Goal: Task Accomplishment & Management: Manage account settings

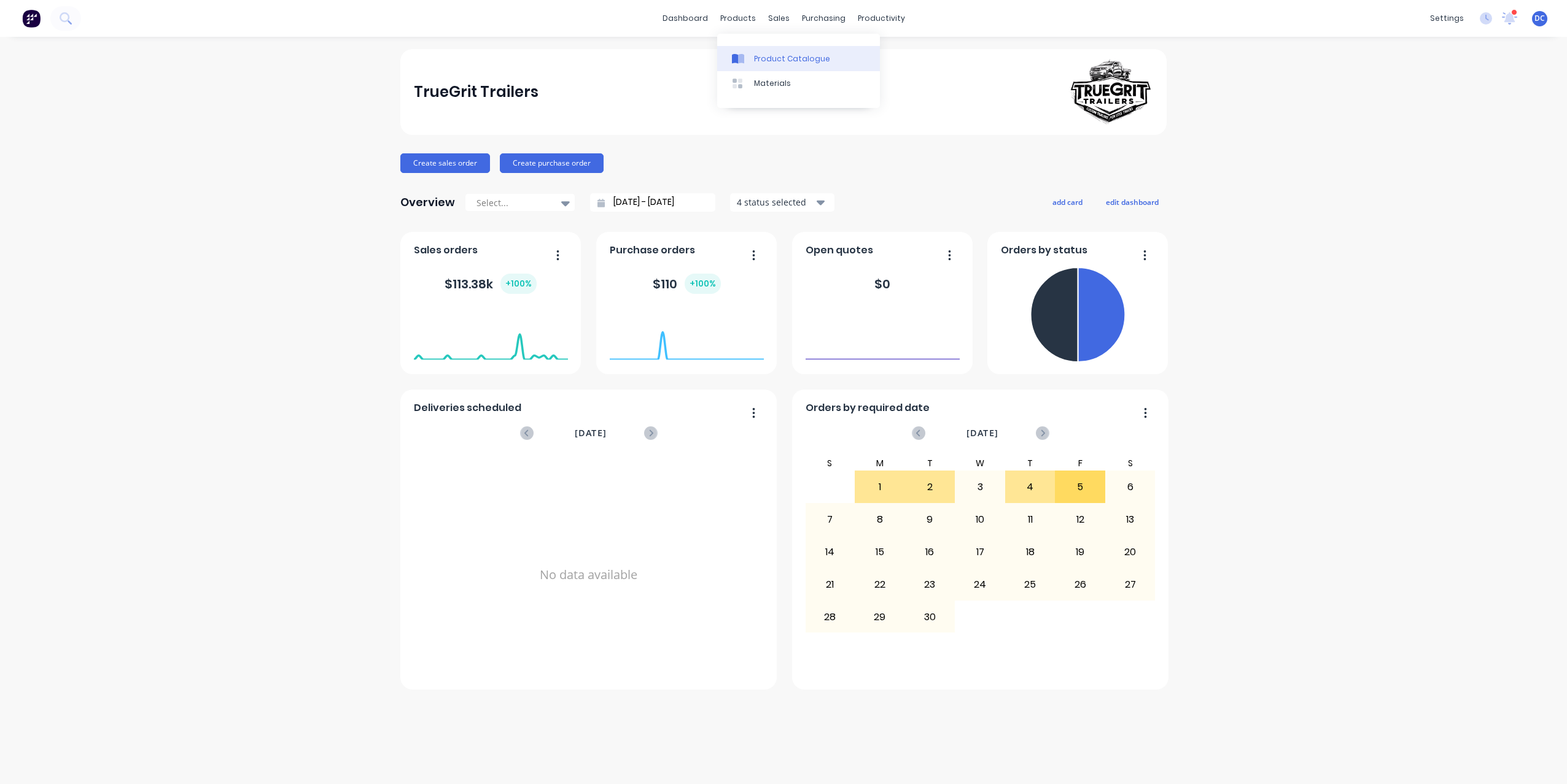
click at [758, 53] on div "Product Catalogue" at bounding box center [792, 59] width 76 height 11
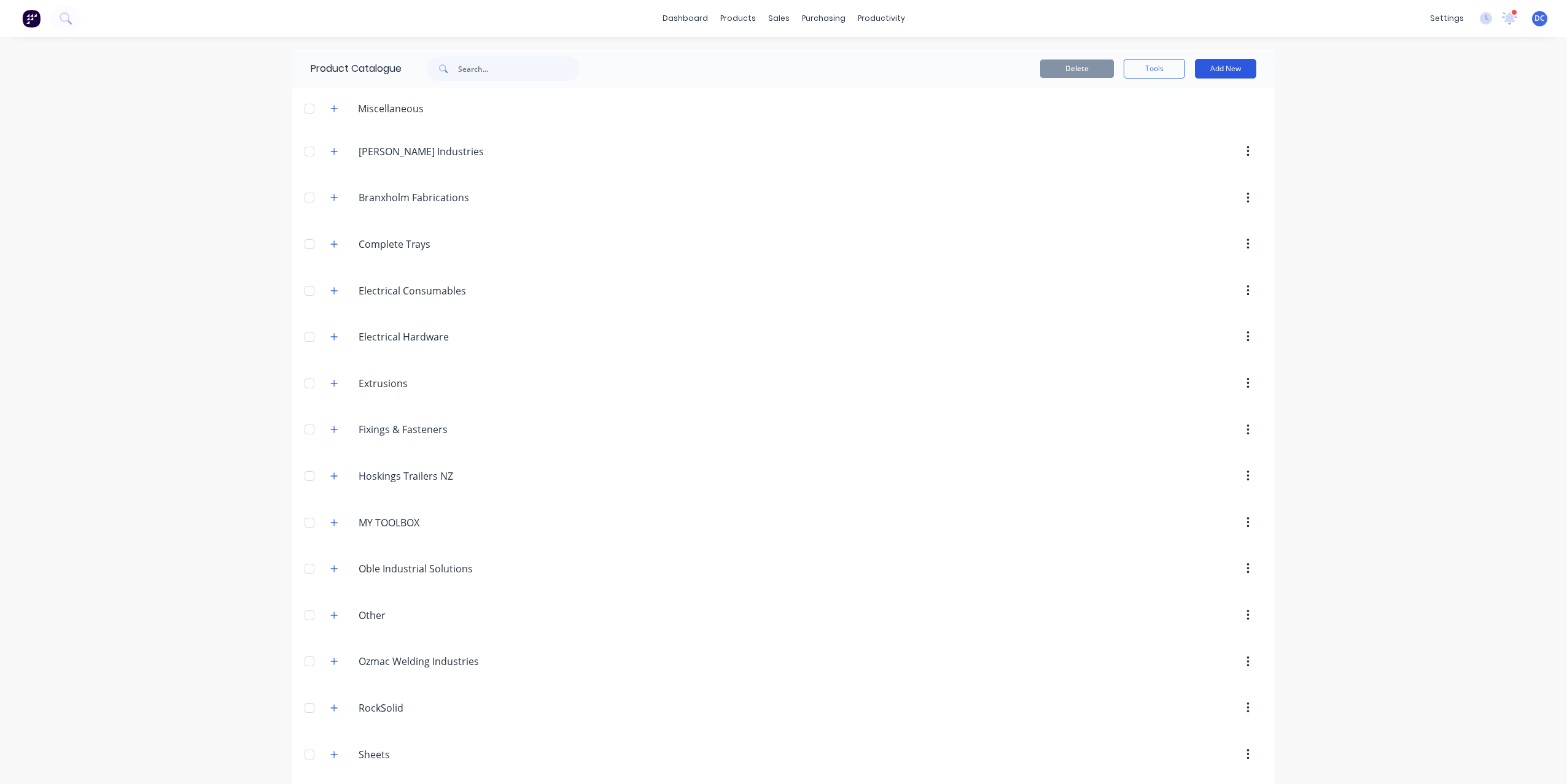
click at [1226, 72] on button "Add New" at bounding box center [1226, 69] width 61 height 19
click at [1185, 90] on button "Category" at bounding box center [1197, 100] width 117 height 24
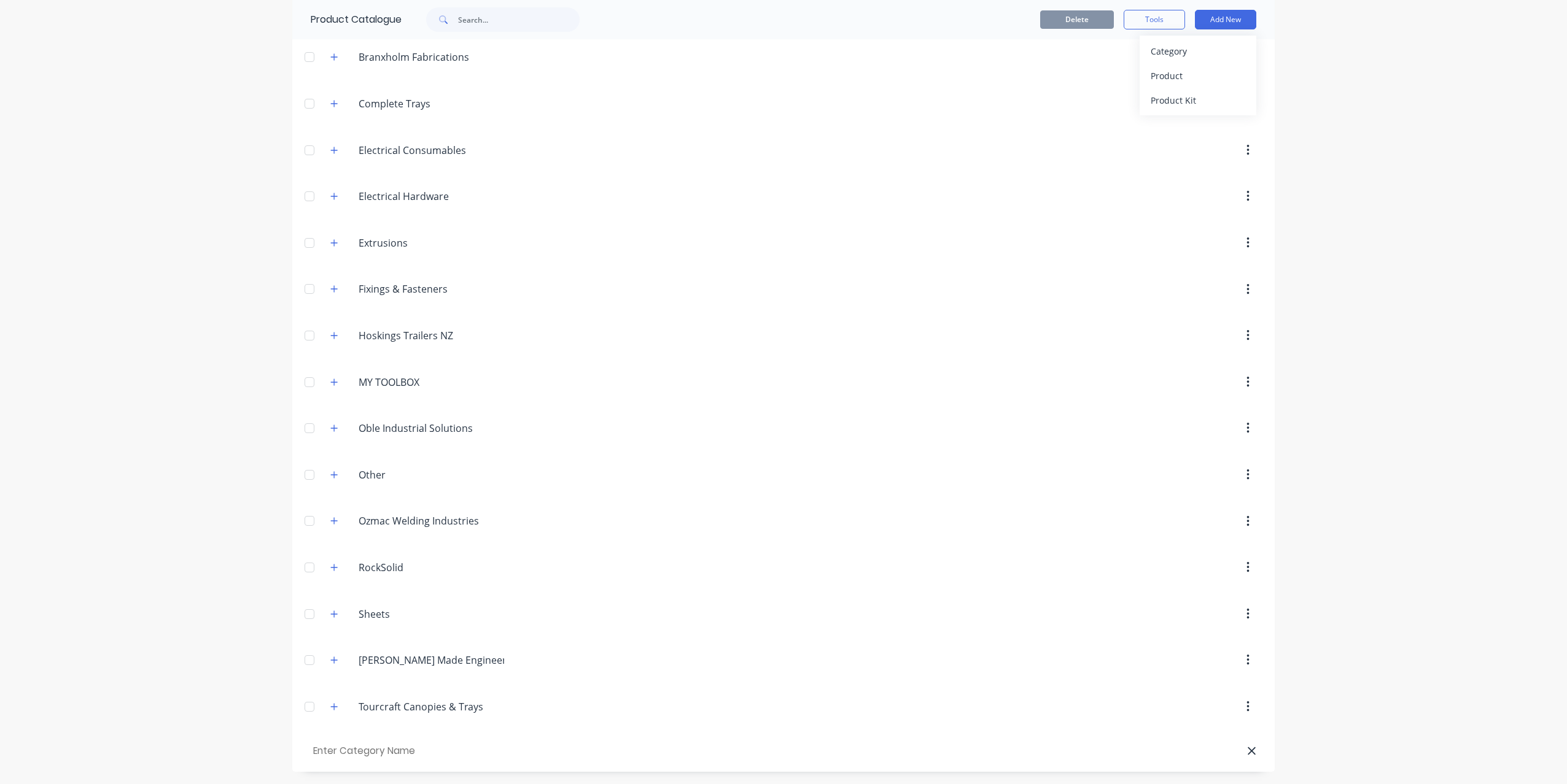
click at [399, 749] on input "text" at bounding box center [380, 752] width 139 height 18
click at [366, 749] on input "text" at bounding box center [380, 752] width 139 height 18
type input "Illawarra Shipwright"
click at [155, 736] on div "dashboard products sales purchasing productivity dashboard products Product Cat…" at bounding box center [784, 392] width 1567 height 784
click at [1223, 19] on button "Add New" at bounding box center [1226, 19] width 61 height 19
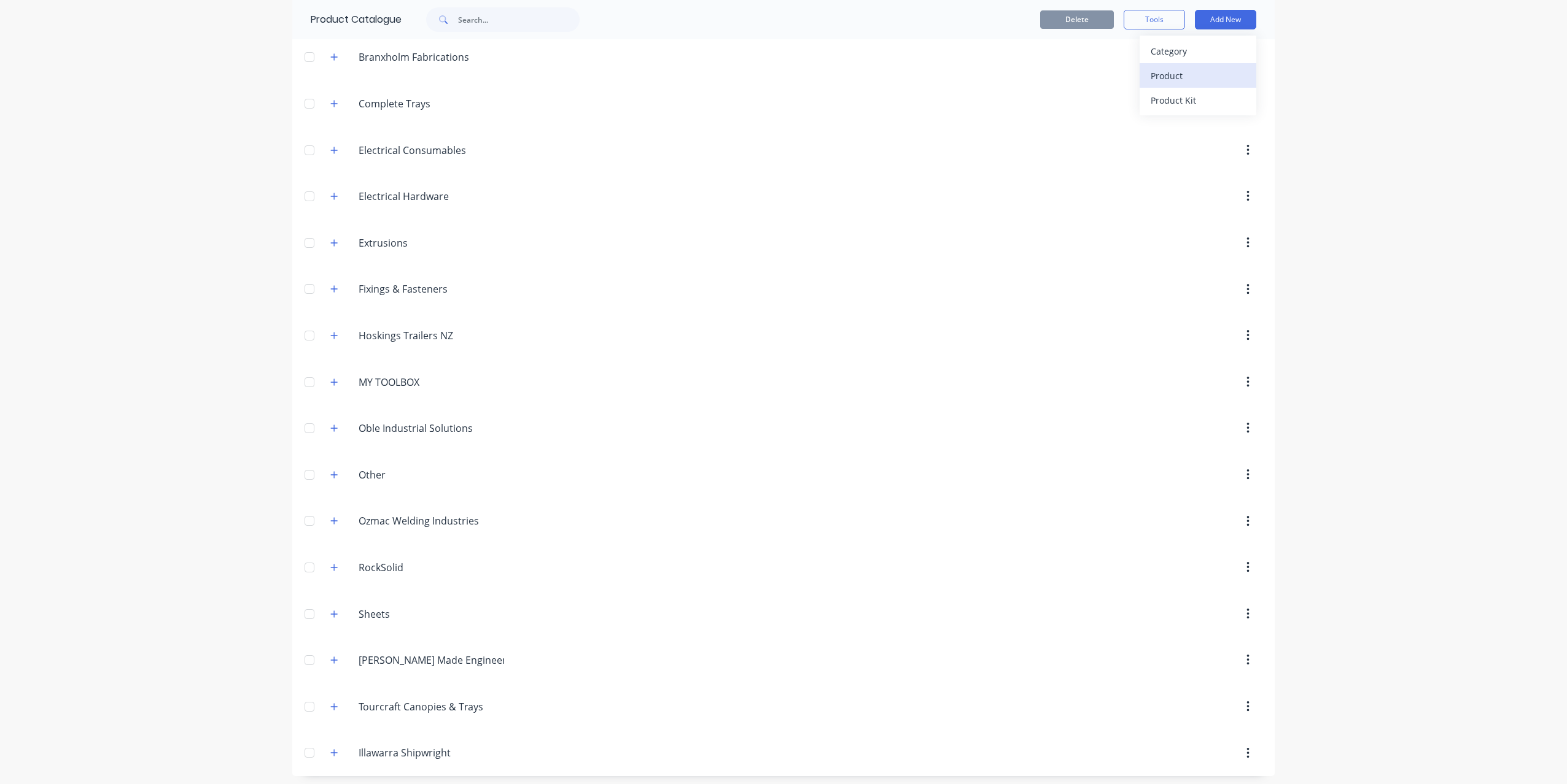
click at [1197, 73] on div "Product" at bounding box center [1197, 76] width 94 height 18
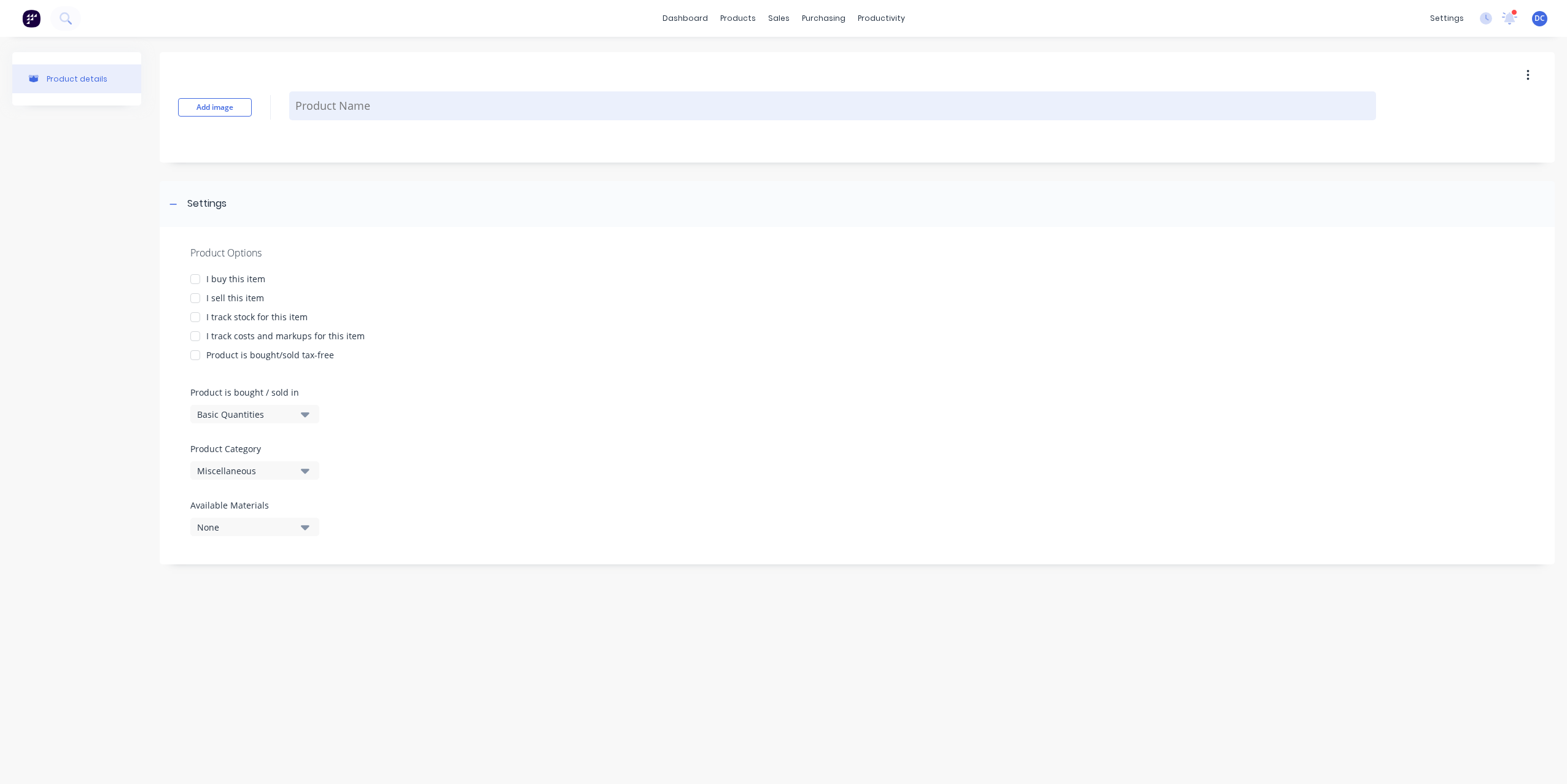
click at [355, 106] on textarea at bounding box center [832, 106] width 1087 height 29
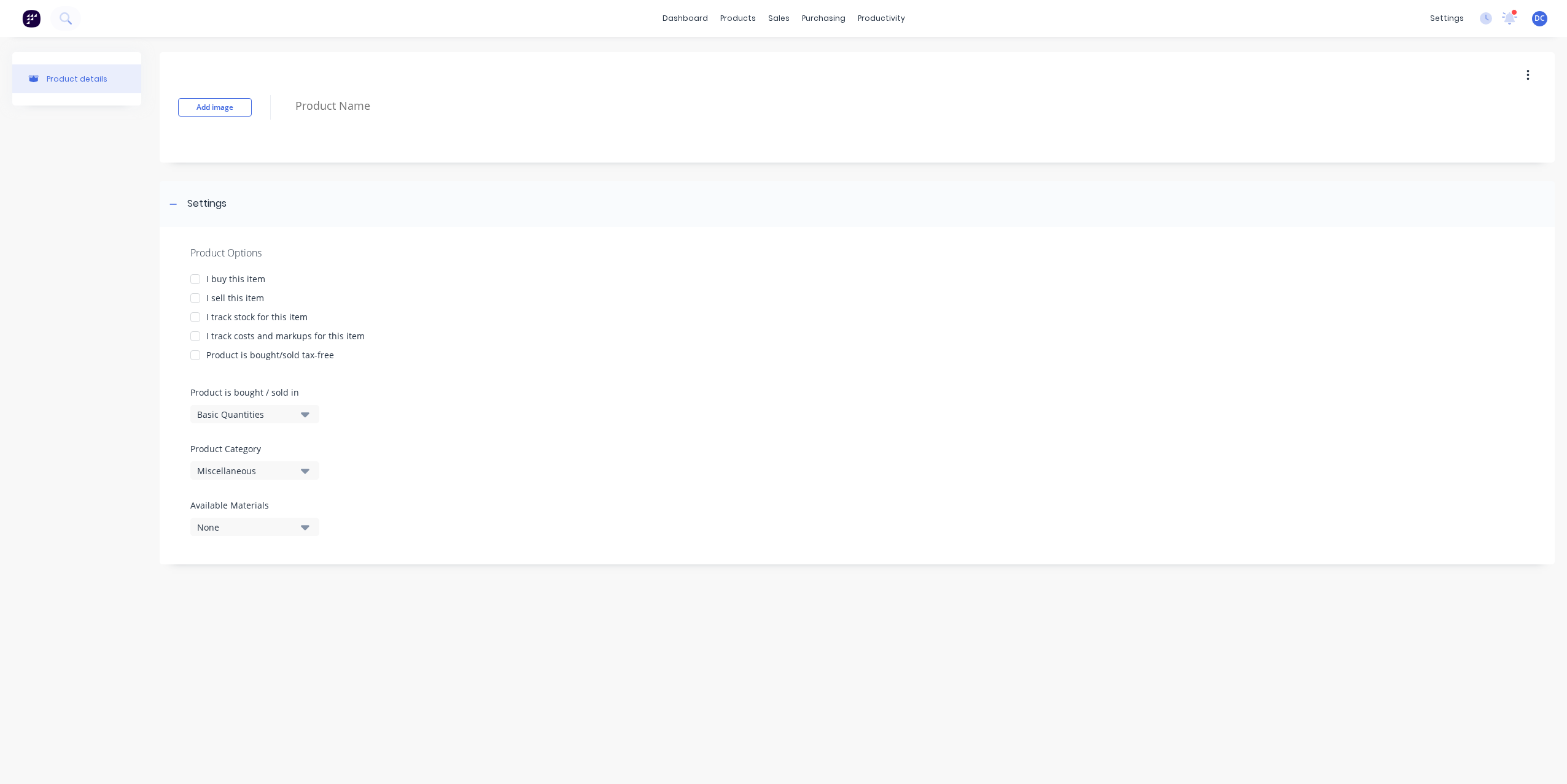
type textarea "x"
click at [33, 15] on img at bounding box center [31, 18] width 19 height 19
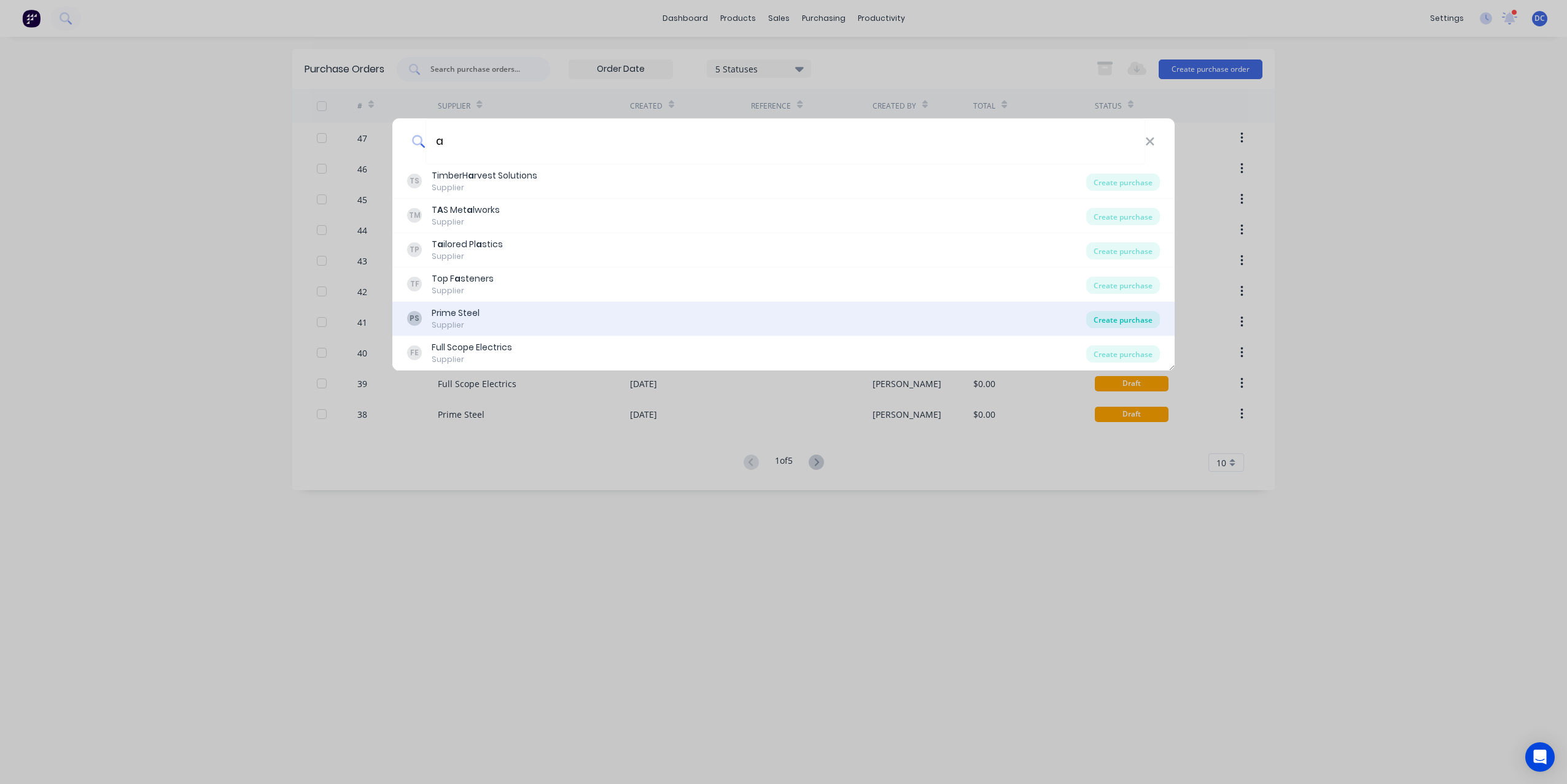
type input "a"
click at [1139, 314] on div "Create purchase" at bounding box center [1122, 319] width 73 height 17
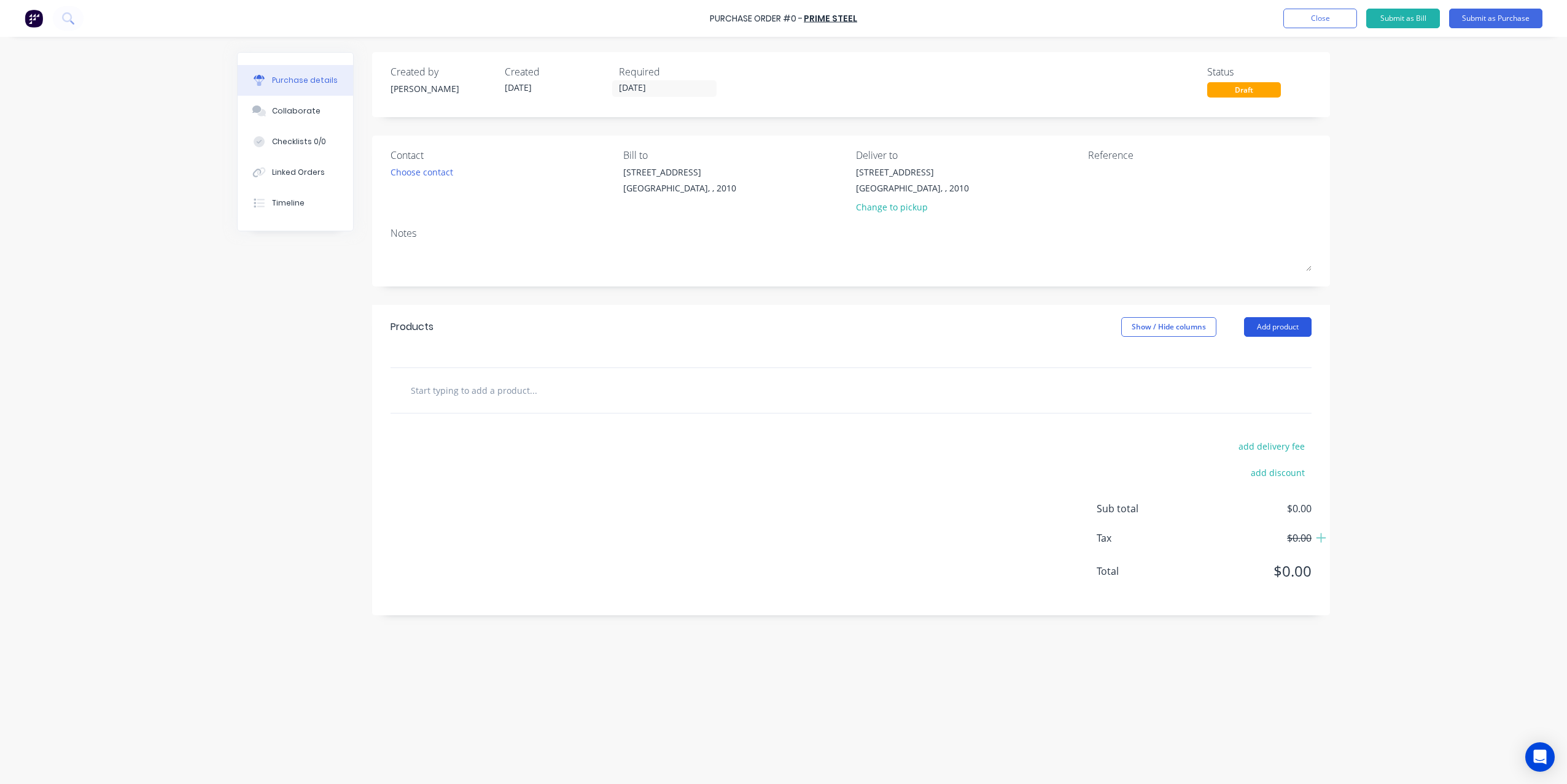
click at [1271, 333] on button "Add product" at bounding box center [1278, 327] width 68 height 19
click at [1254, 350] on div "Product catalogue" at bounding box center [1252, 359] width 94 height 18
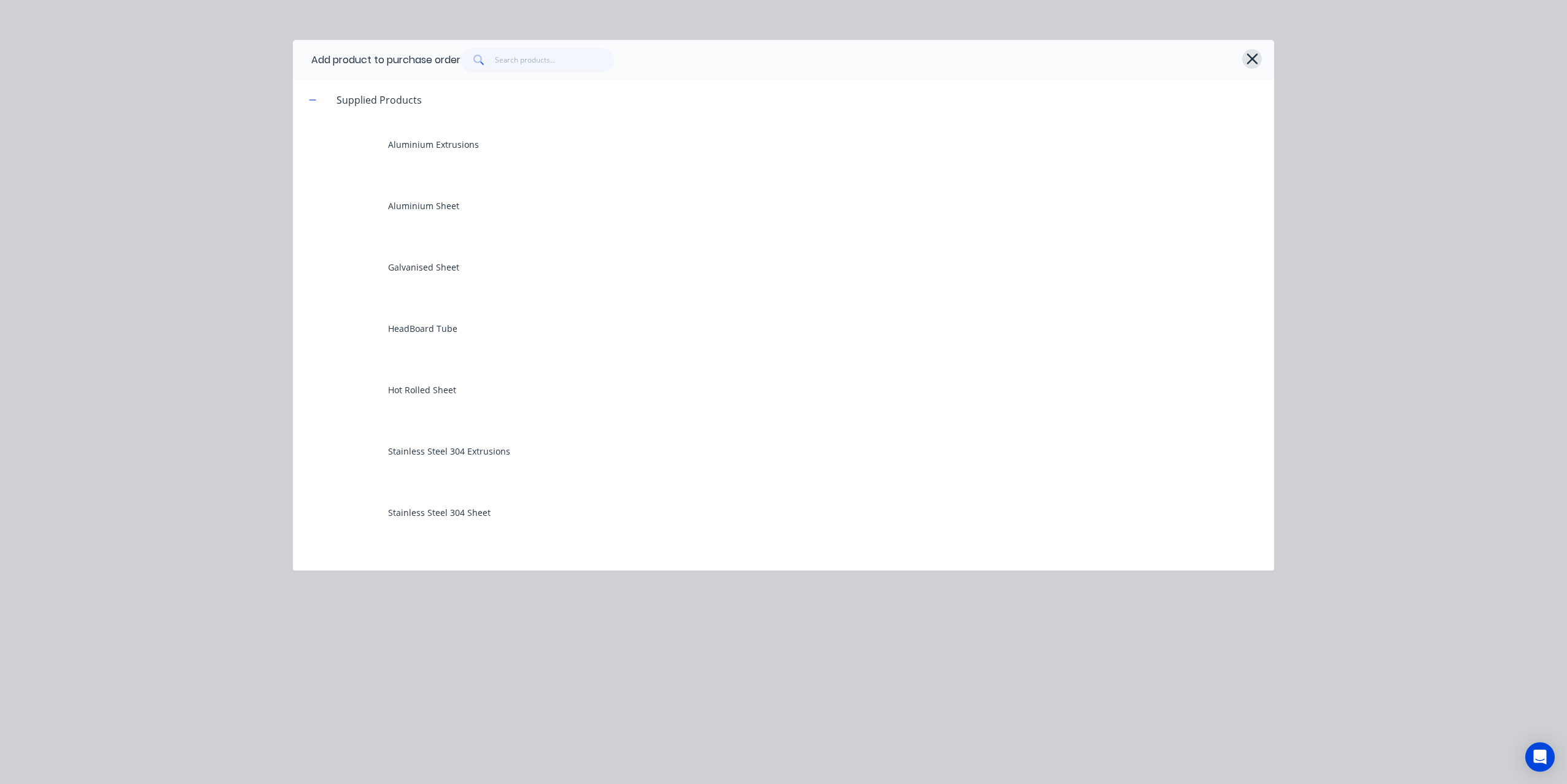
click at [1247, 55] on icon "button" at bounding box center [1252, 59] width 11 height 11
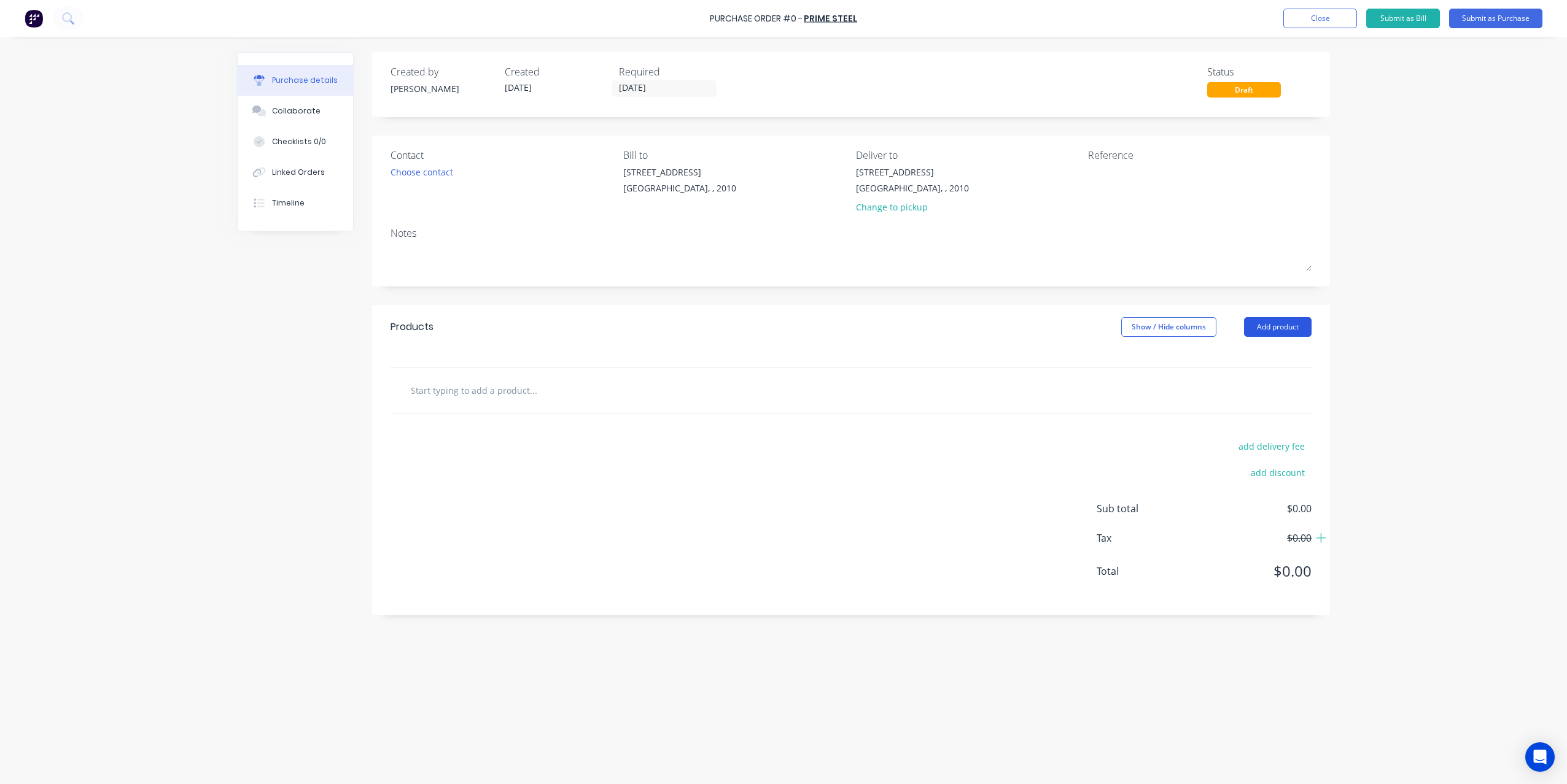
click at [1293, 333] on button "Add product" at bounding box center [1278, 327] width 68 height 19
click at [1267, 376] on div "Basic product" at bounding box center [1252, 383] width 94 height 18
click at [1282, 327] on button "Add product" at bounding box center [1278, 327] width 68 height 19
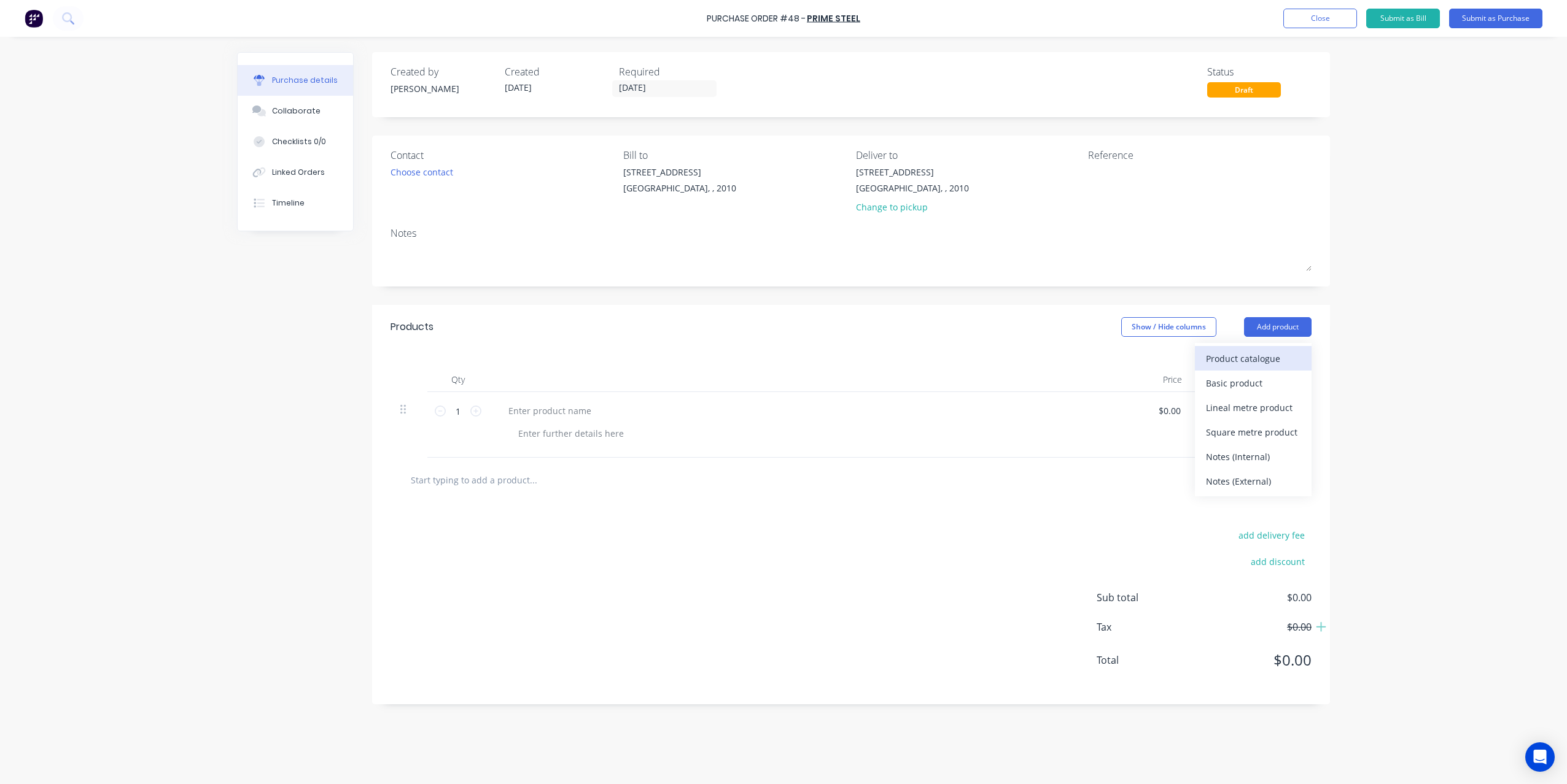
click at [1260, 361] on div "Product catalogue" at bounding box center [1252, 359] width 94 height 18
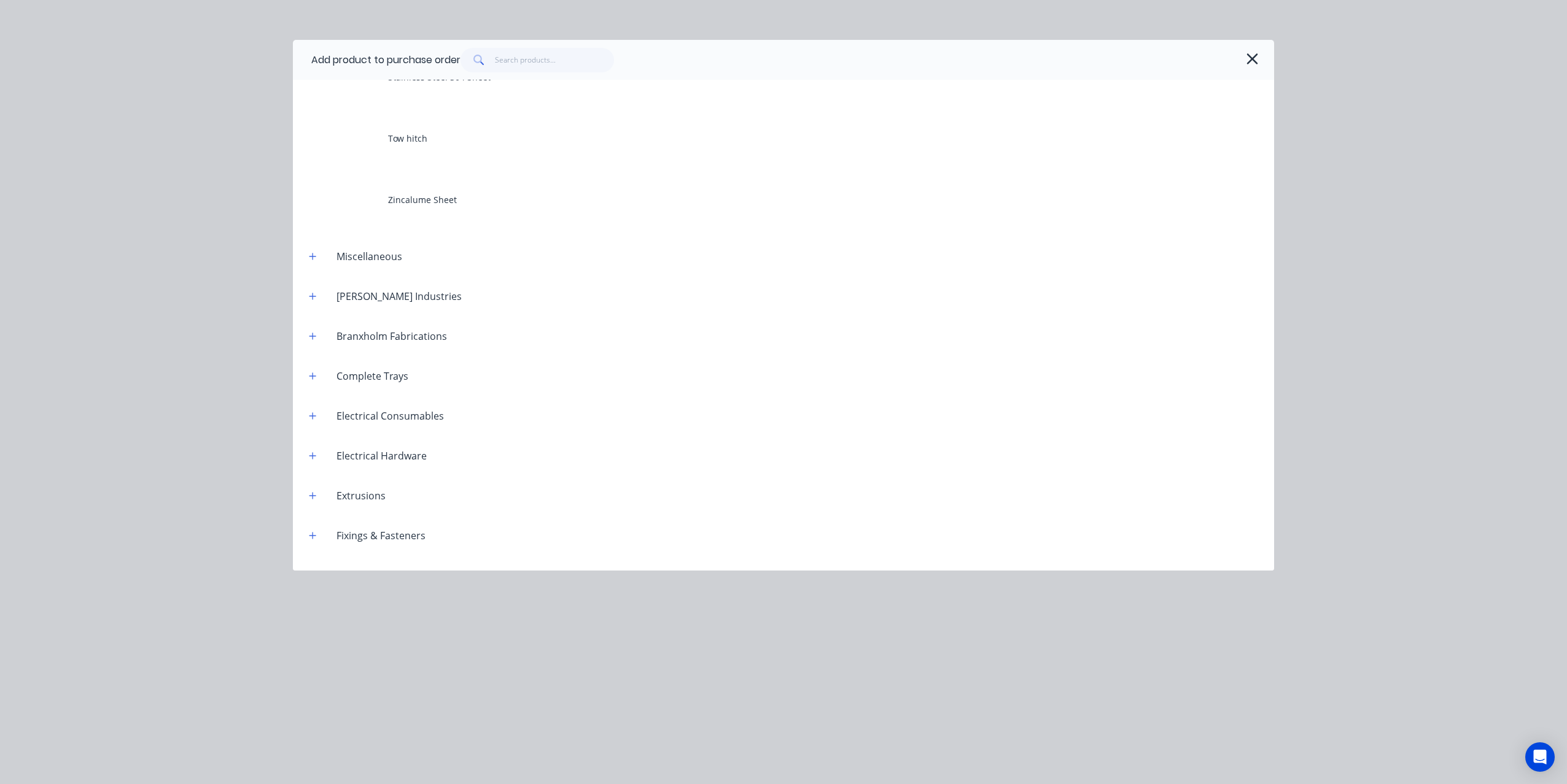
scroll to position [432, 0]
click at [312, 302] on icon "button" at bounding box center [312, 300] width 6 height 6
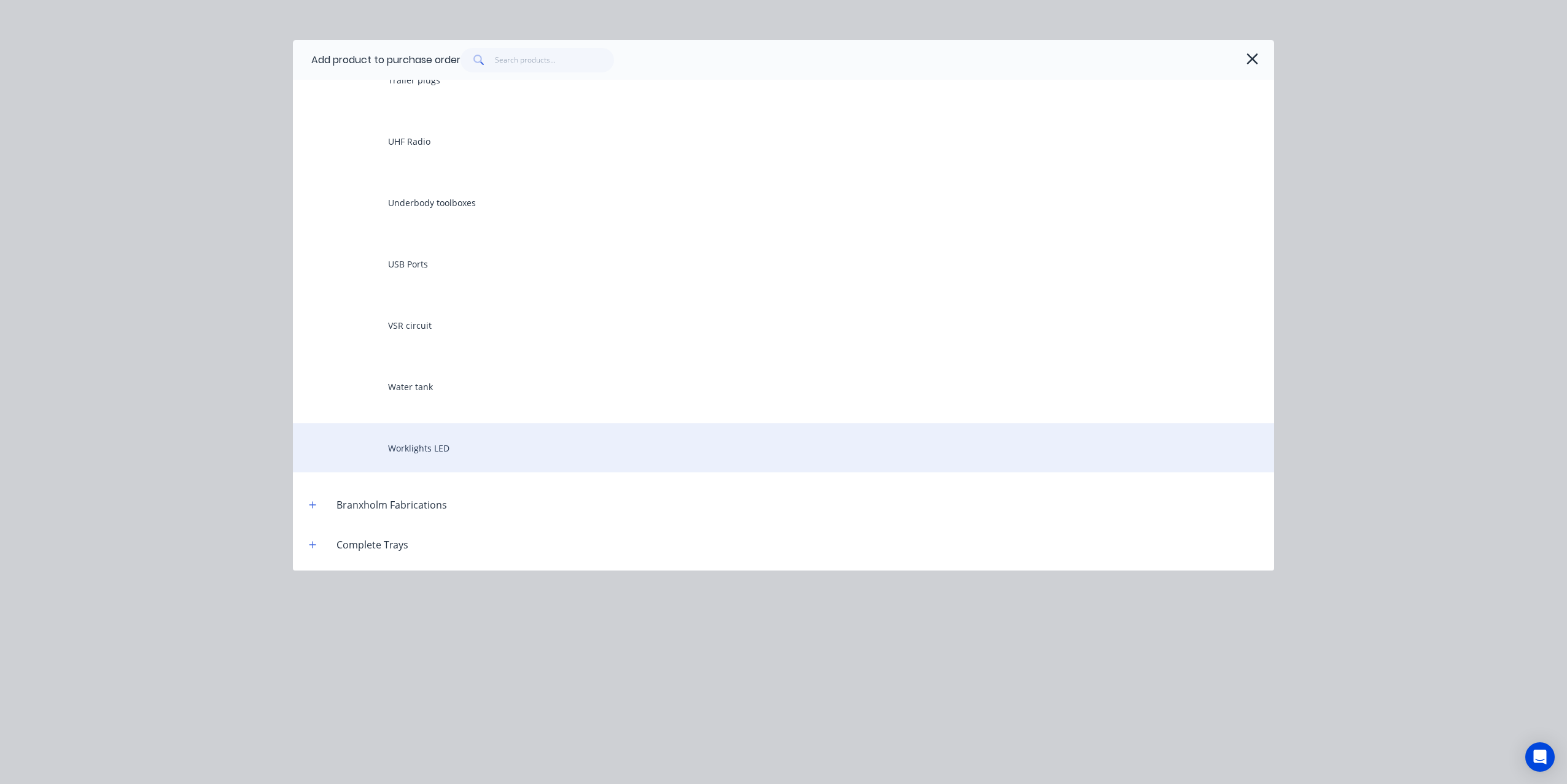
scroll to position [2464, 0]
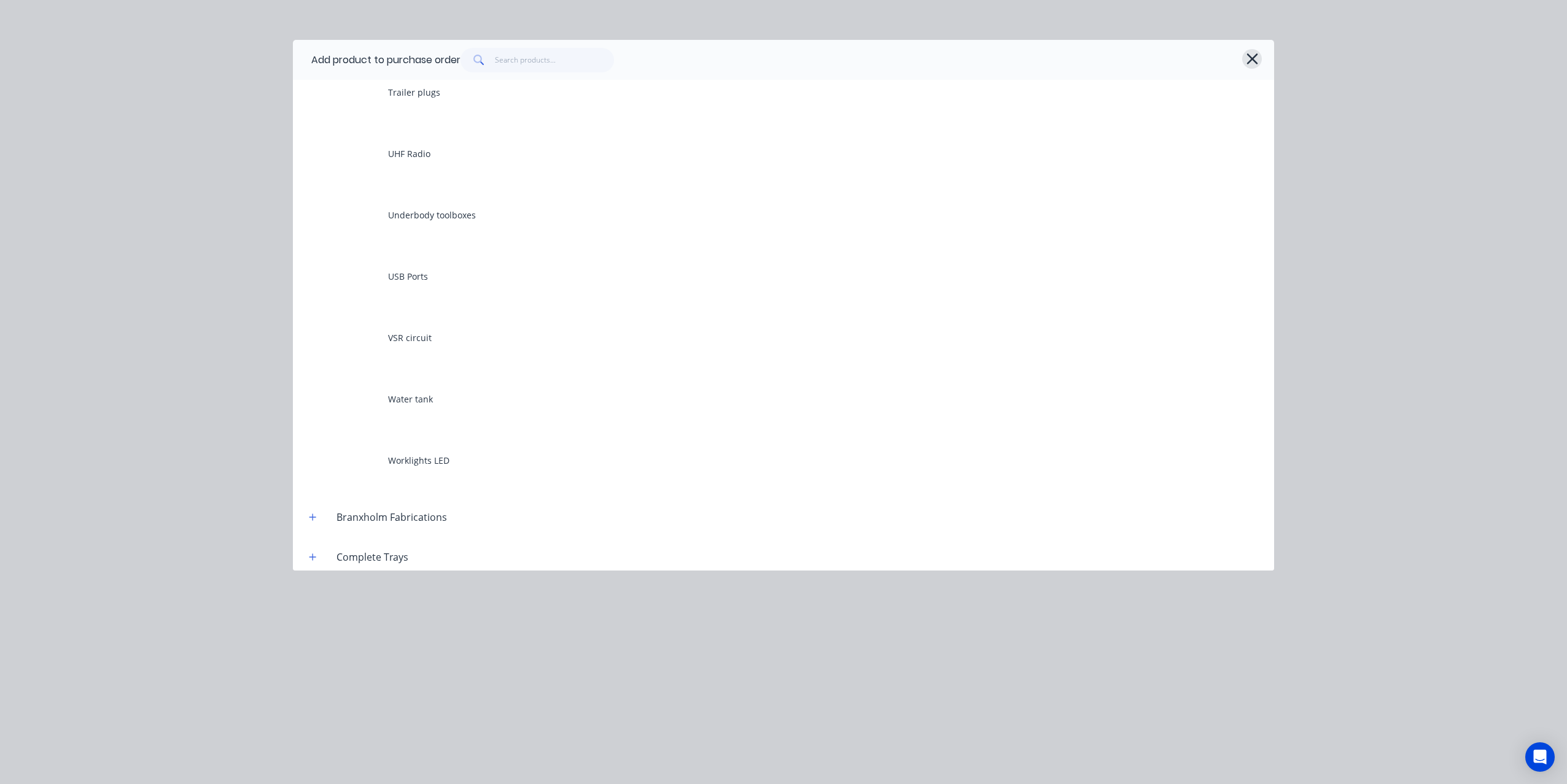
click at [1248, 55] on icon "button" at bounding box center [1252, 59] width 11 height 11
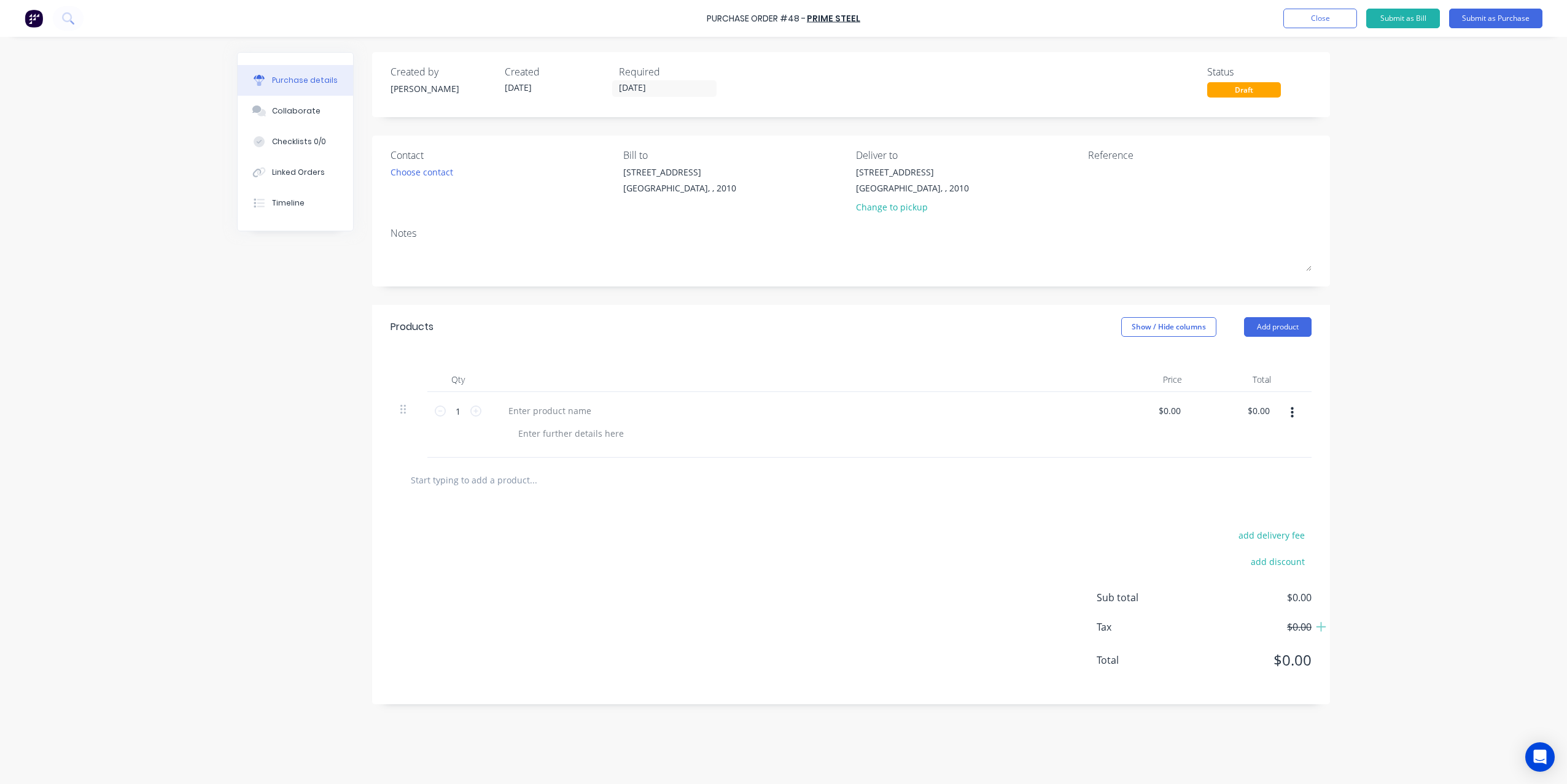
click at [28, 15] on img at bounding box center [33, 18] width 19 height 19
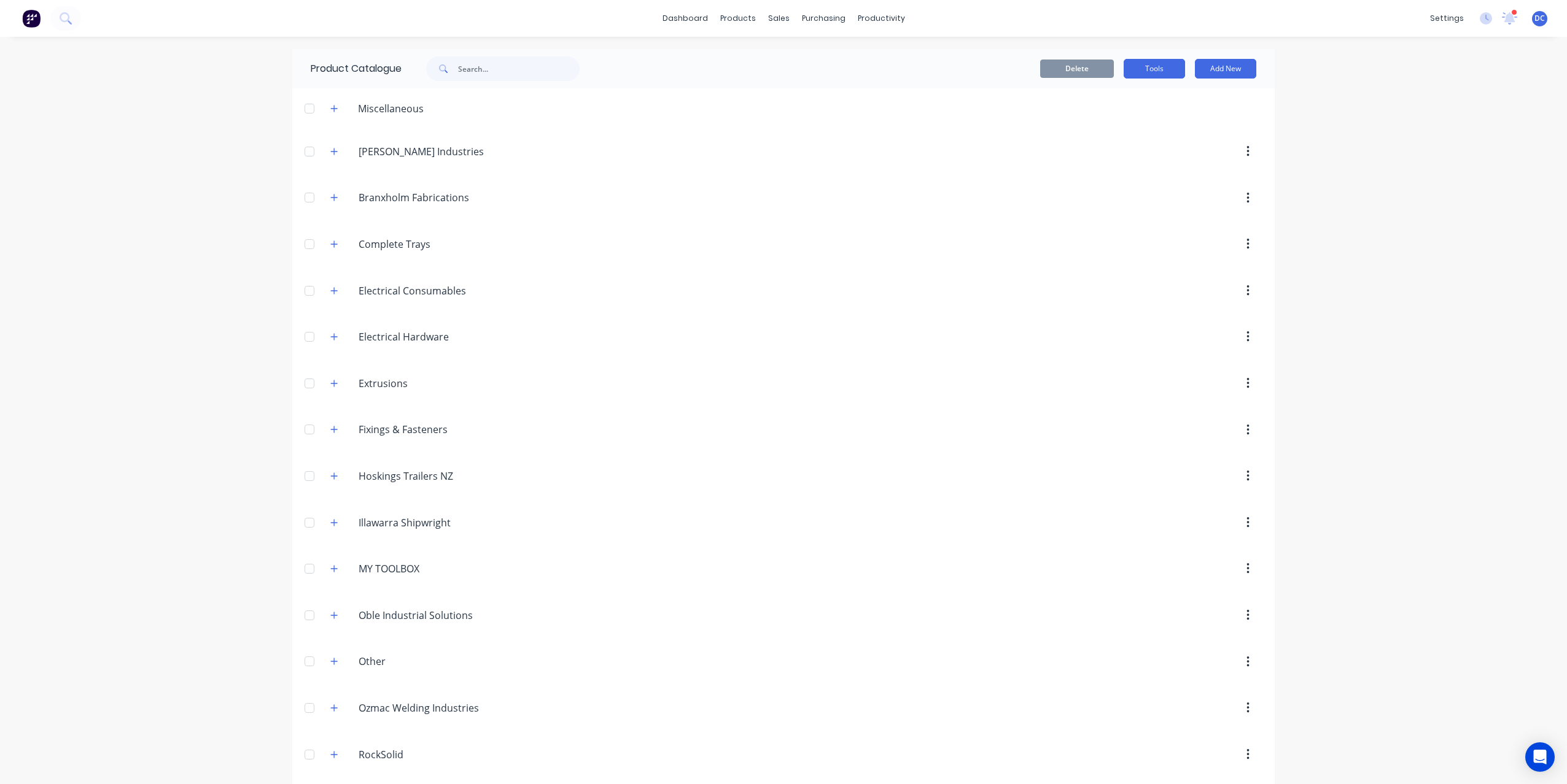
click at [1135, 67] on button "Tools" at bounding box center [1154, 69] width 61 height 19
click at [337, 381] on icon "button" at bounding box center [333, 383] width 7 height 9
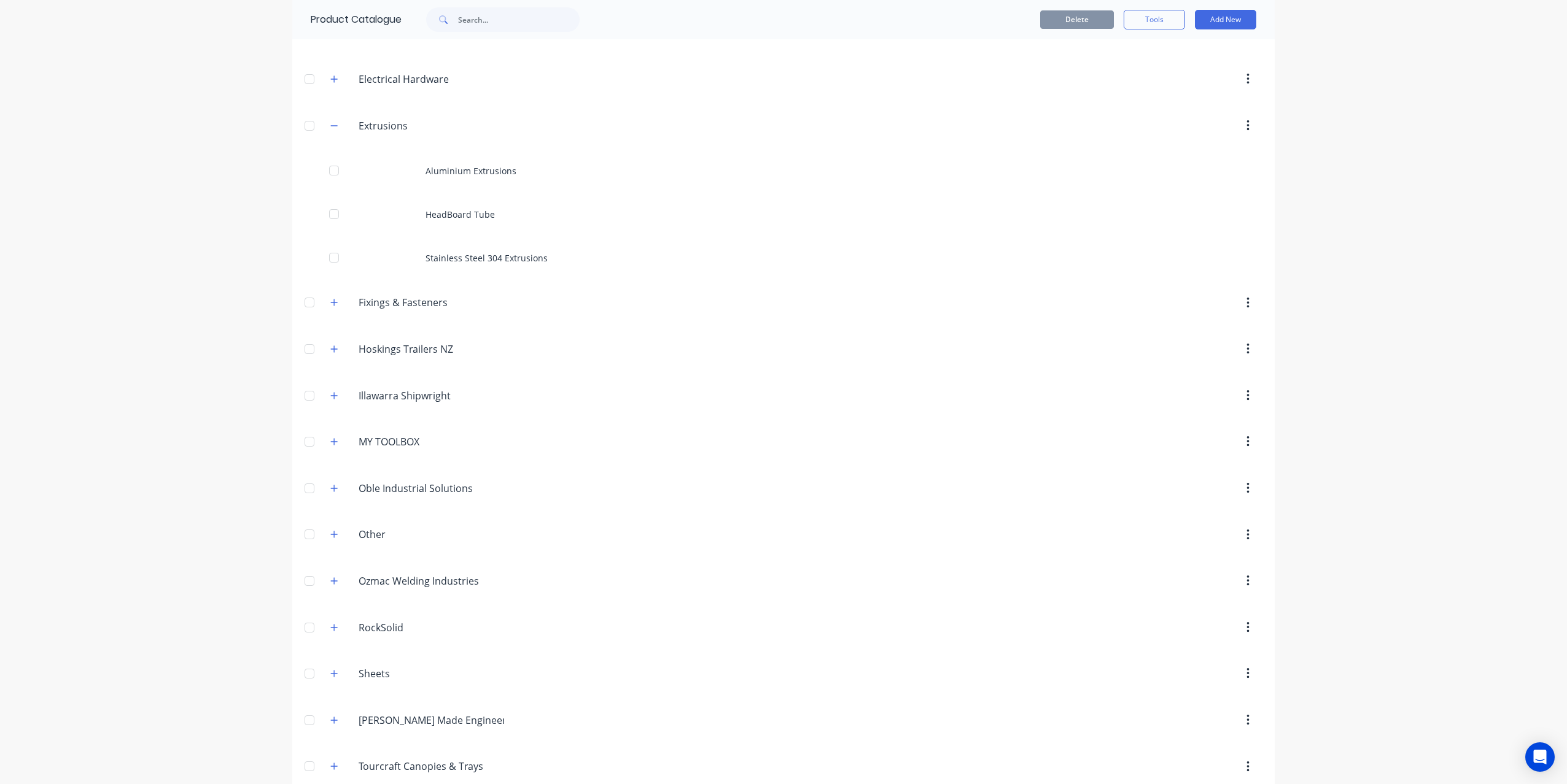
scroll to position [276, 0]
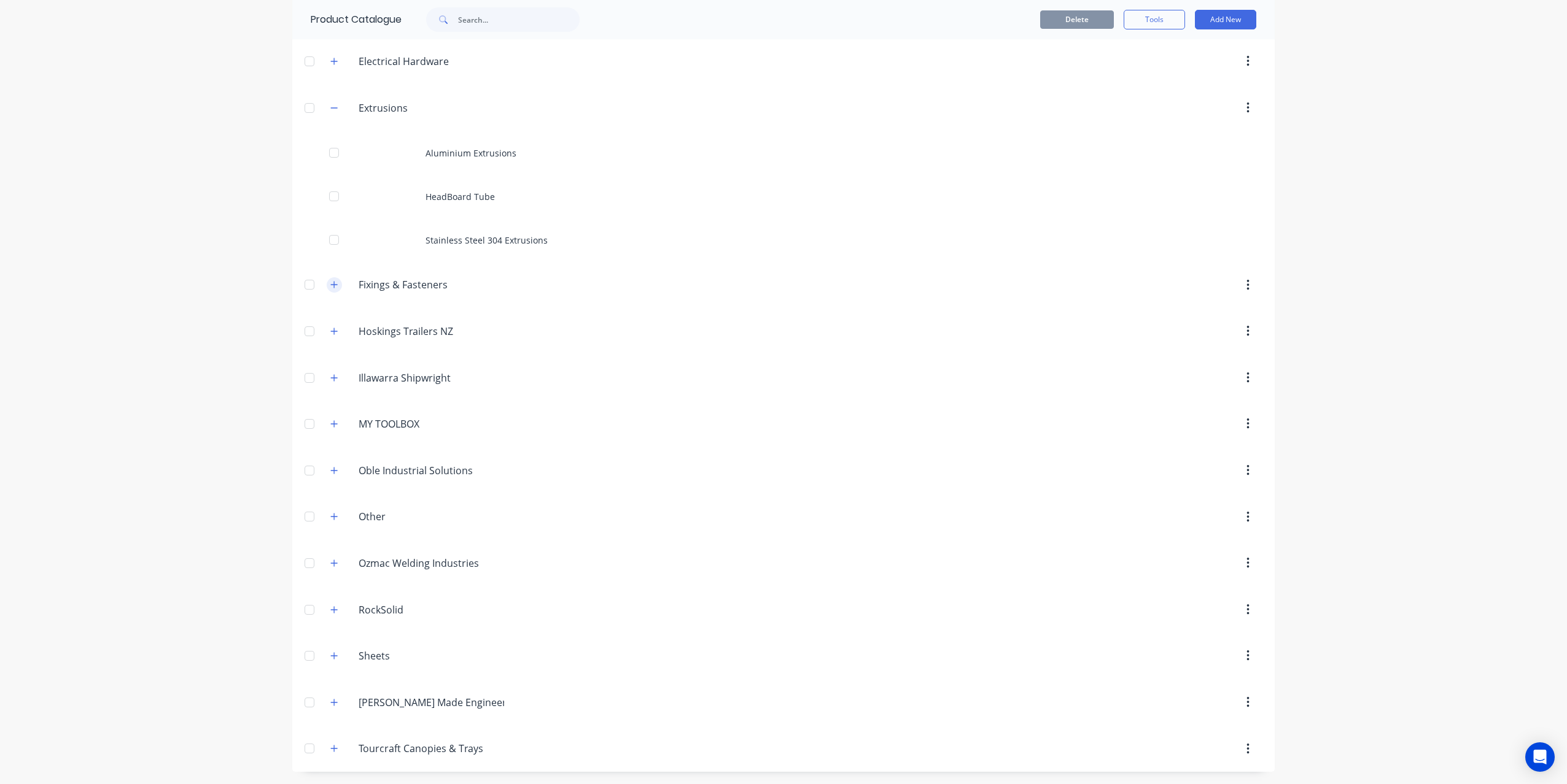
click at [338, 281] on button "button" at bounding box center [334, 285] width 15 height 15
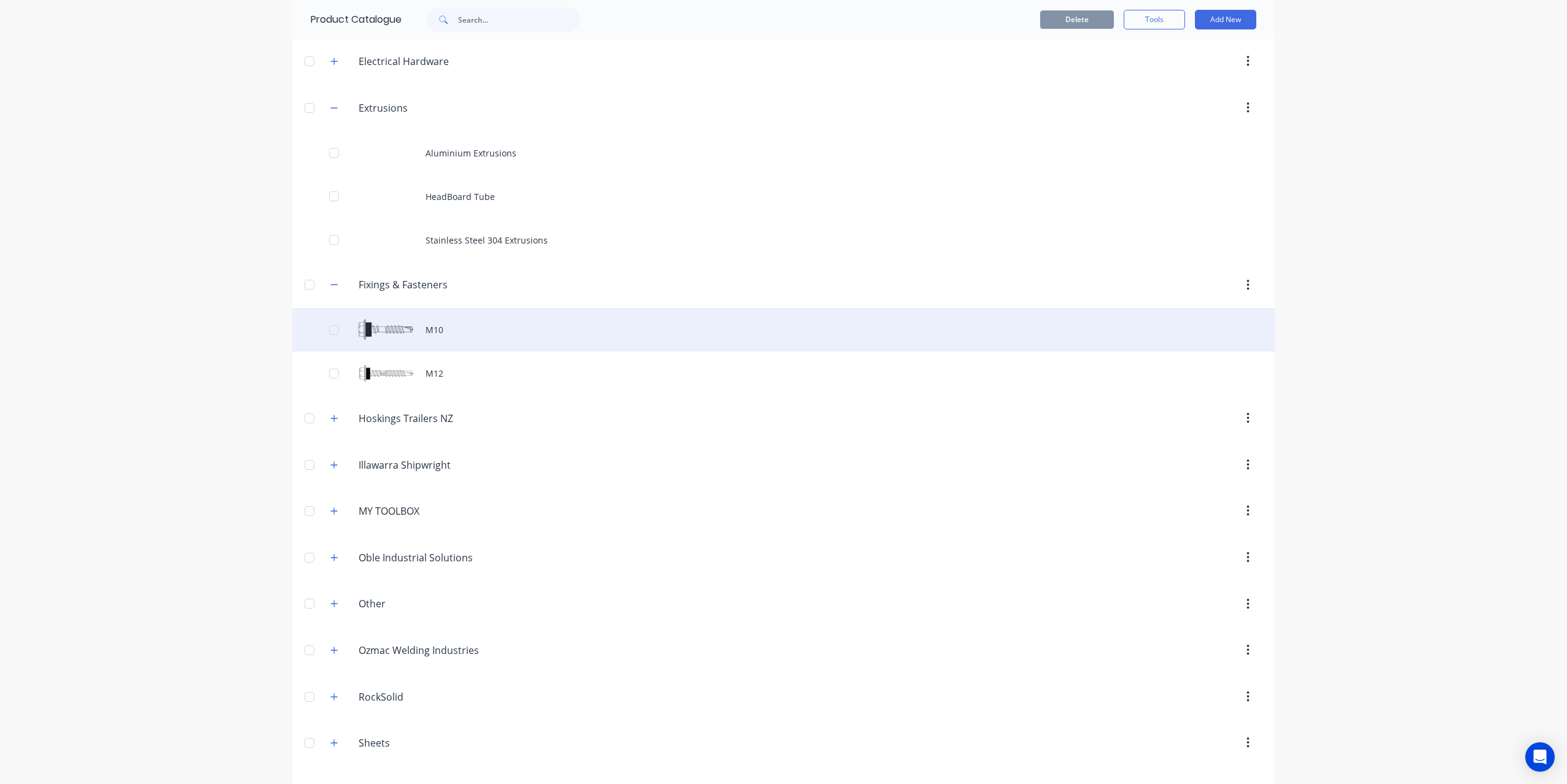
click at [415, 325] on div "M10" at bounding box center [783, 330] width 982 height 44
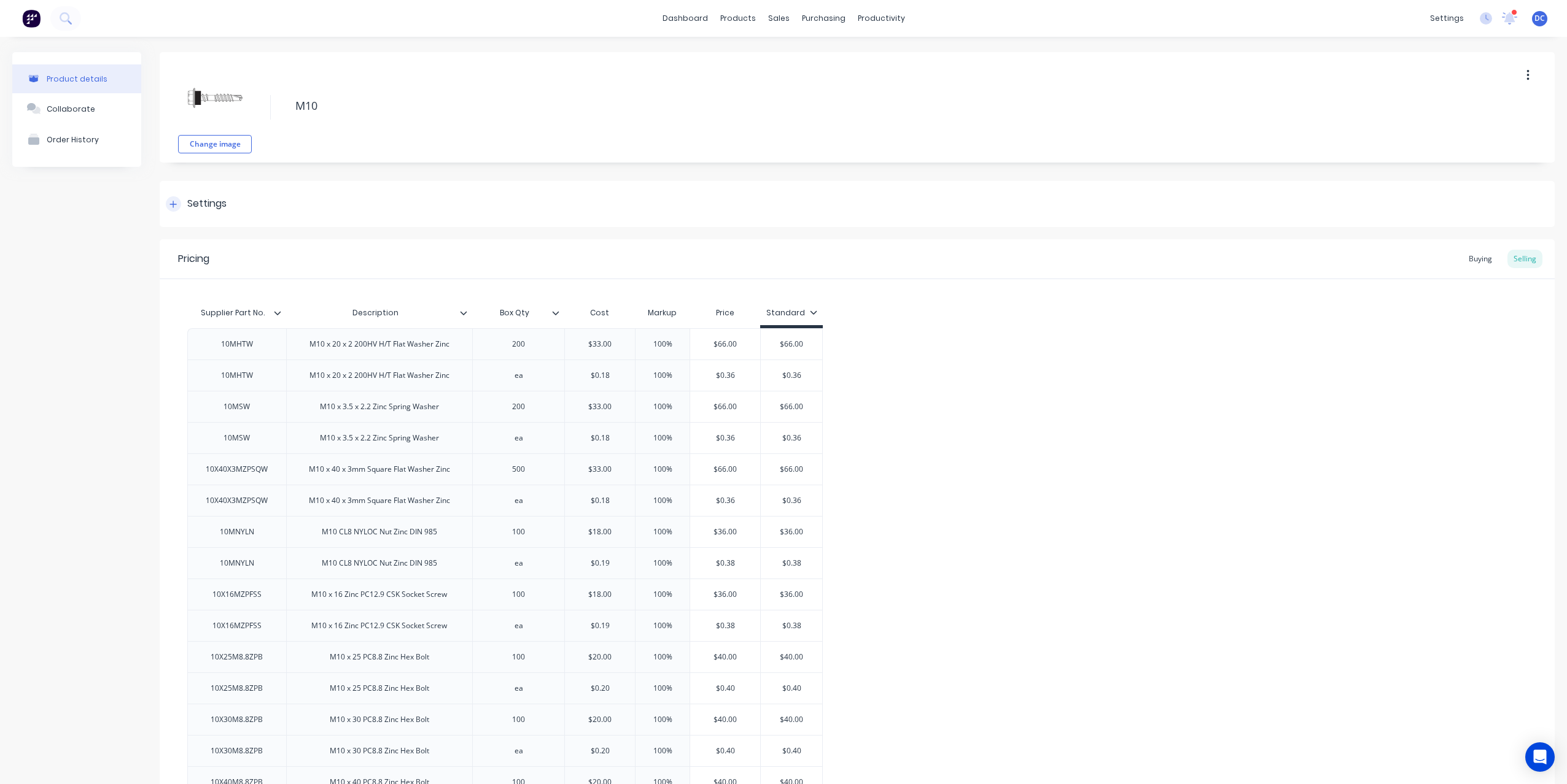
click at [178, 206] on div at bounding box center [173, 203] width 15 height 15
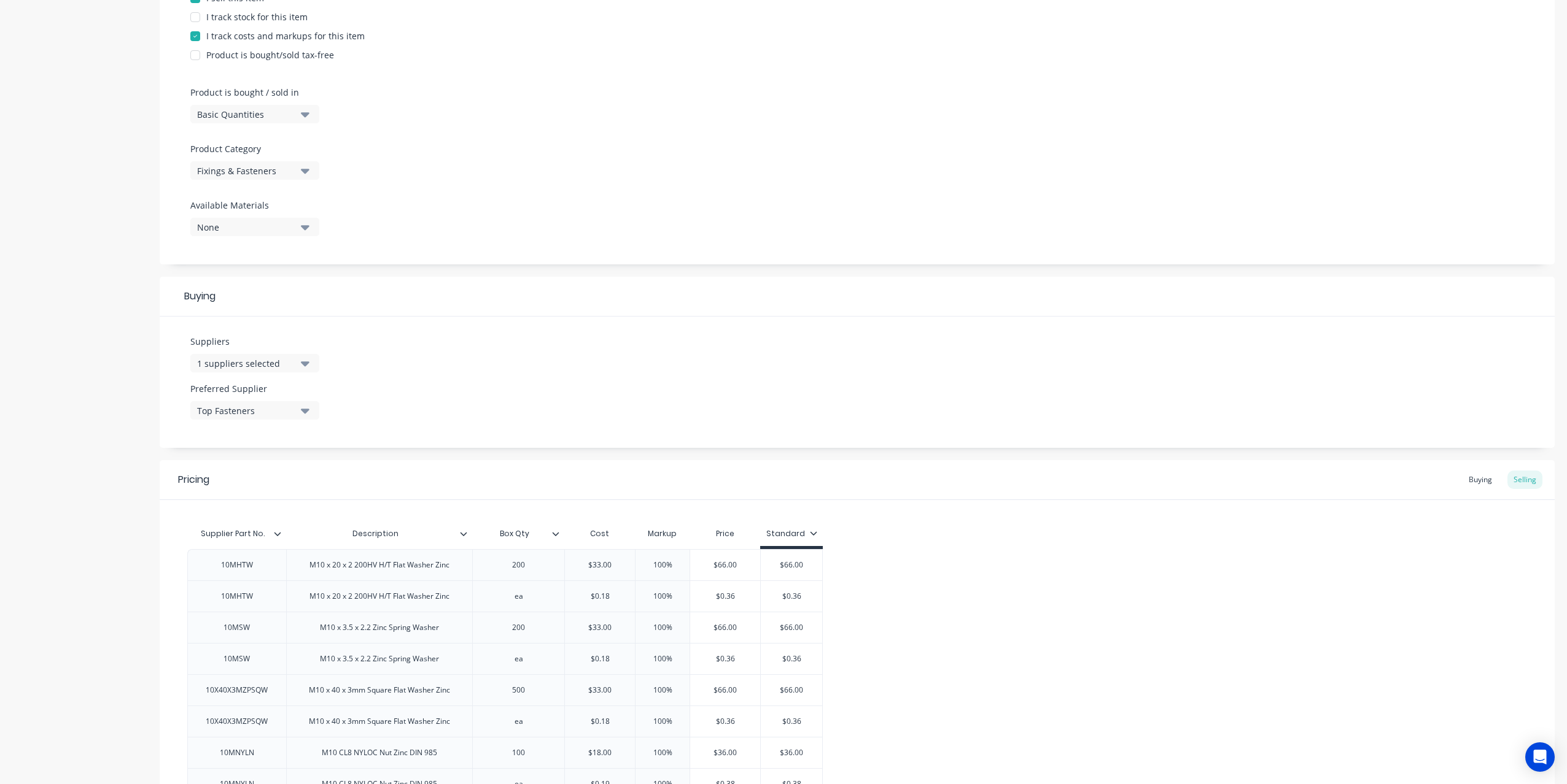
scroll to position [289, 0]
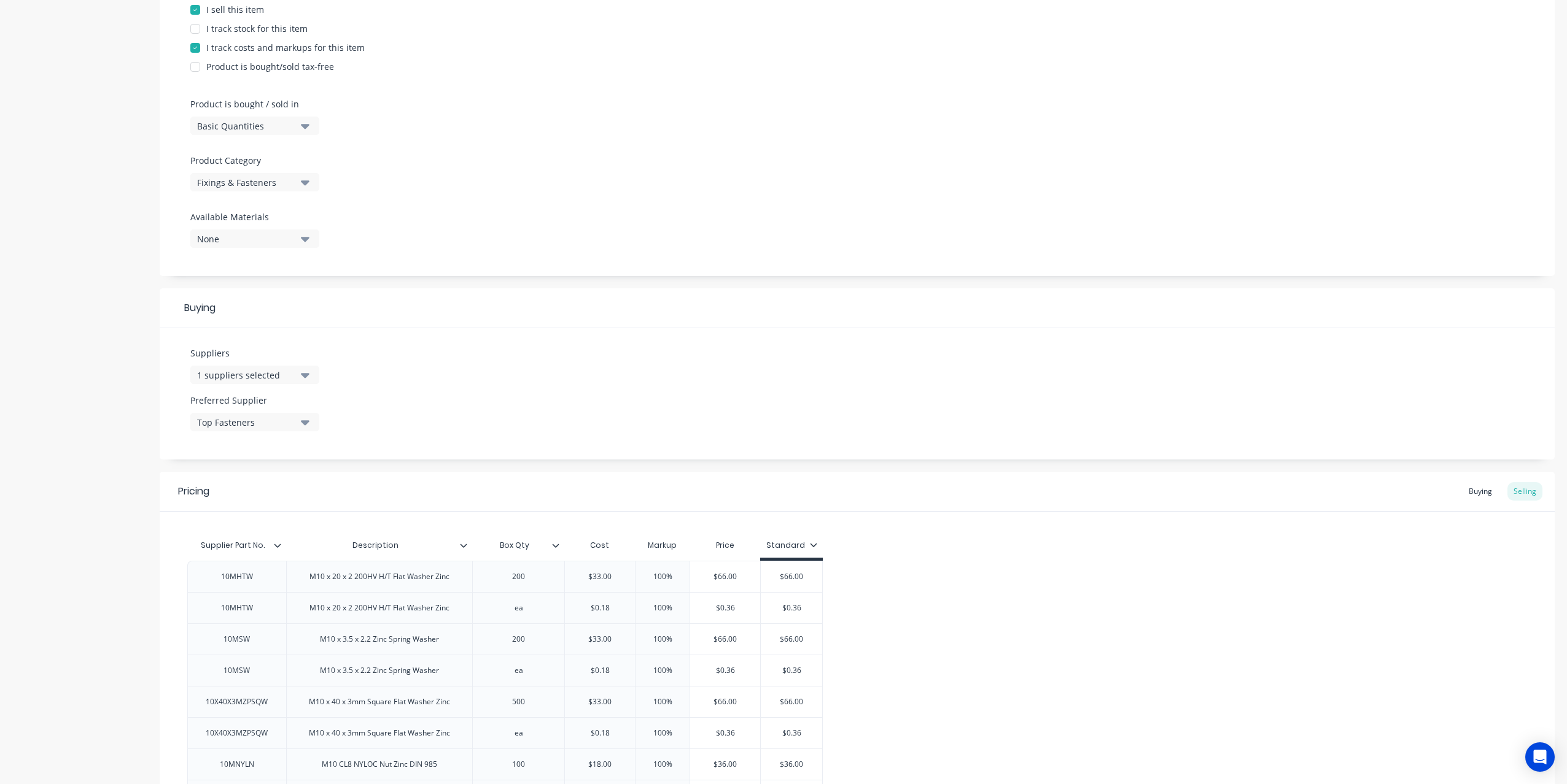
click at [195, 27] on div at bounding box center [195, 29] width 24 height 24
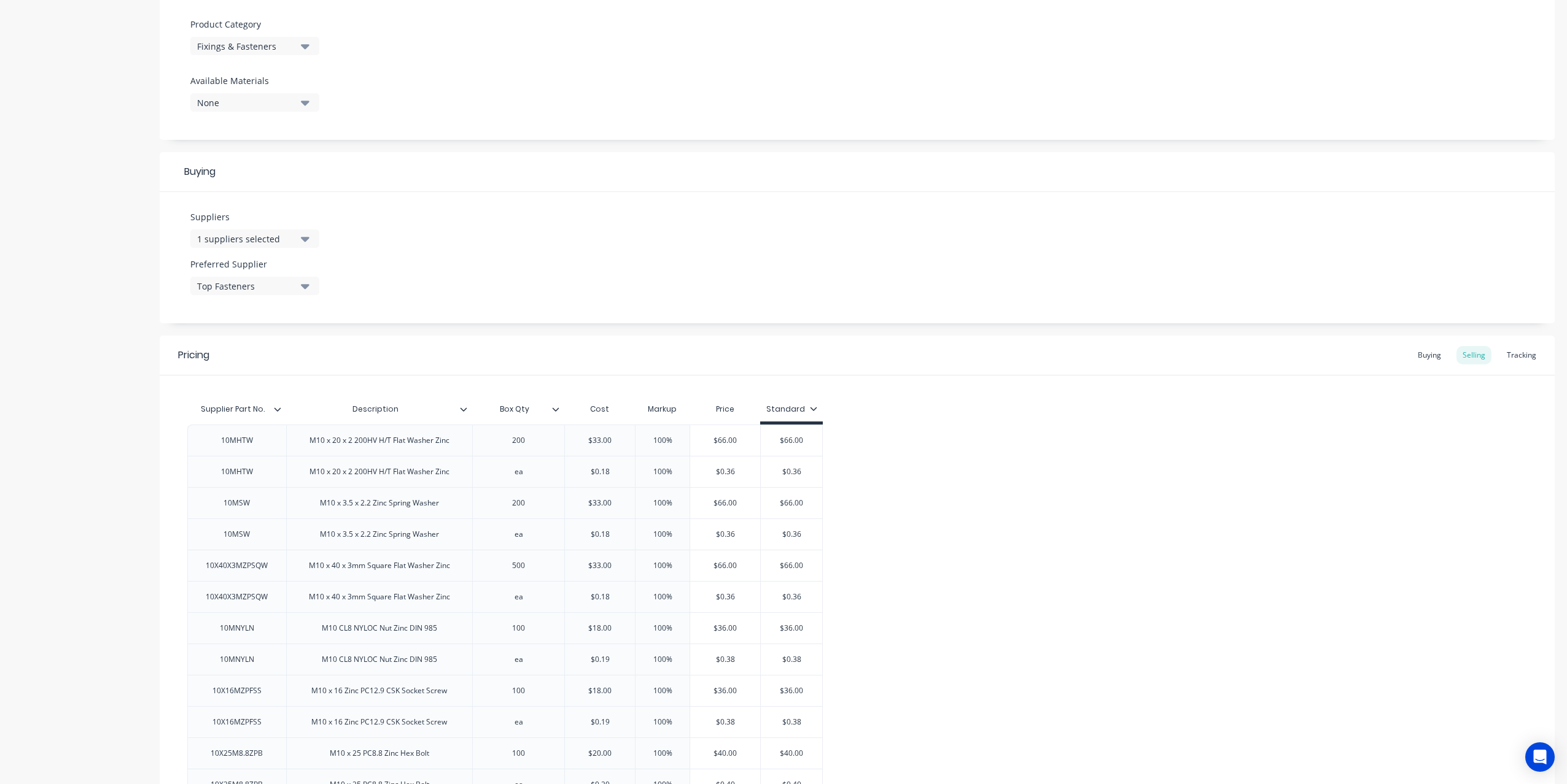
scroll to position [466, 0]
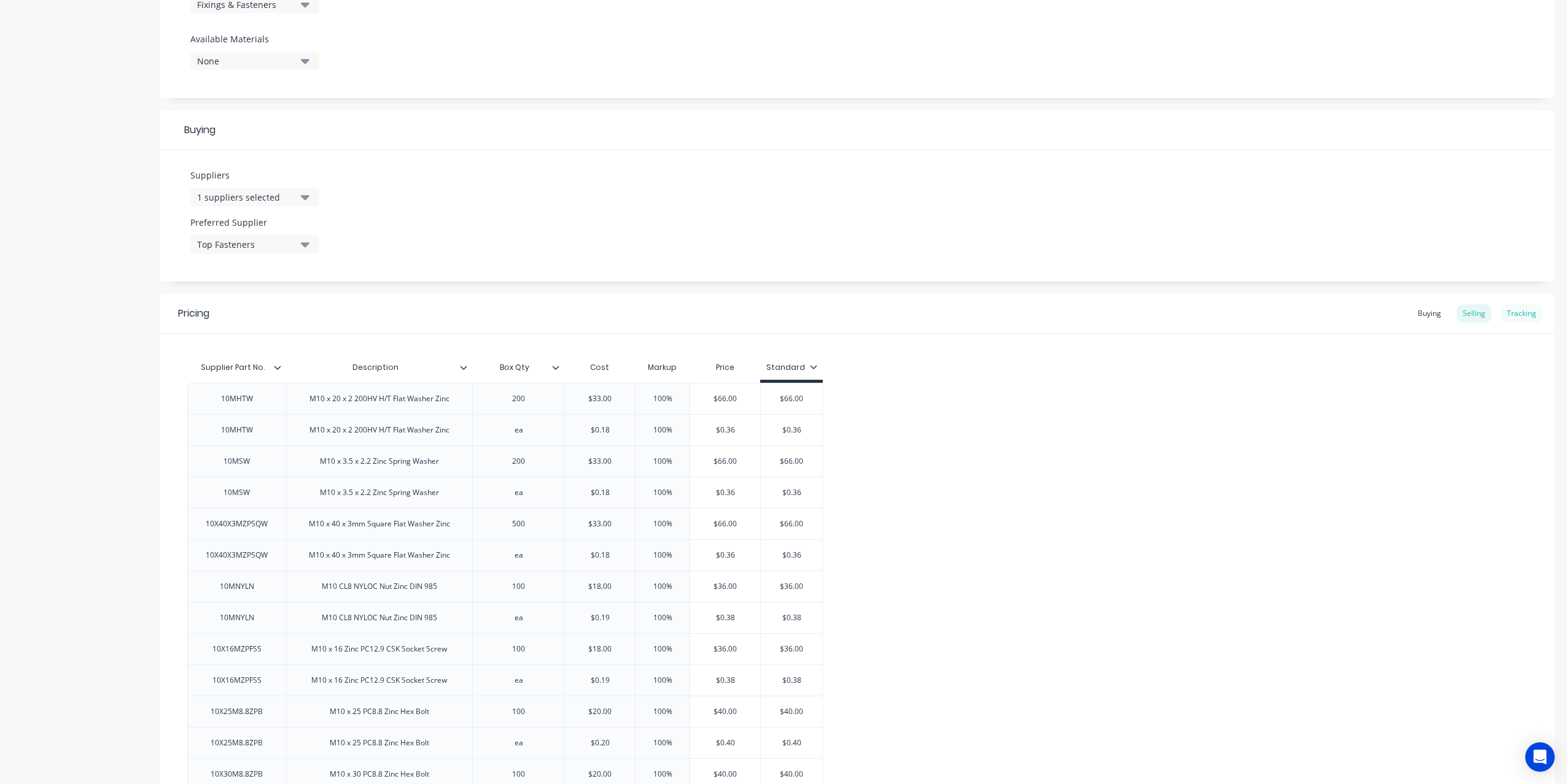
click at [1519, 309] on div "Tracking" at bounding box center [1522, 313] width 42 height 19
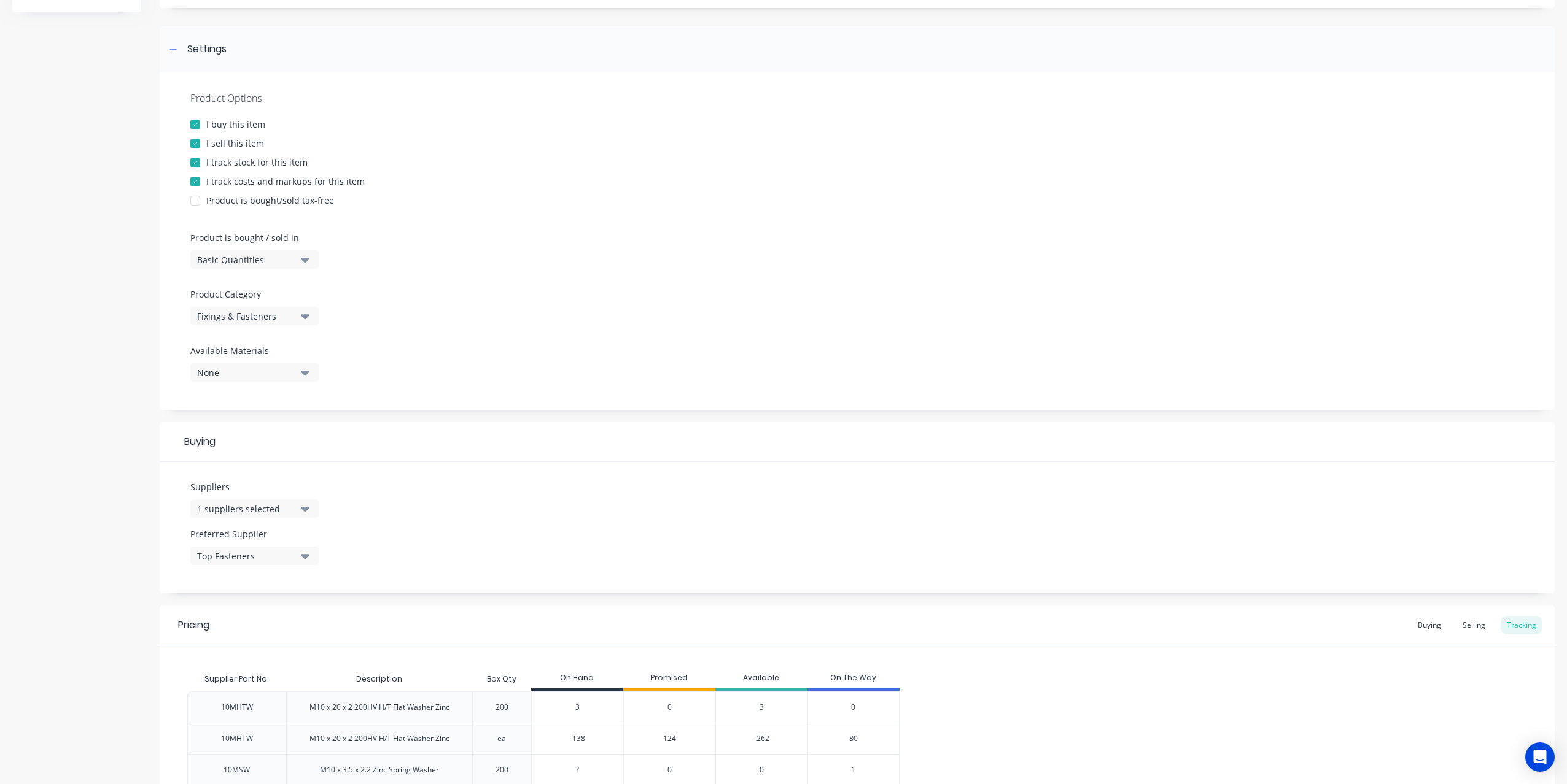
scroll to position [0, 0]
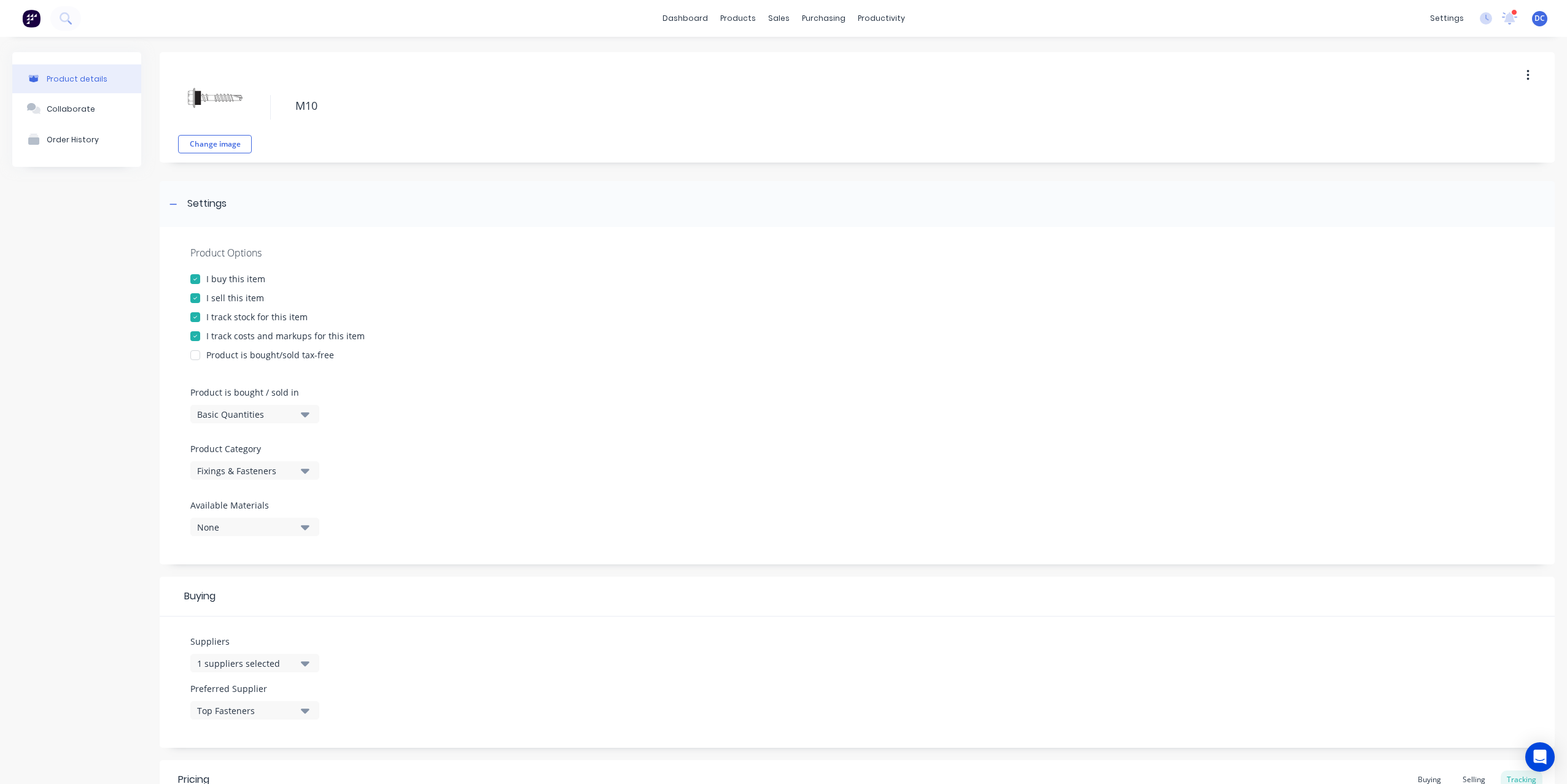
click at [31, 21] on img at bounding box center [31, 18] width 19 height 19
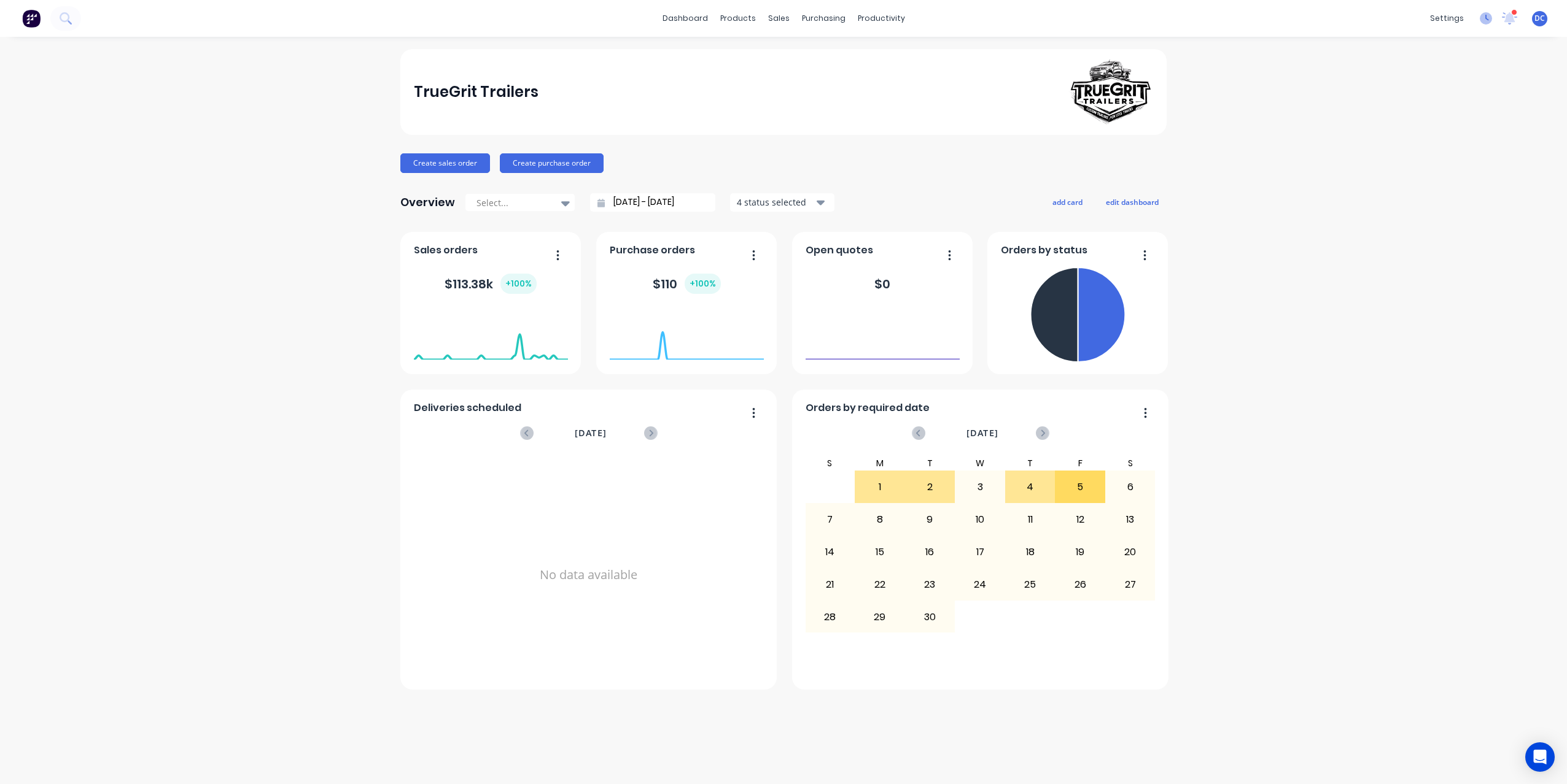
click at [1488, 22] on icon at bounding box center [1486, 18] width 12 height 12
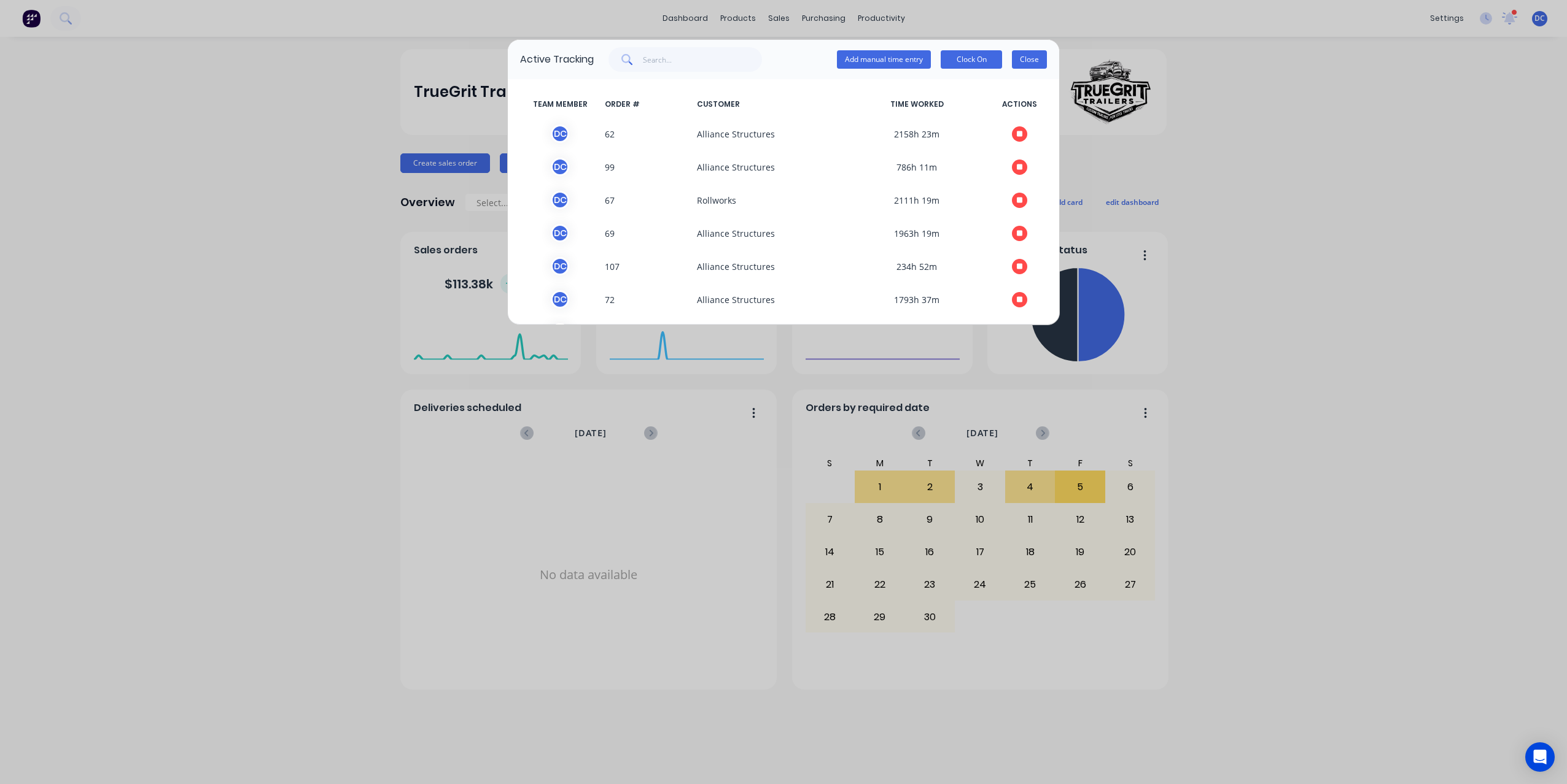
click at [1029, 58] on button "Close" at bounding box center [1029, 59] width 35 height 19
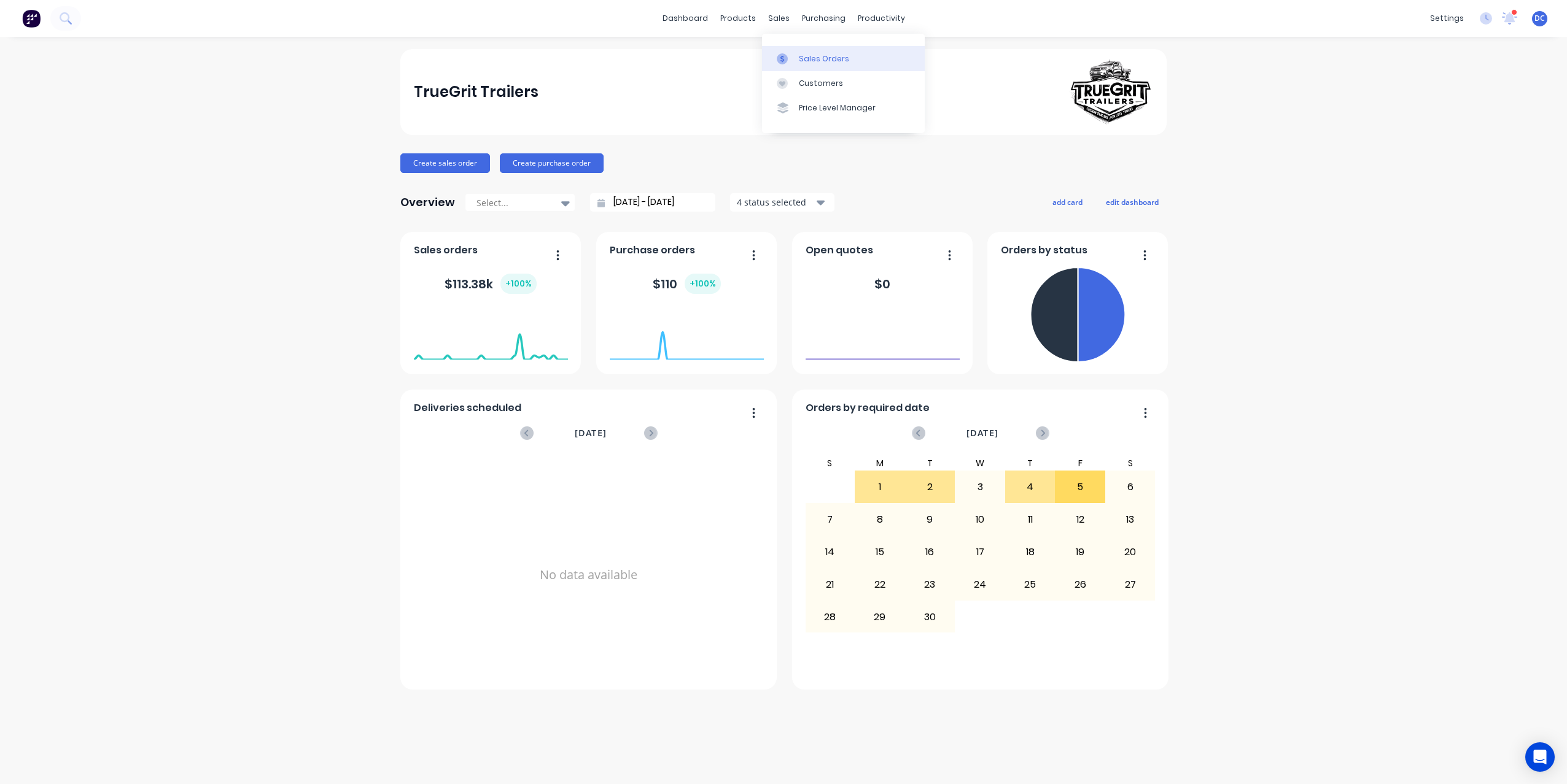
click at [799, 59] on div "Sales Orders" at bounding box center [824, 59] width 50 height 11
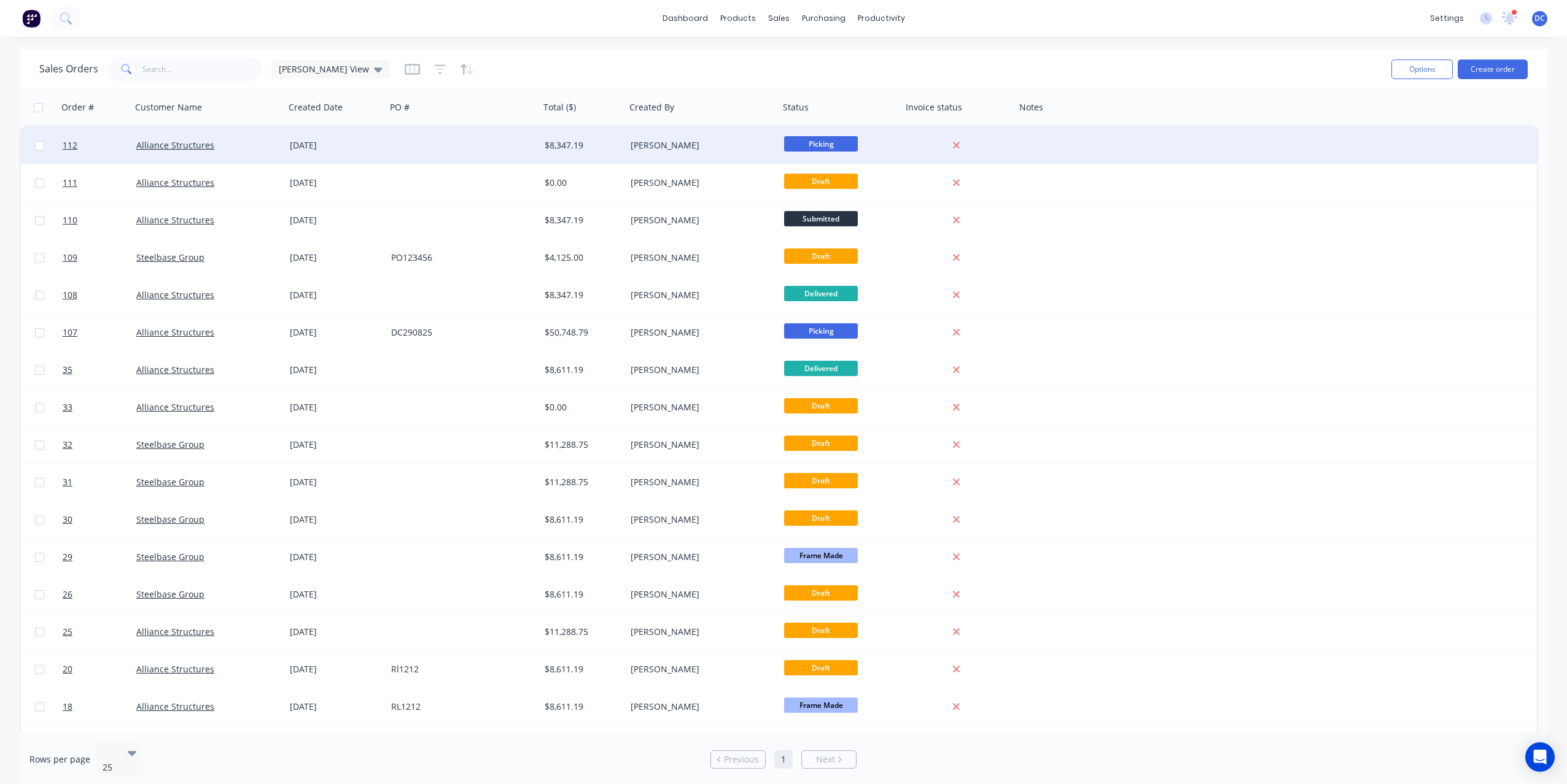
click at [440, 149] on div at bounding box center [463, 146] width 153 height 37
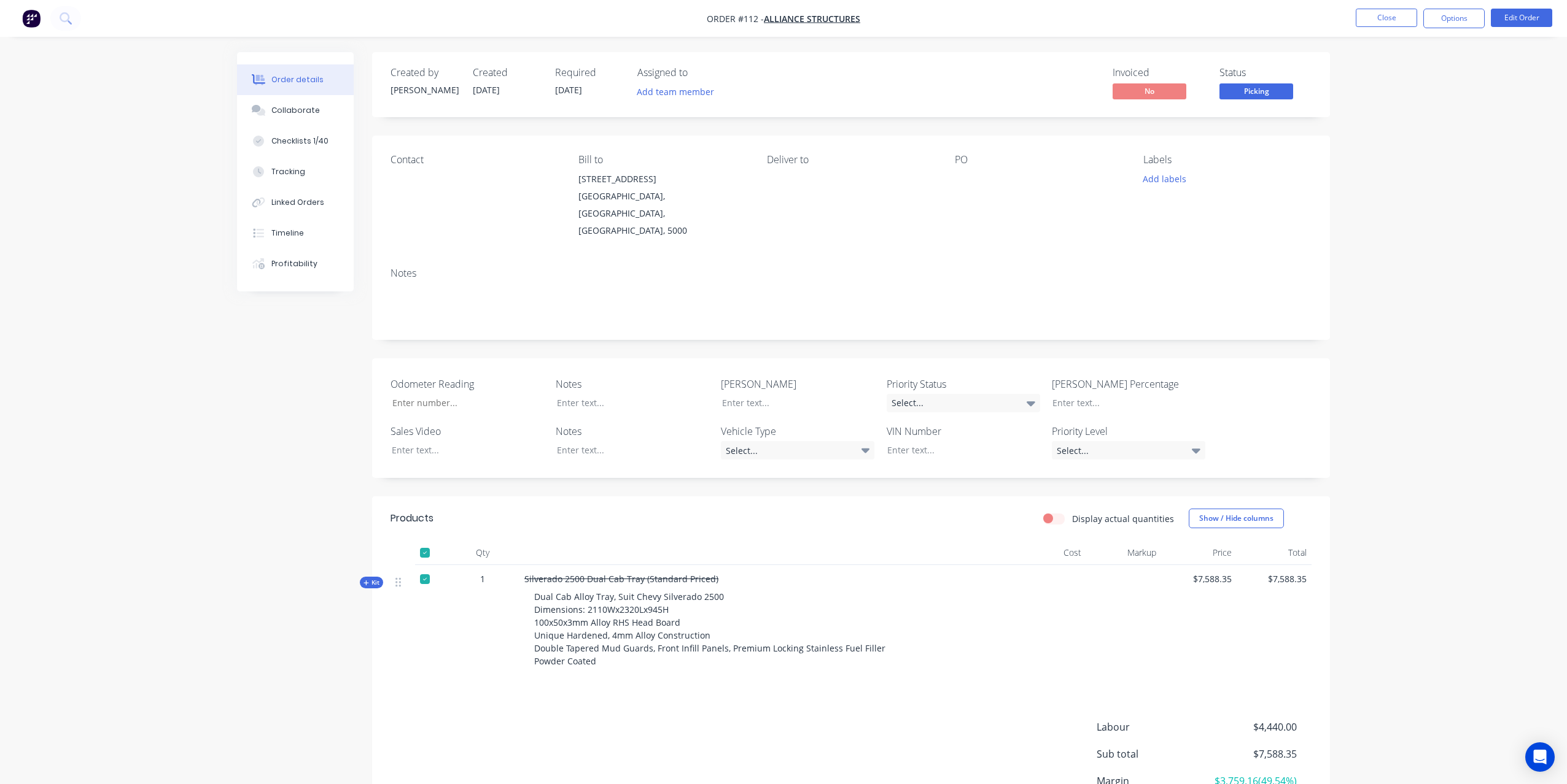
click at [27, 23] on img "button" at bounding box center [31, 18] width 19 height 19
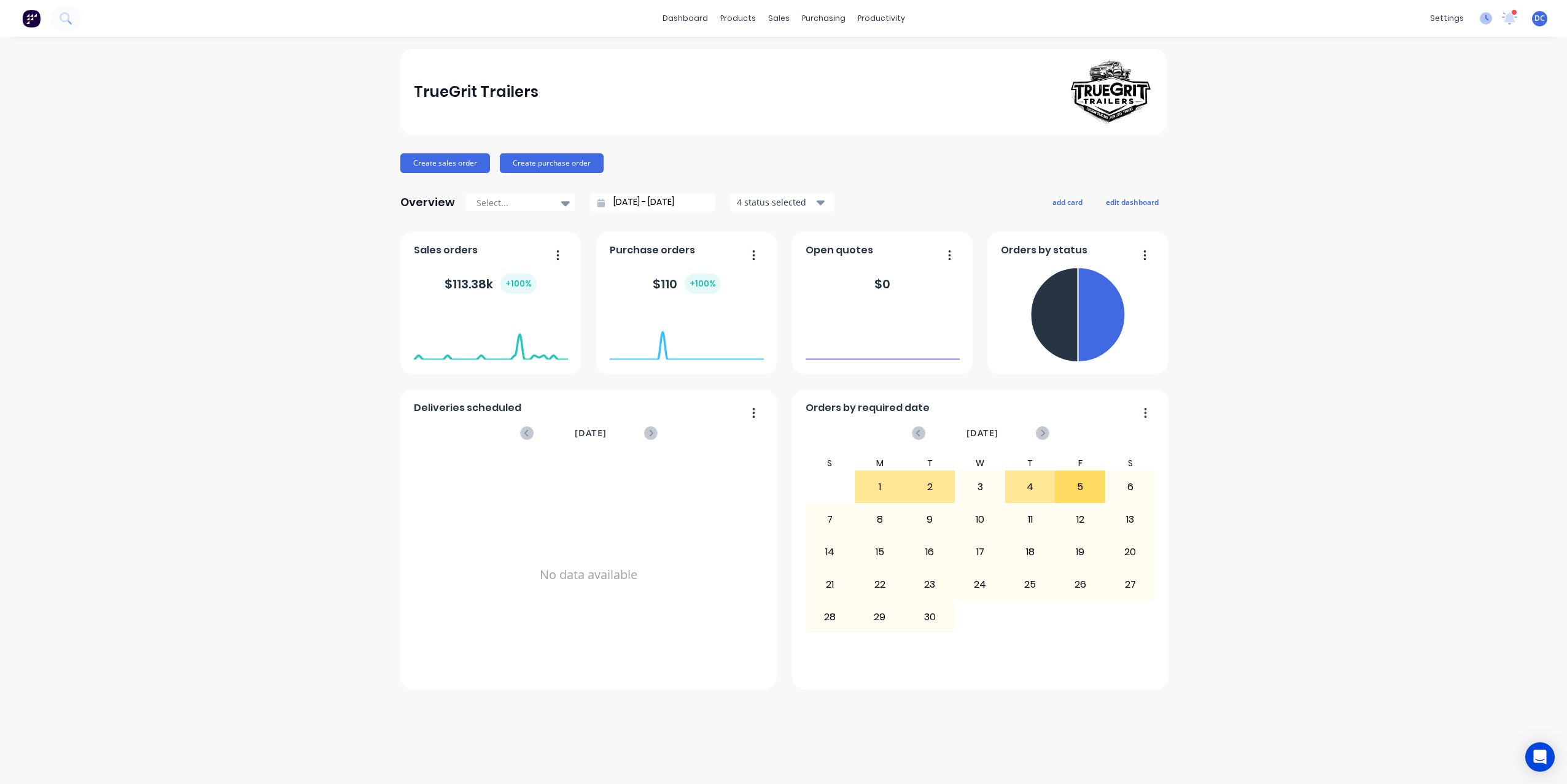
click at [1487, 21] on icon at bounding box center [1486, 18] width 12 height 12
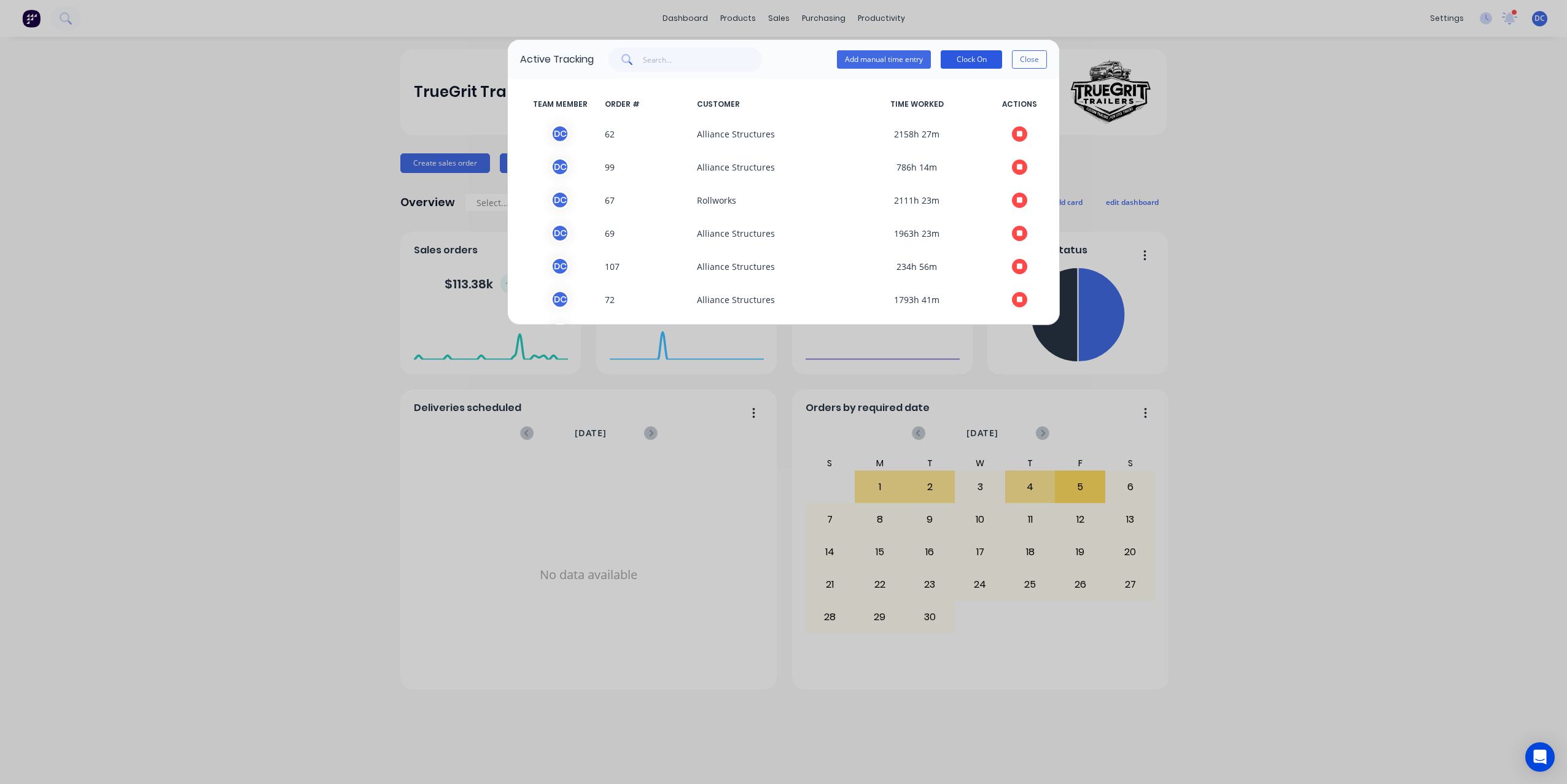
click at [976, 62] on button "Clock On" at bounding box center [972, 59] width 61 height 19
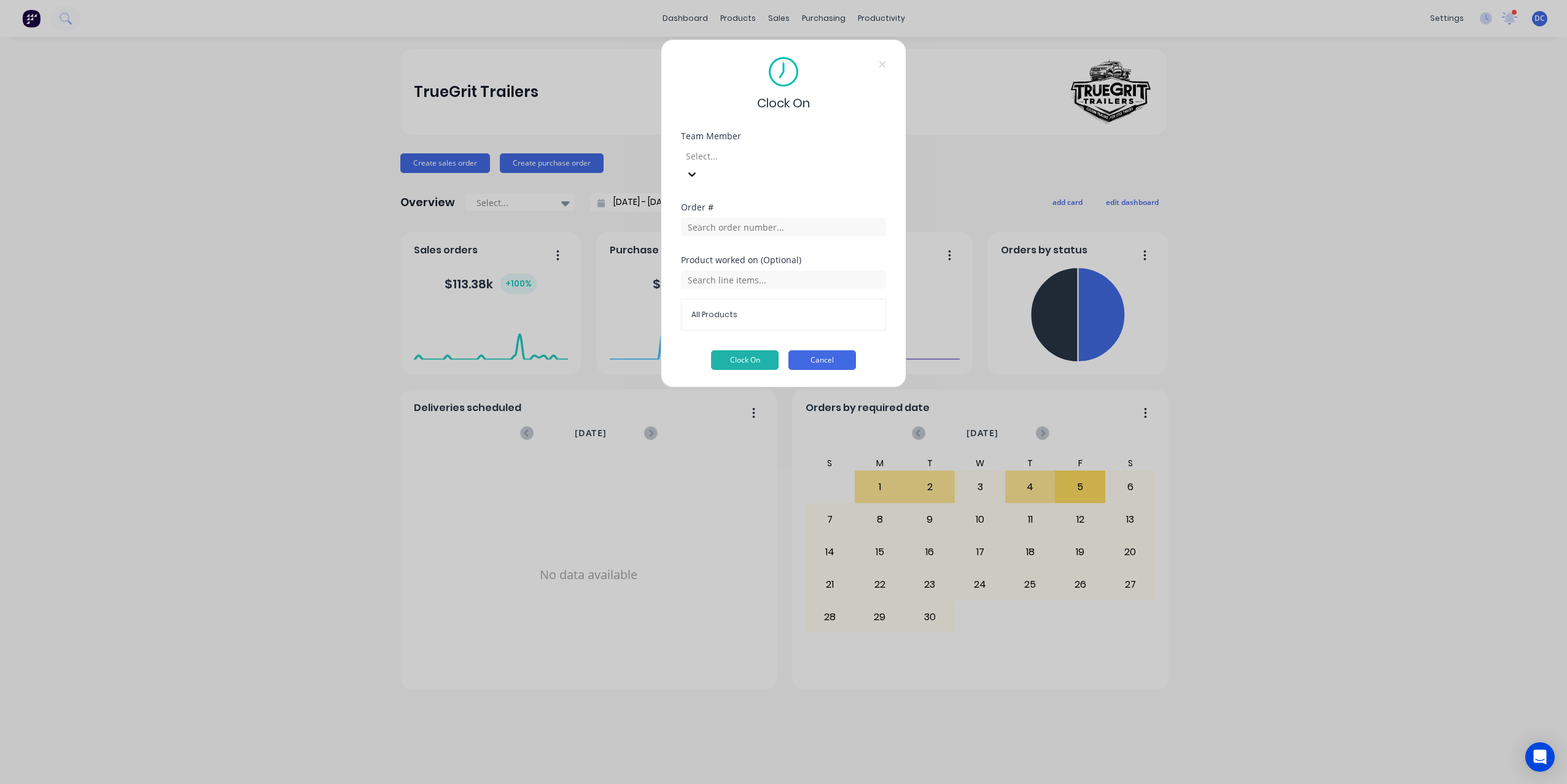
click at [822, 350] on button "Cancel" at bounding box center [822, 360] width 68 height 19
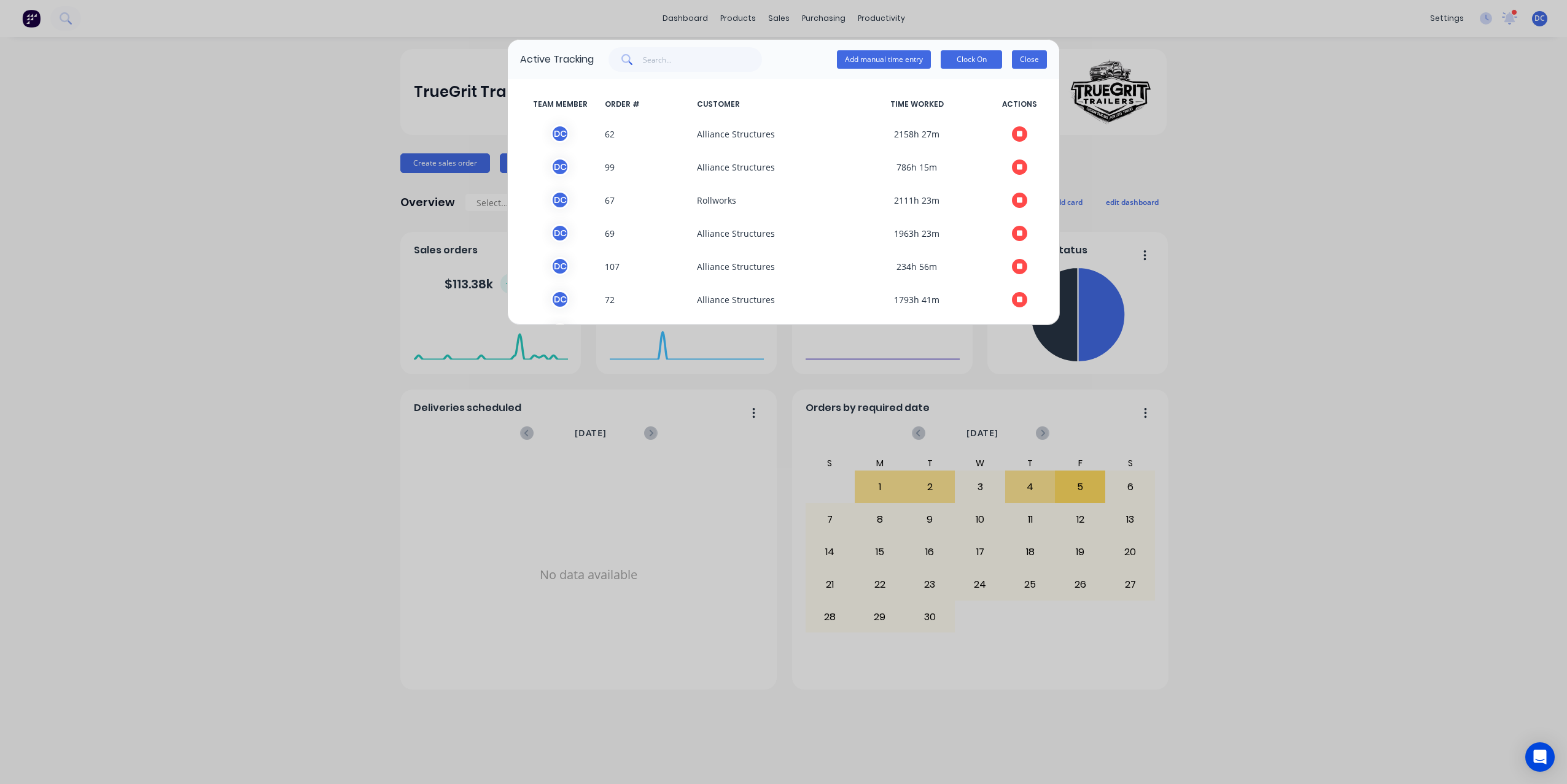
click at [1031, 64] on button "Close" at bounding box center [1029, 59] width 35 height 19
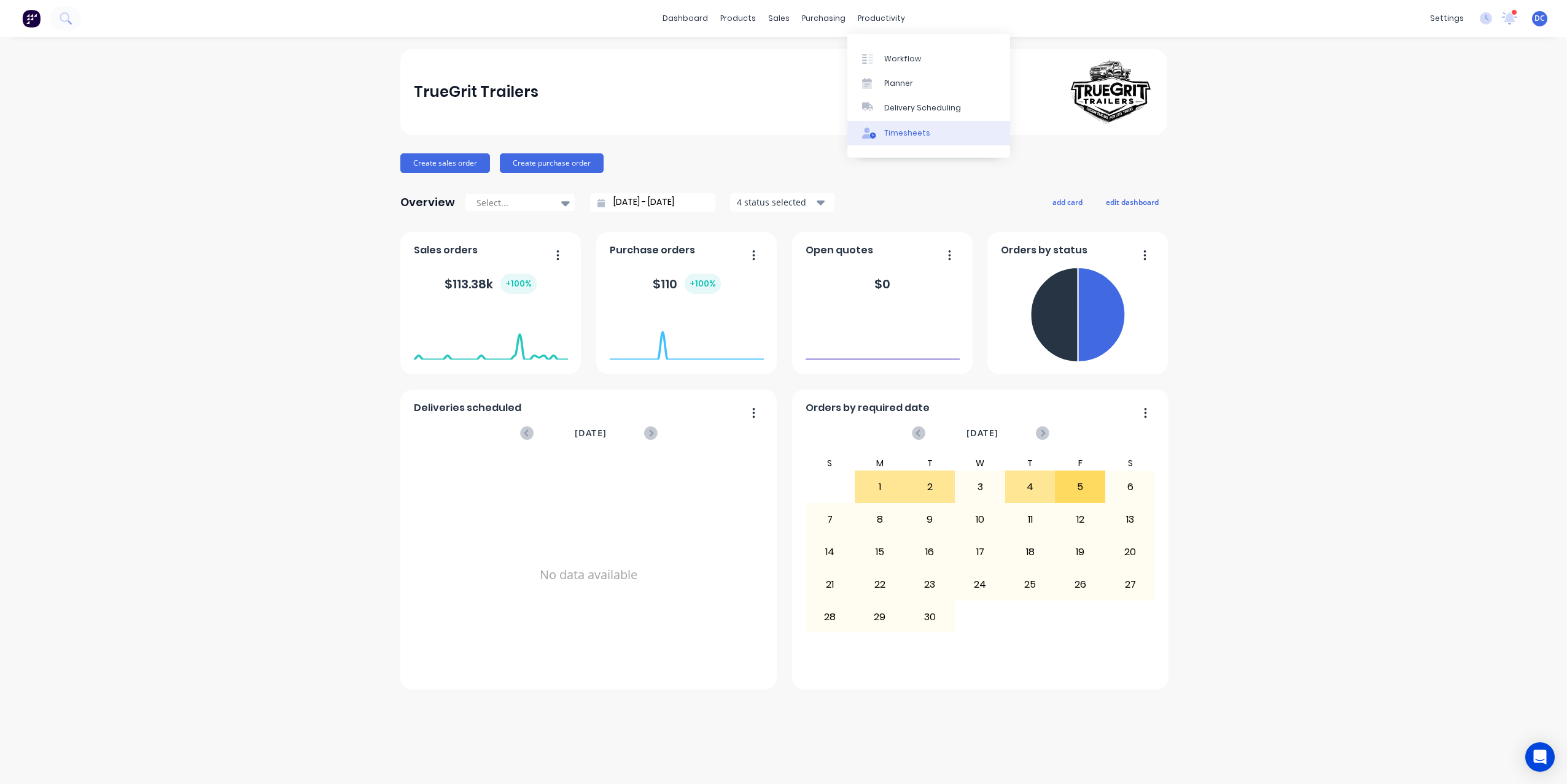
click at [891, 135] on div "Timesheets" at bounding box center [907, 133] width 46 height 11
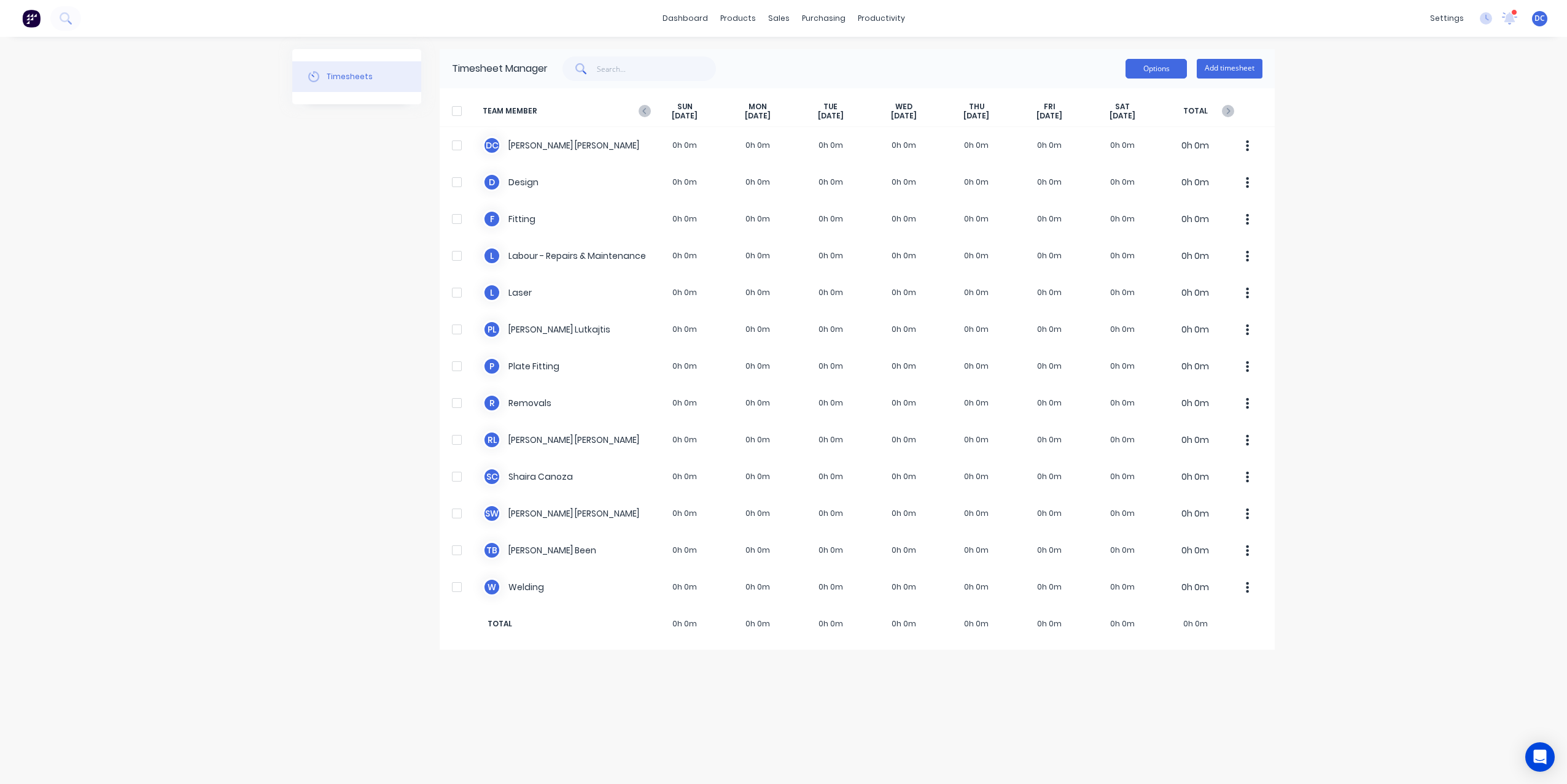
click at [1164, 69] on button "Options" at bounding box center [1156, 69] width 61 height 19
click at [1411, 237] on div "dashboard products sales purchasing productivity dashboard products Product Cat…" at bounding box center [784, 392] width 1567 height 784
click at [795, 57] on link "Sales Orders" at bounding box center [843, 58] width 163 height 24
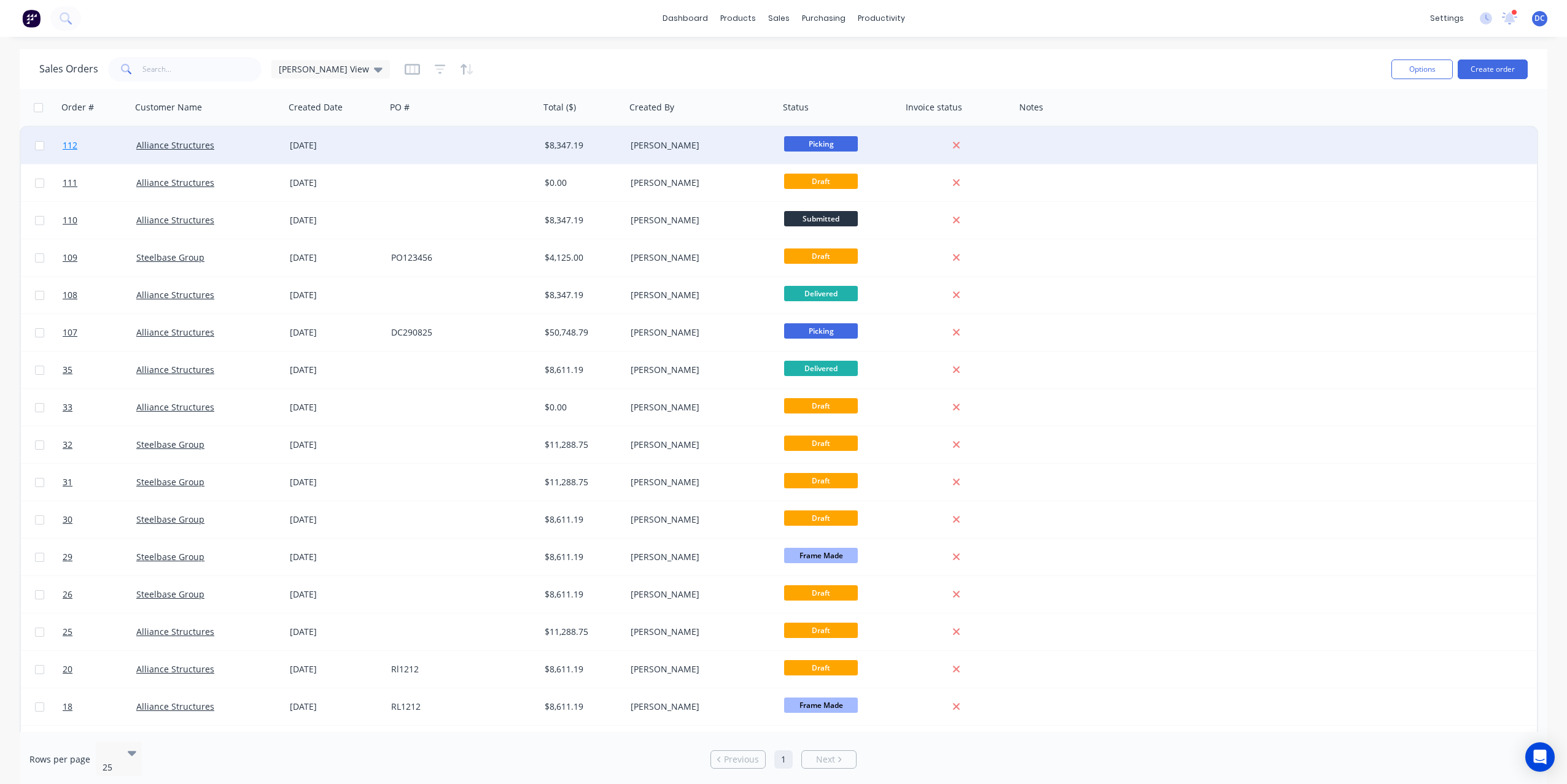
click at [71, 145] on span "112" at bounding box center [70, 145] width 15 height 12
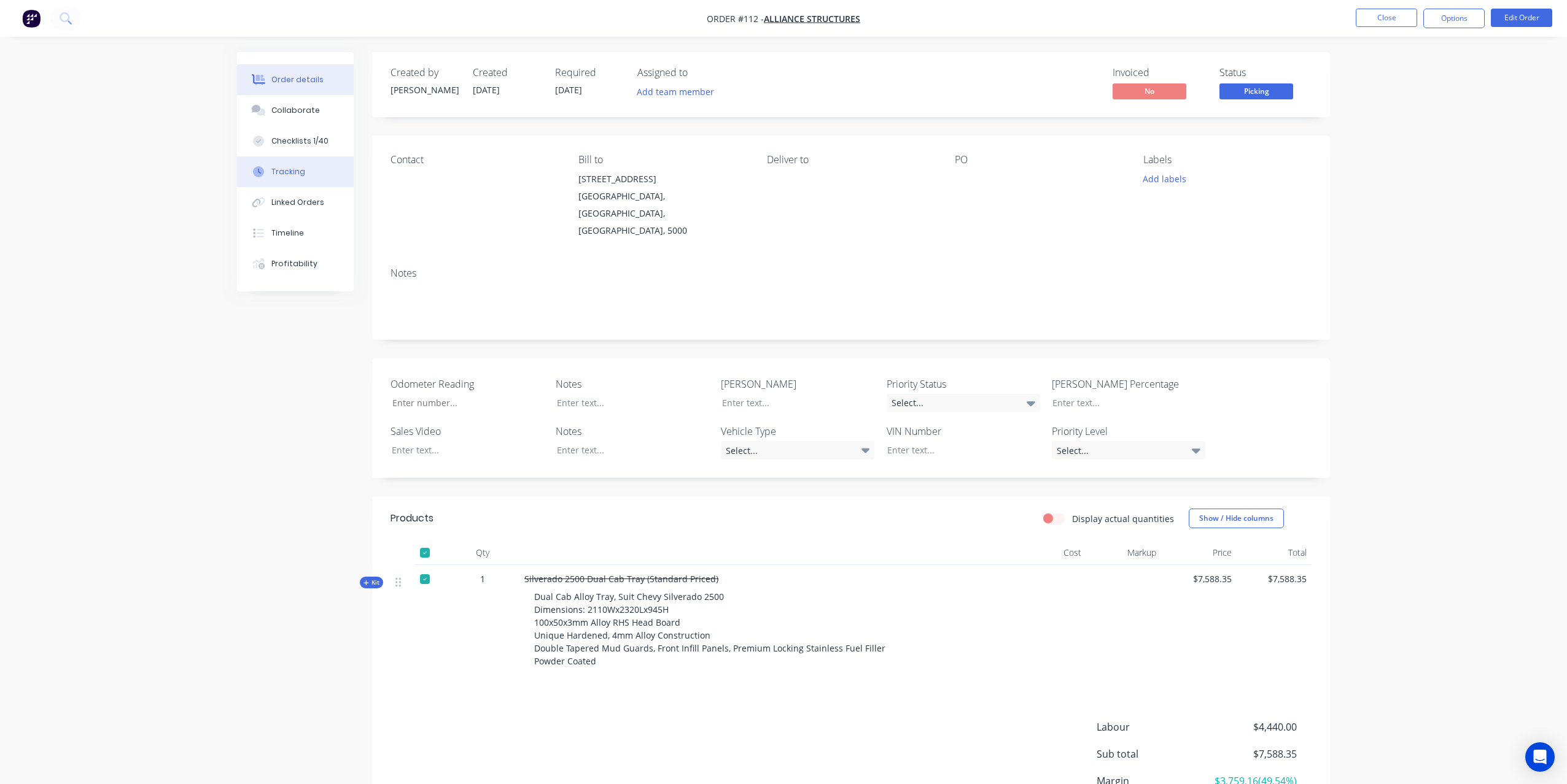
click at [304, 165] on button "Tracking" at bounding box center [295, 172] width 117 height 31
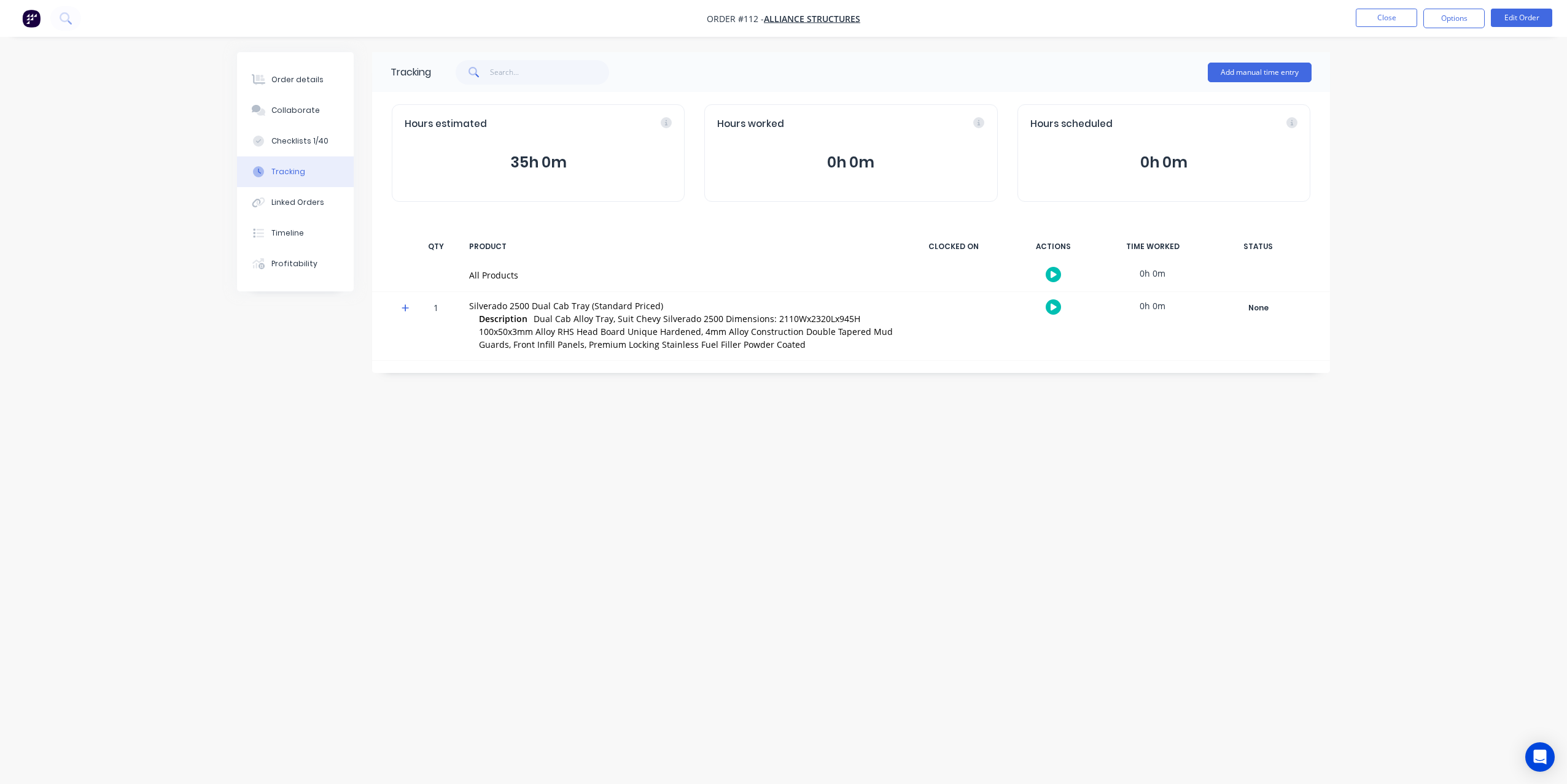
click at [403, 312] on icon at bounding box center [406, 308] width 8 height 9
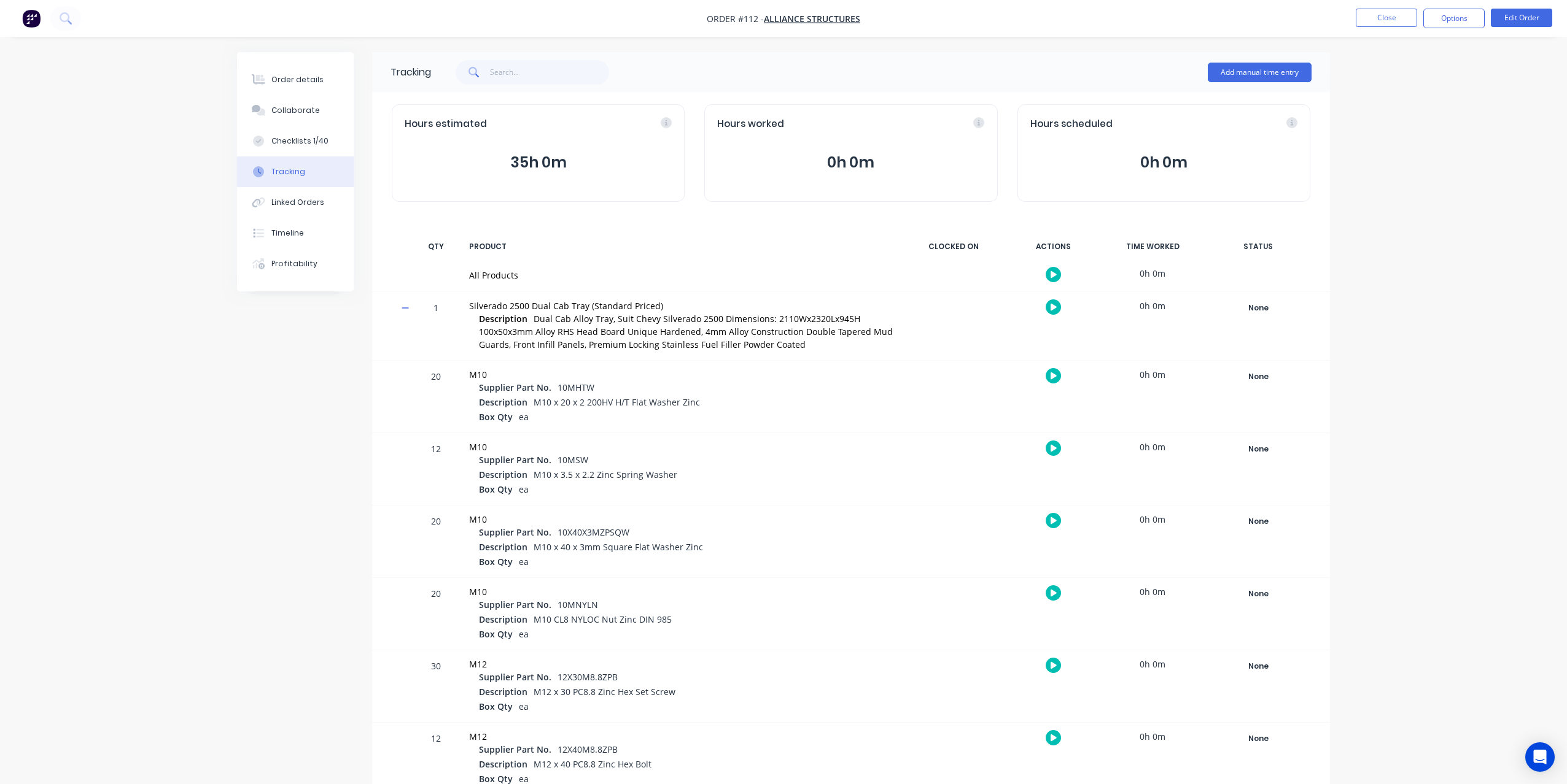
click at [1054, 280] on button "button" at bounding box center [1053, 274] width 15 height 15
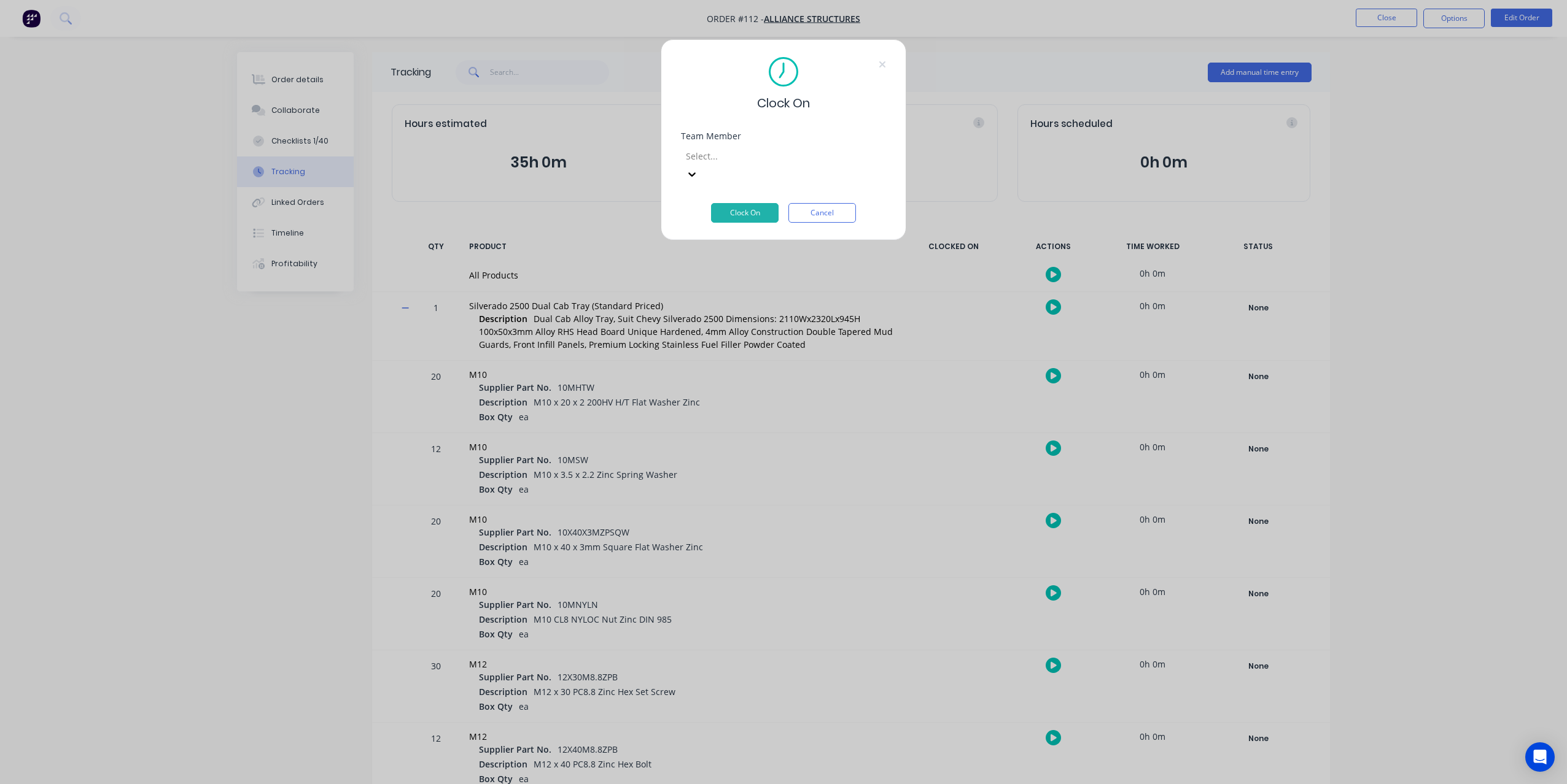
click at [856, 152] on div at bounding box center [772, 156] width 177 height 15
click at [268, 337] on div "Clock On Team Member Design , 2 of 13. 13 results available. Use Up and Down to…" at bounding box center [784, 392] width 1567 height 784
click at [815, 203] on button "Cancel" at bounding box center [822, 213] width 68 height 19
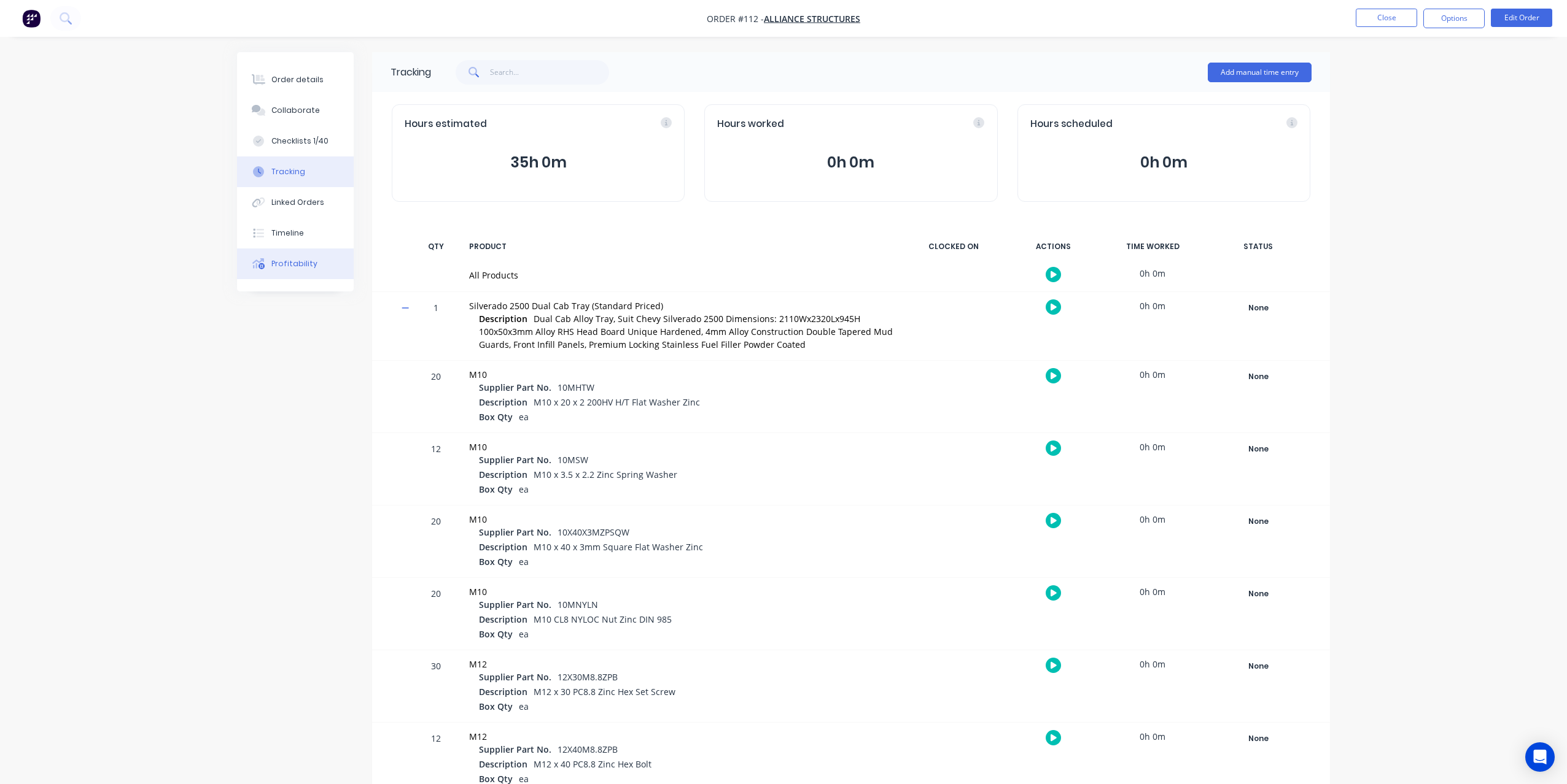
click at [303, 269] on div "Profitability" at bounding box center [294, 264] width 46 height 11
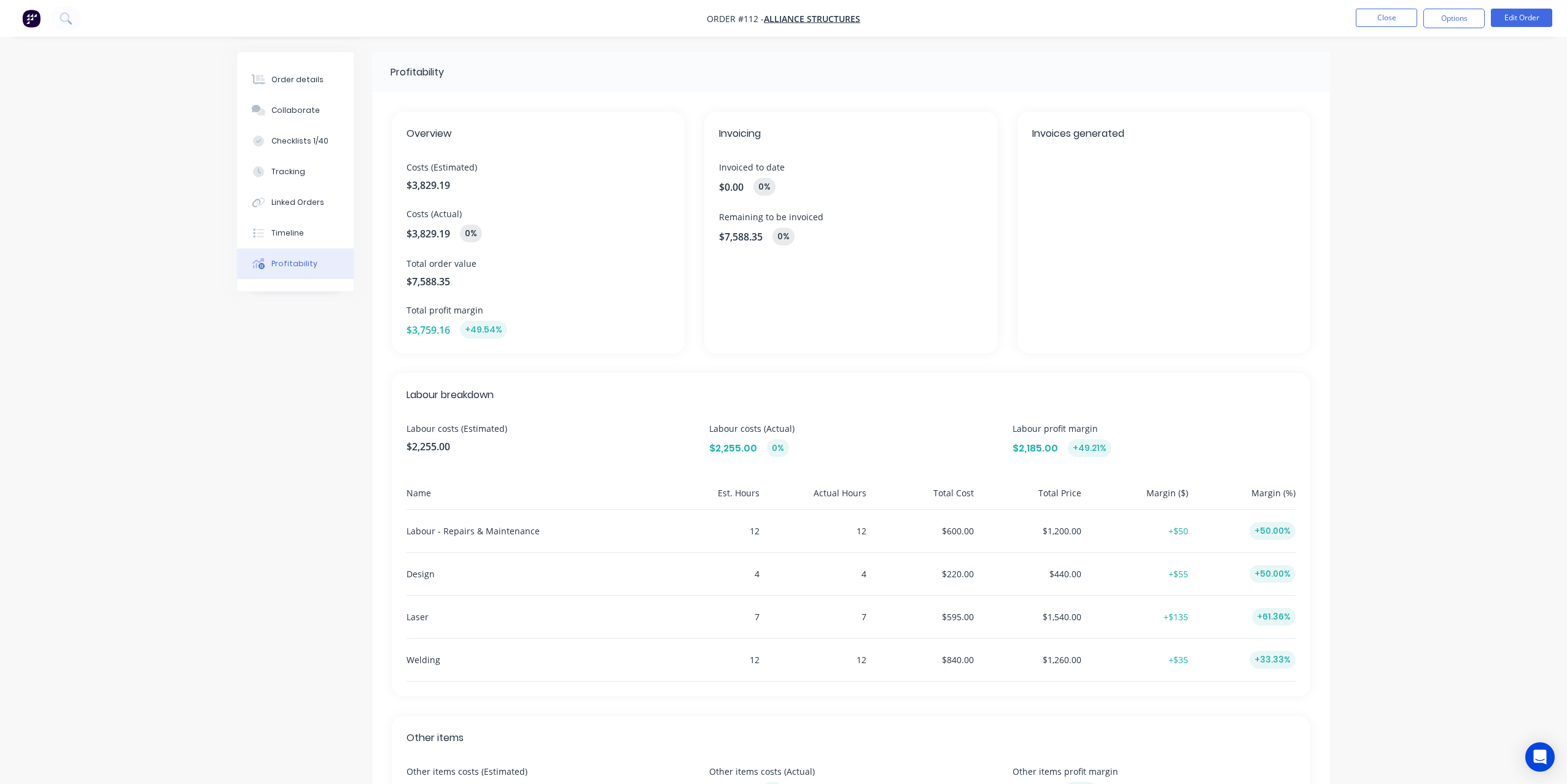
click at [37, 22] on img "button" at bounding box center [31, 18] width 19 height 19
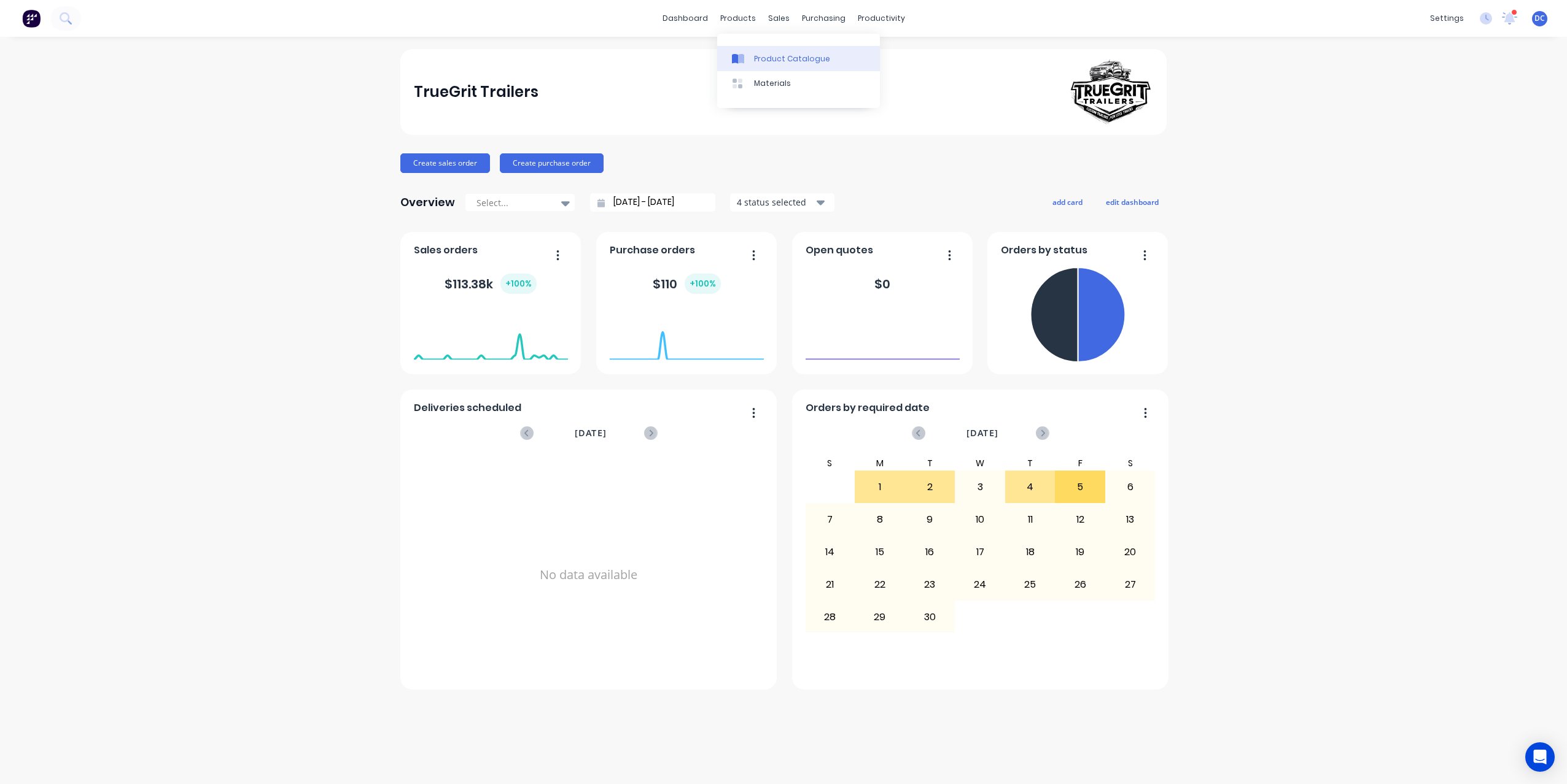
click at [767, 53] on div "Product Catalogue" at bounding box center [792, 59] width 76 height 11
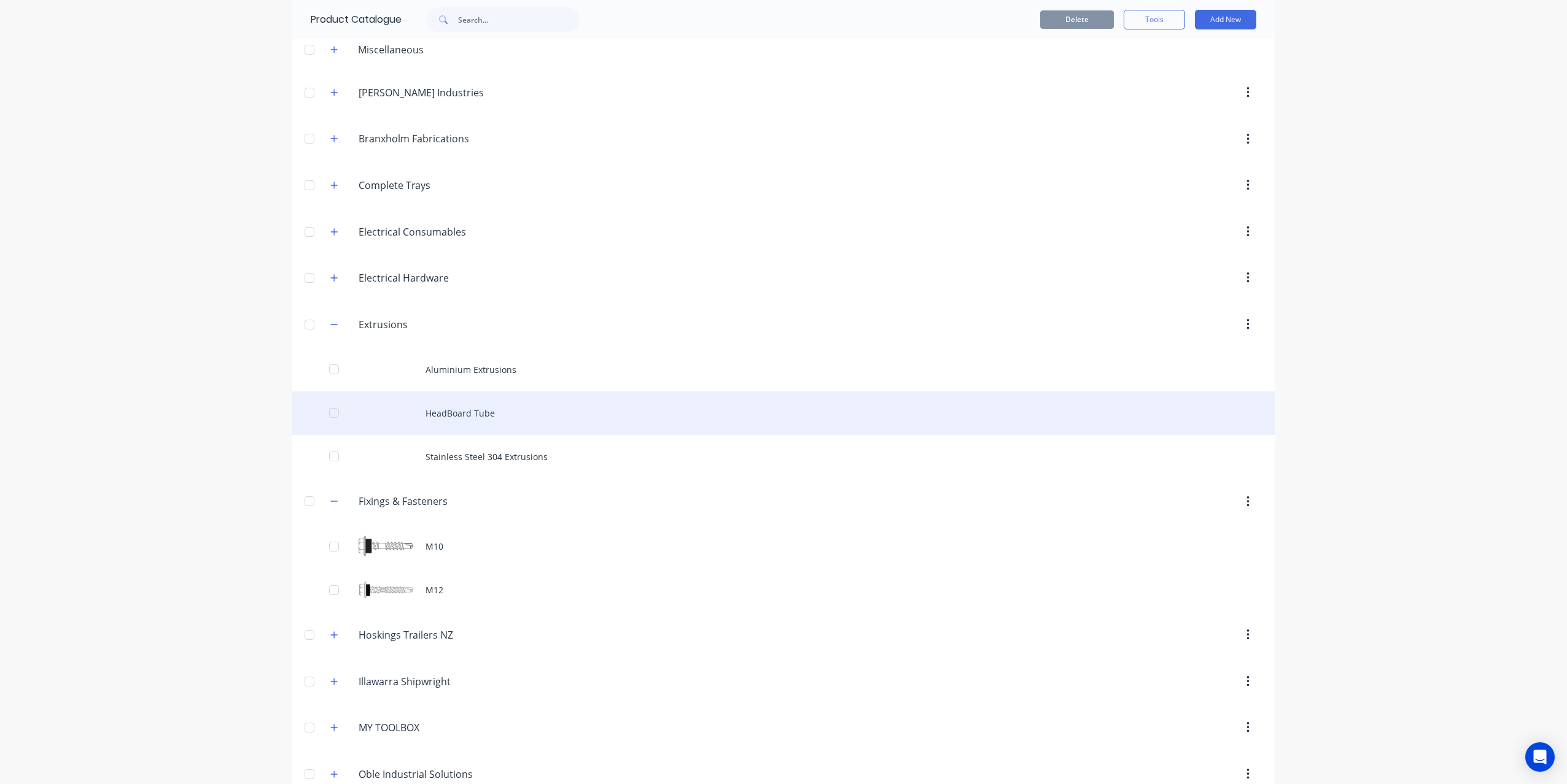
scroll to position [72, 0]
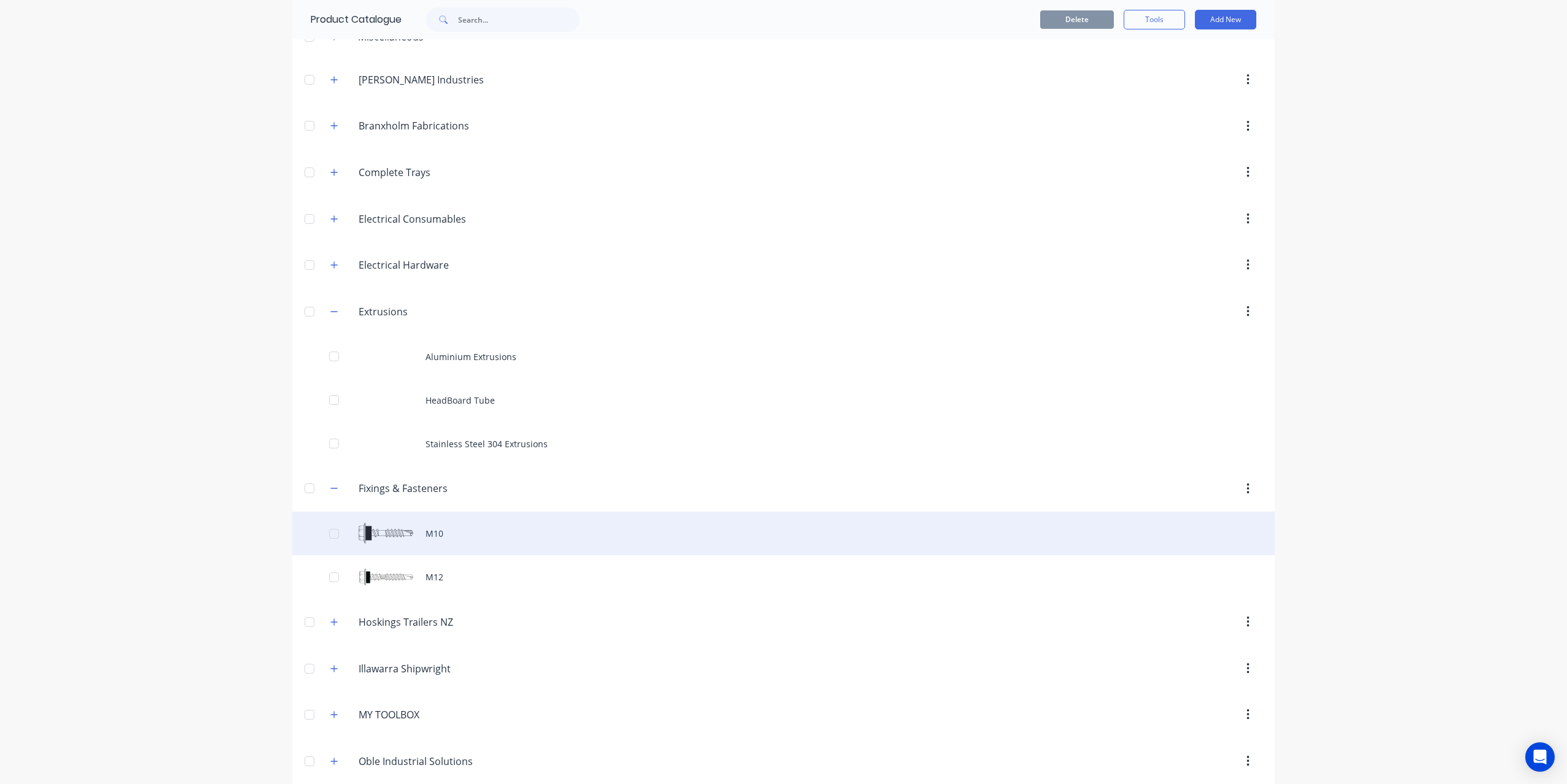
click at [545, 535] on div "M10" at bounding box center [783, 534] width 982 height 44
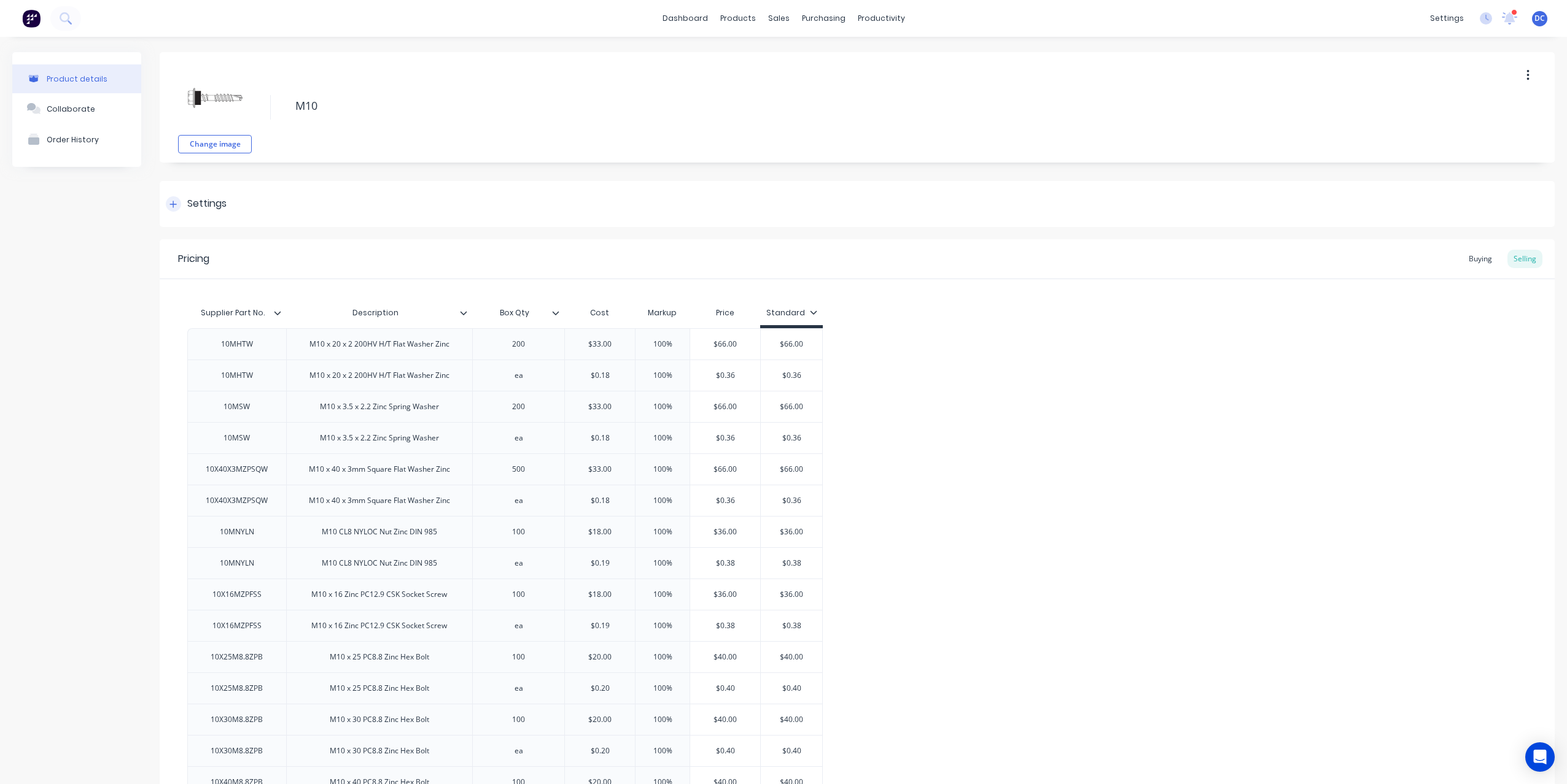
click at [166, 206] on div at bounding box center [173, 203] width 15 height 15
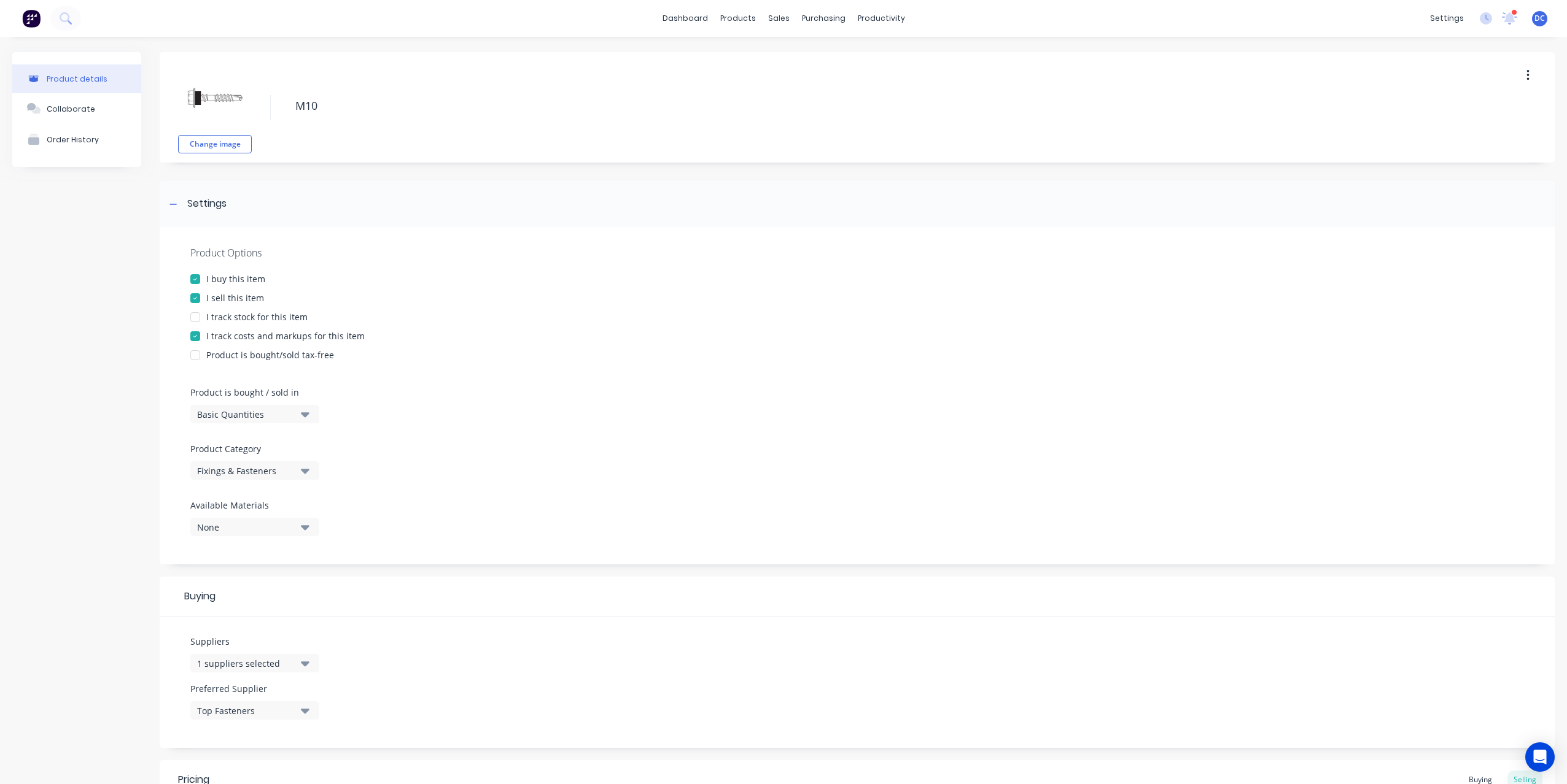
scroll to position [109, 0]
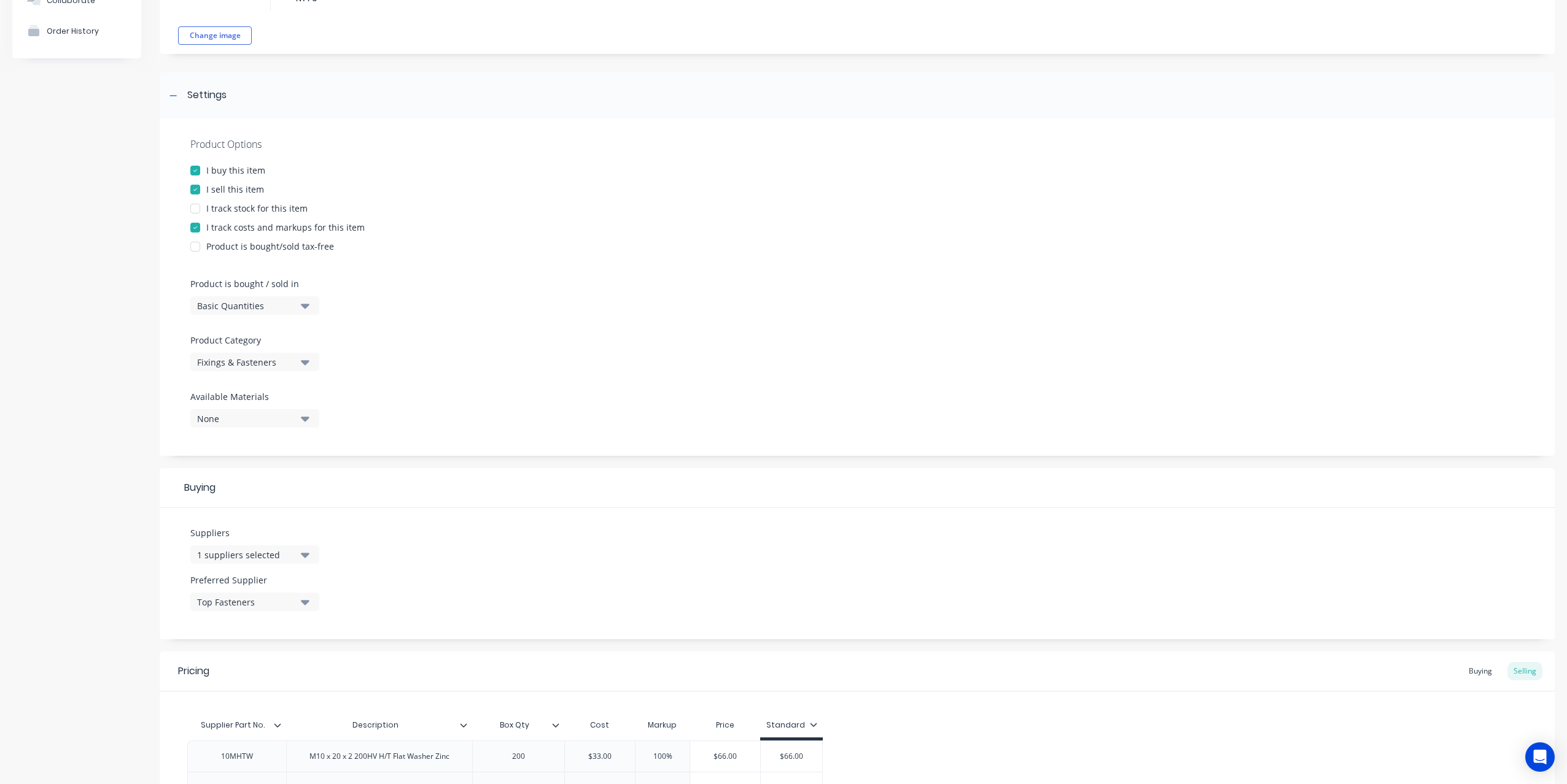
click at [194, 209] on div at bounding box center [195, 208] width 24 height 24
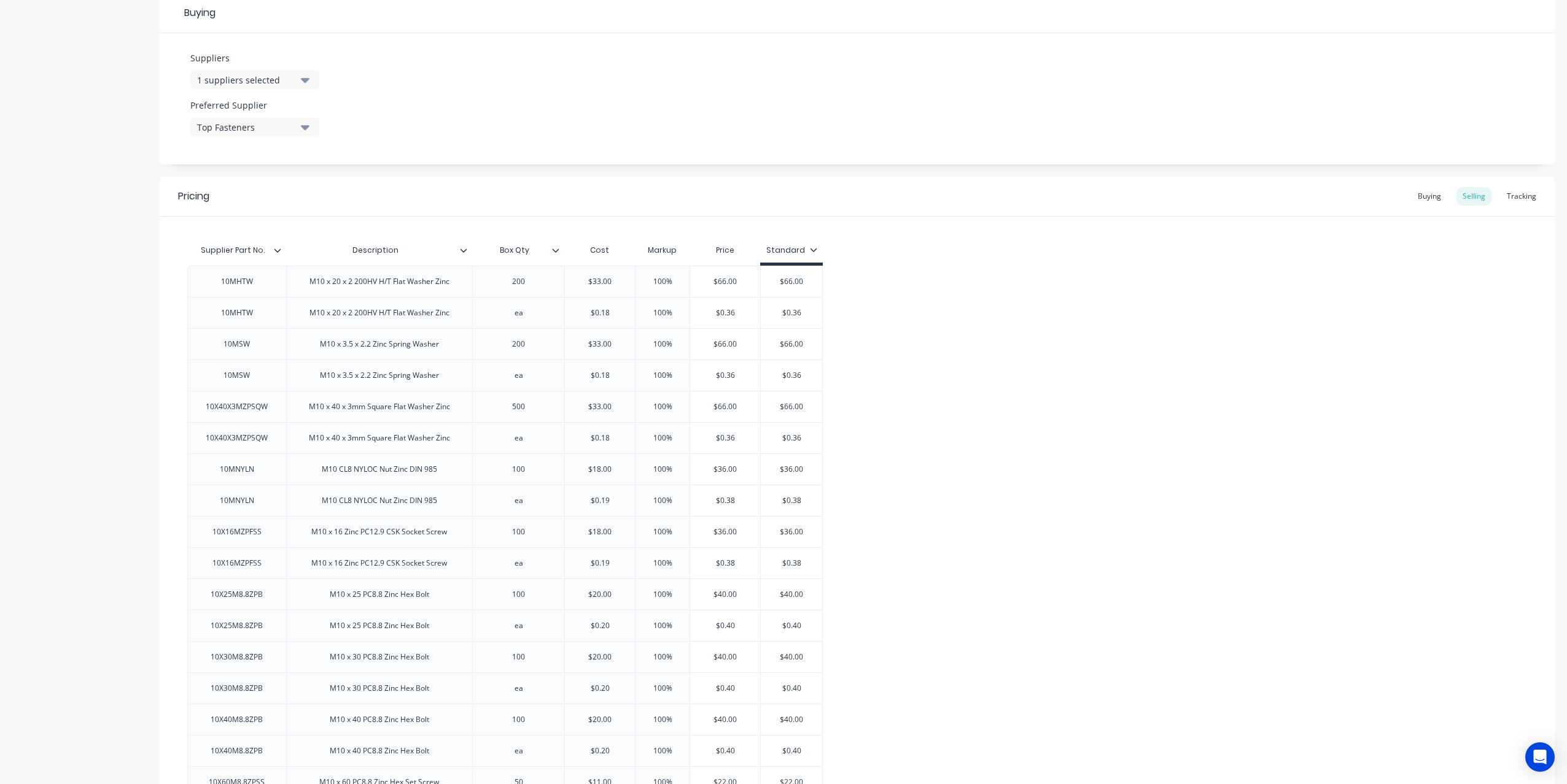
scroll to position [569, 0]
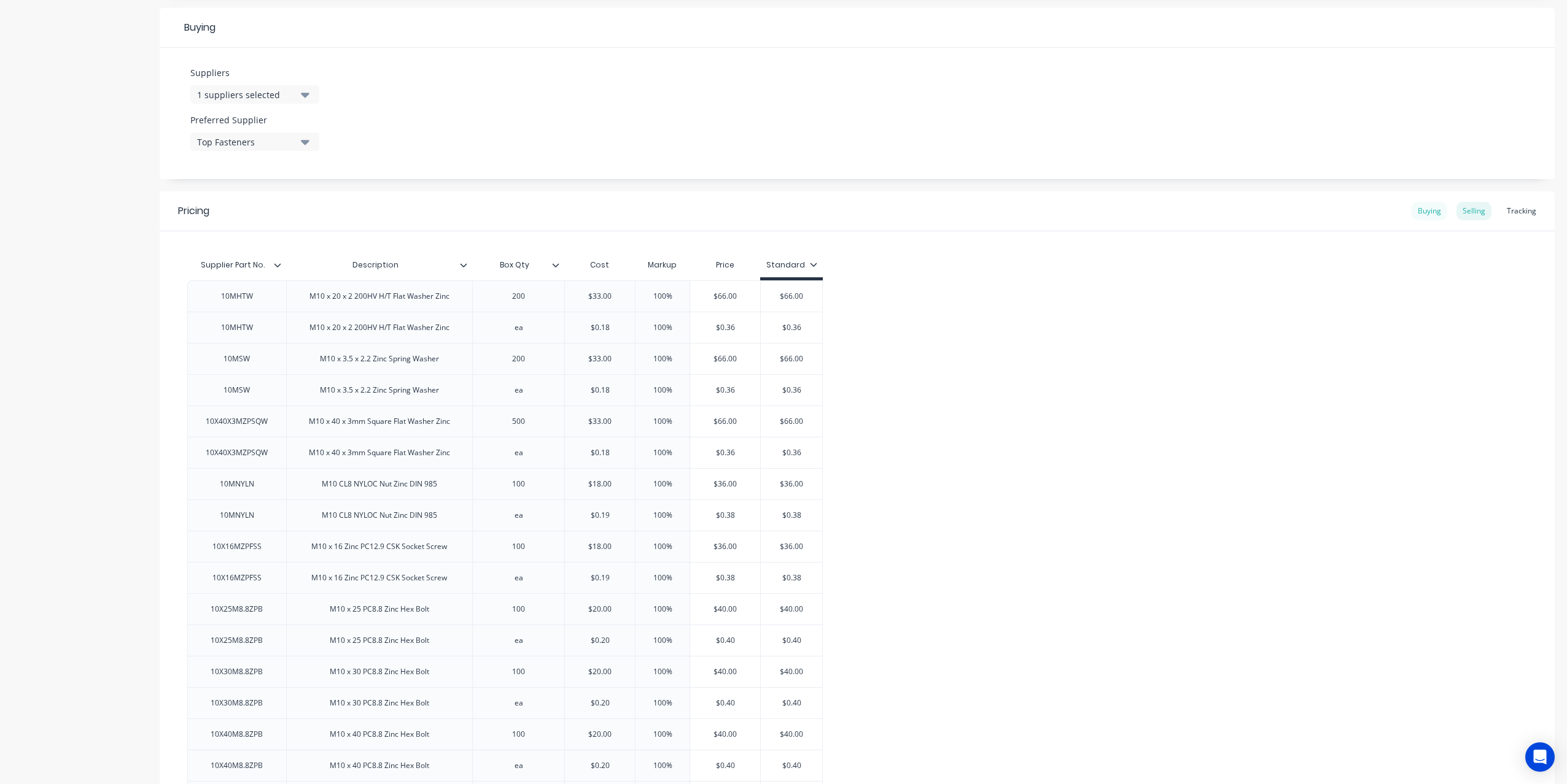
click at [1421, 212] on div "Buying" at bounding box center [1429, 211] width 36 height 19
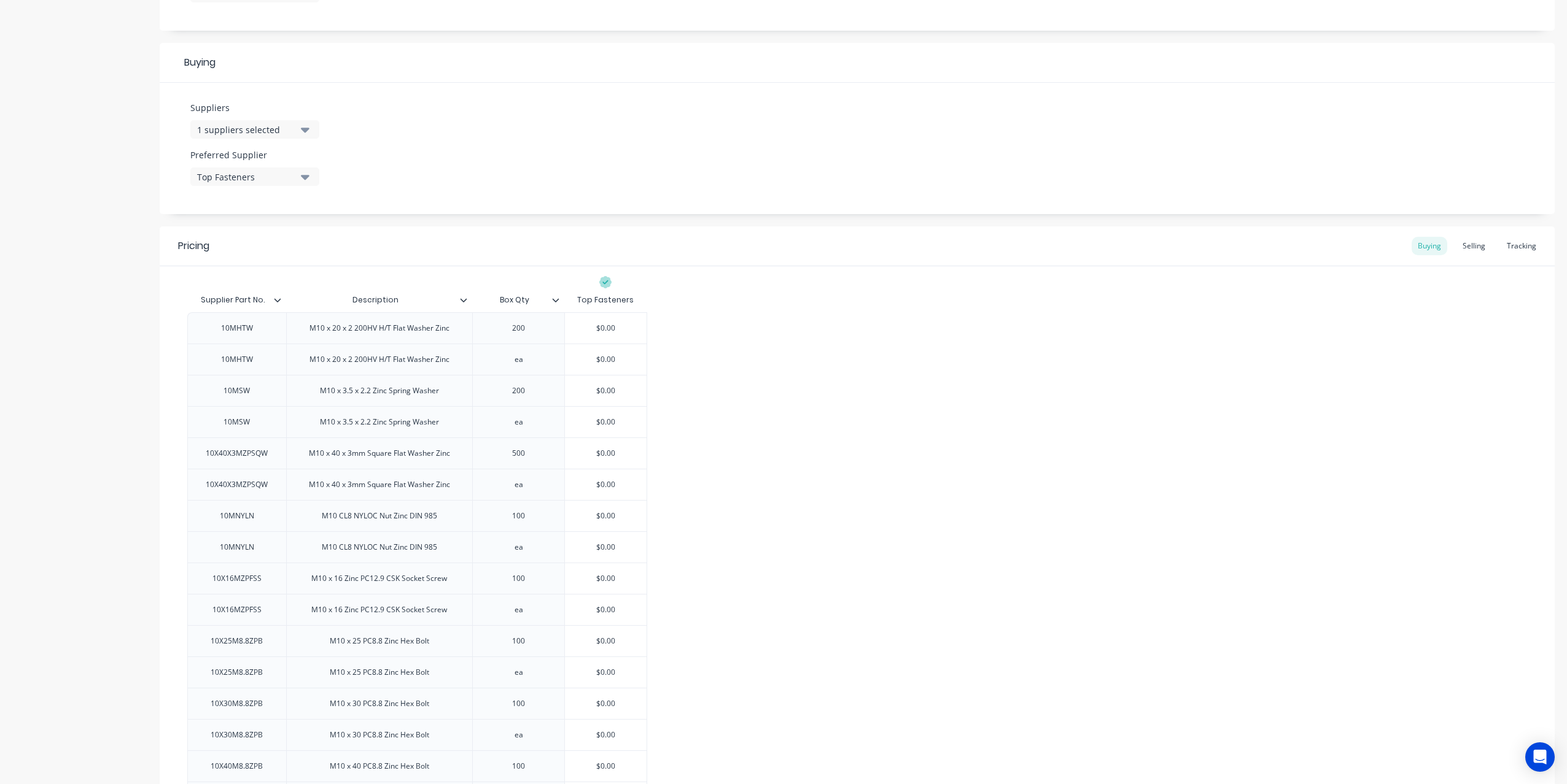
scroll to position [523, 0]
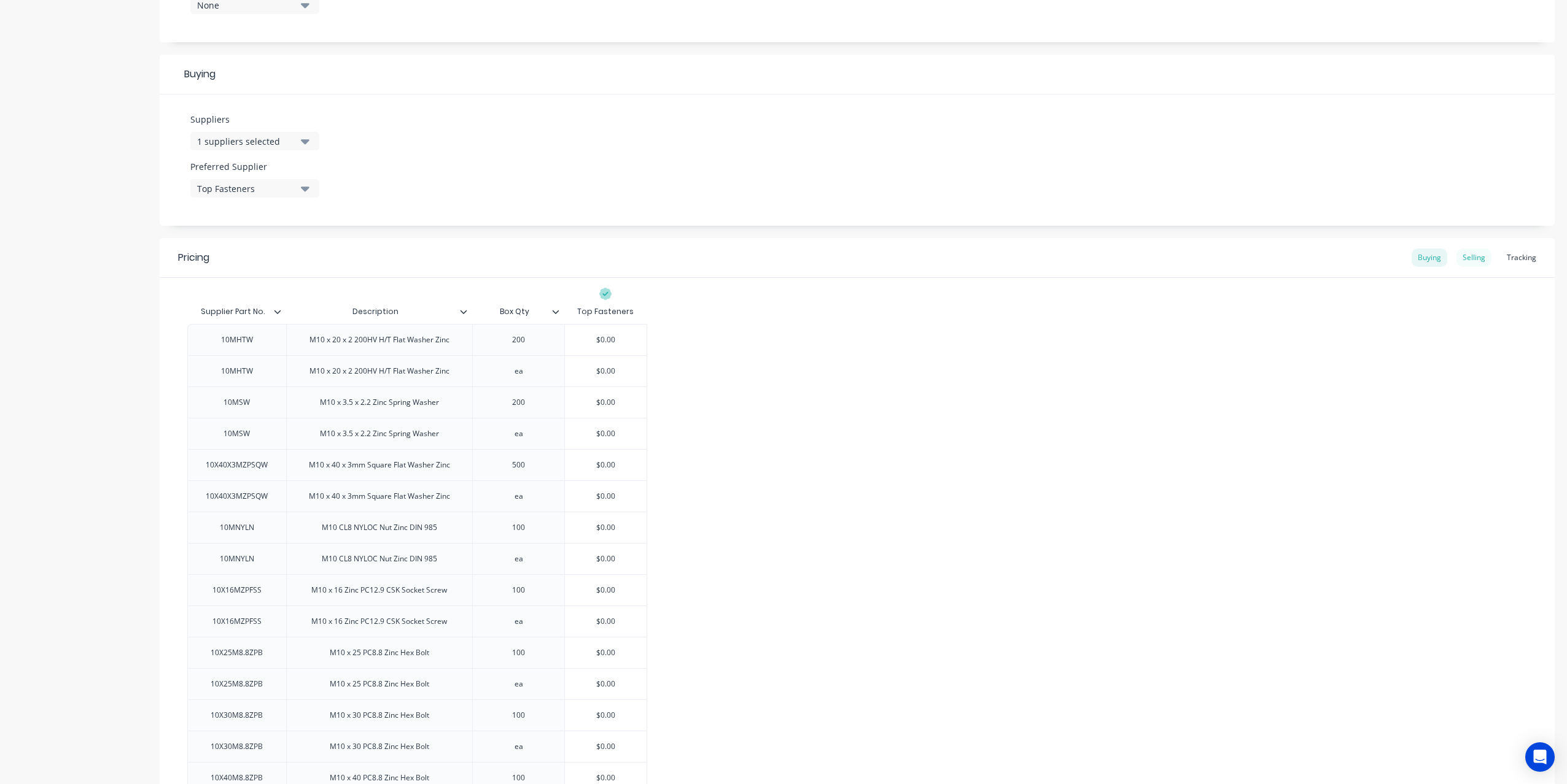
click at [1479, 258] on div "Selling" at bounding box center [1473, 257] width 35 height 19
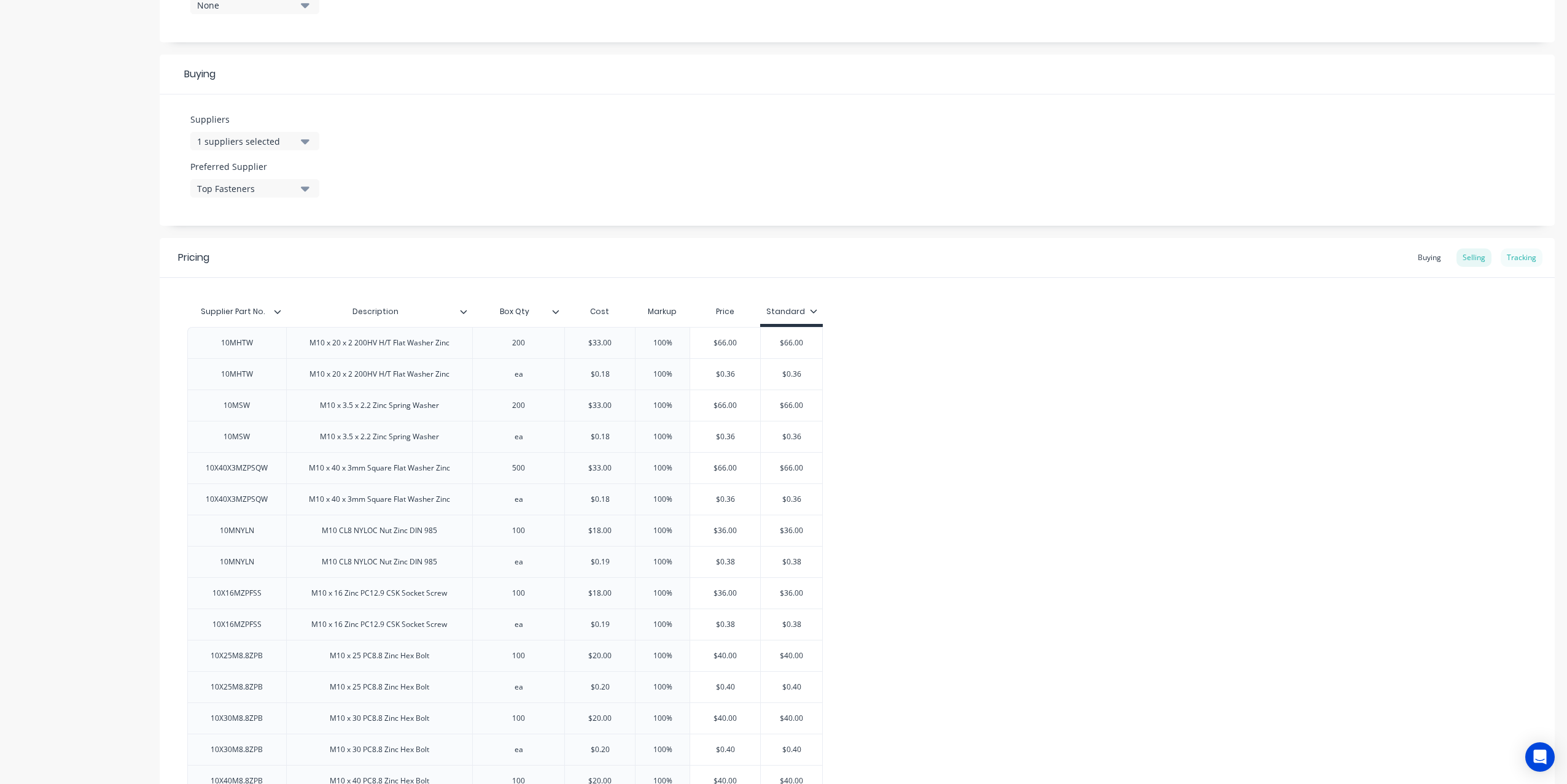
click at [1510, 258] on div "Tracking" at bounding box center [1522, 257] width 42 height 19
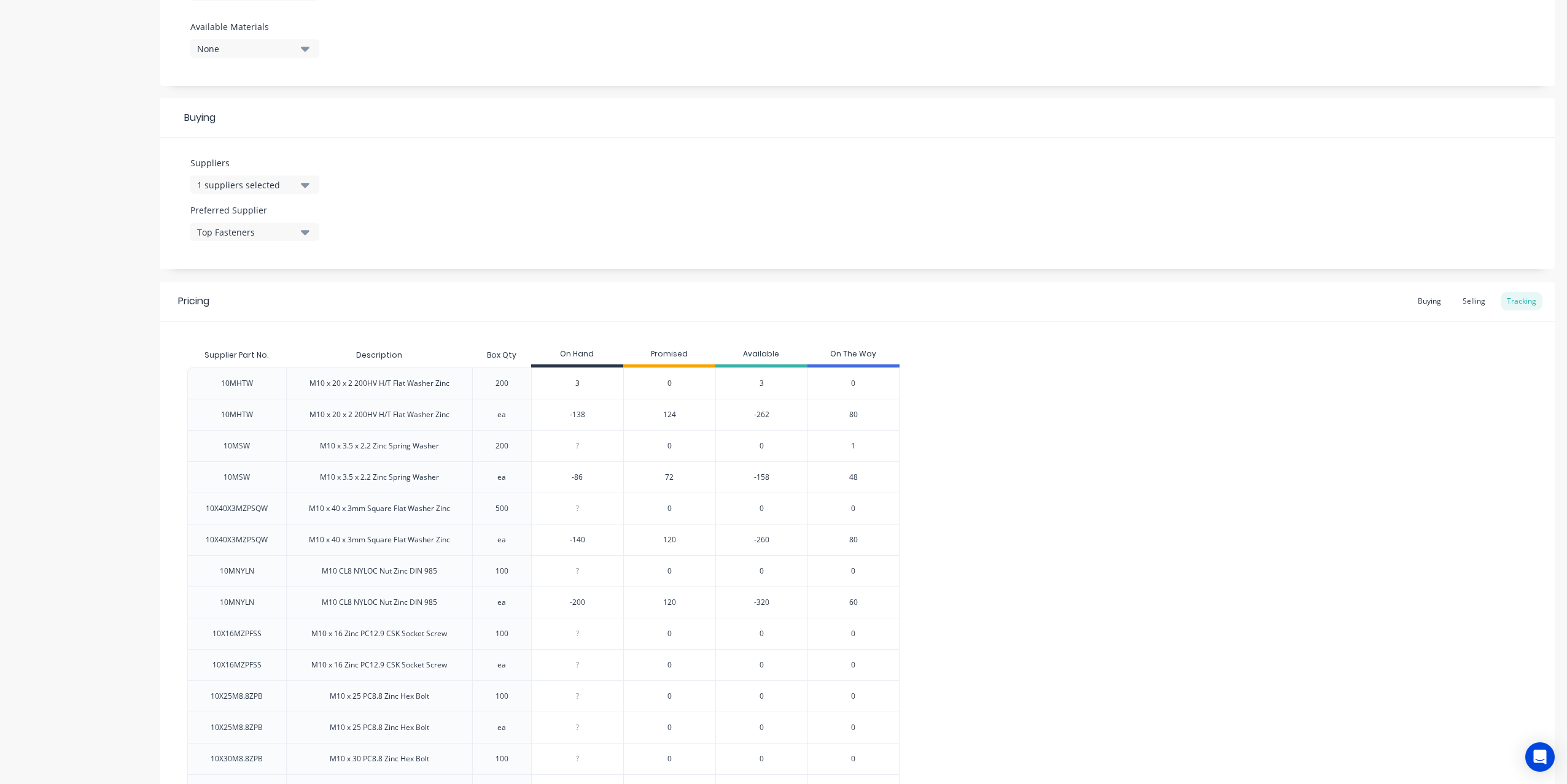
scroll to position [470, 0]
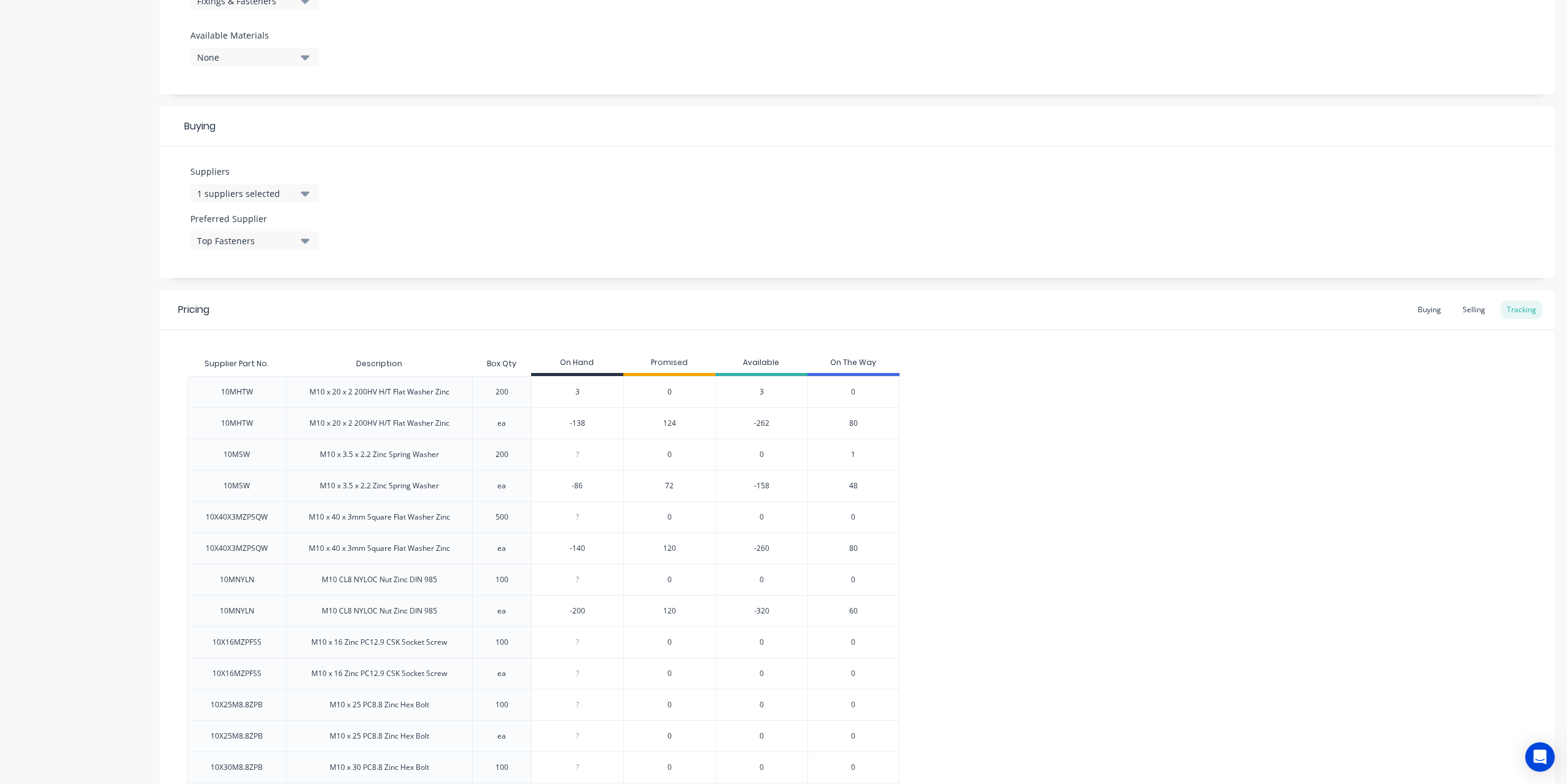
type input "3"
click at [583, 394] on input "3" at bounding box center [577, 392] width 91 height 11
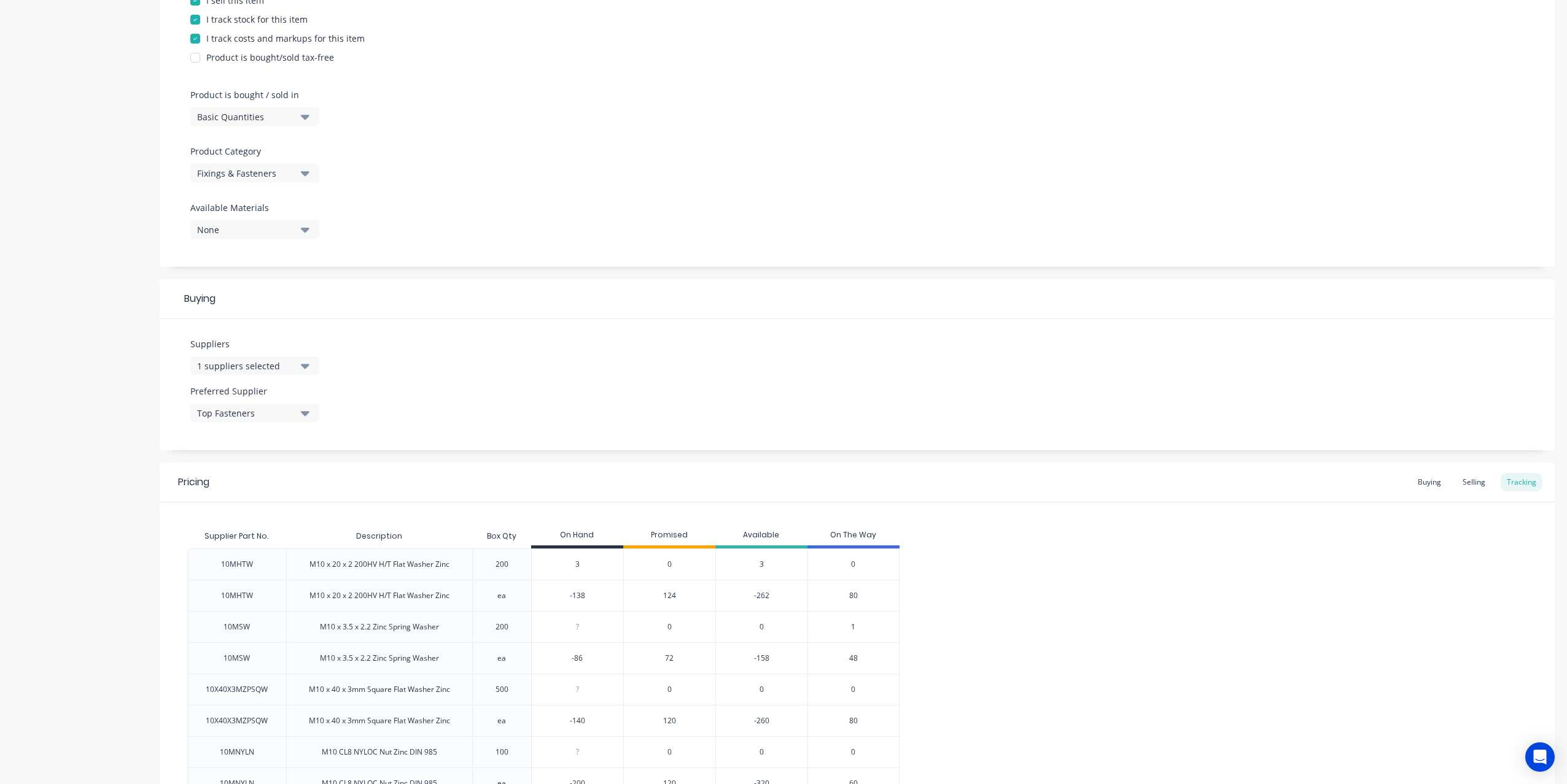
scroll to position [0, 0]
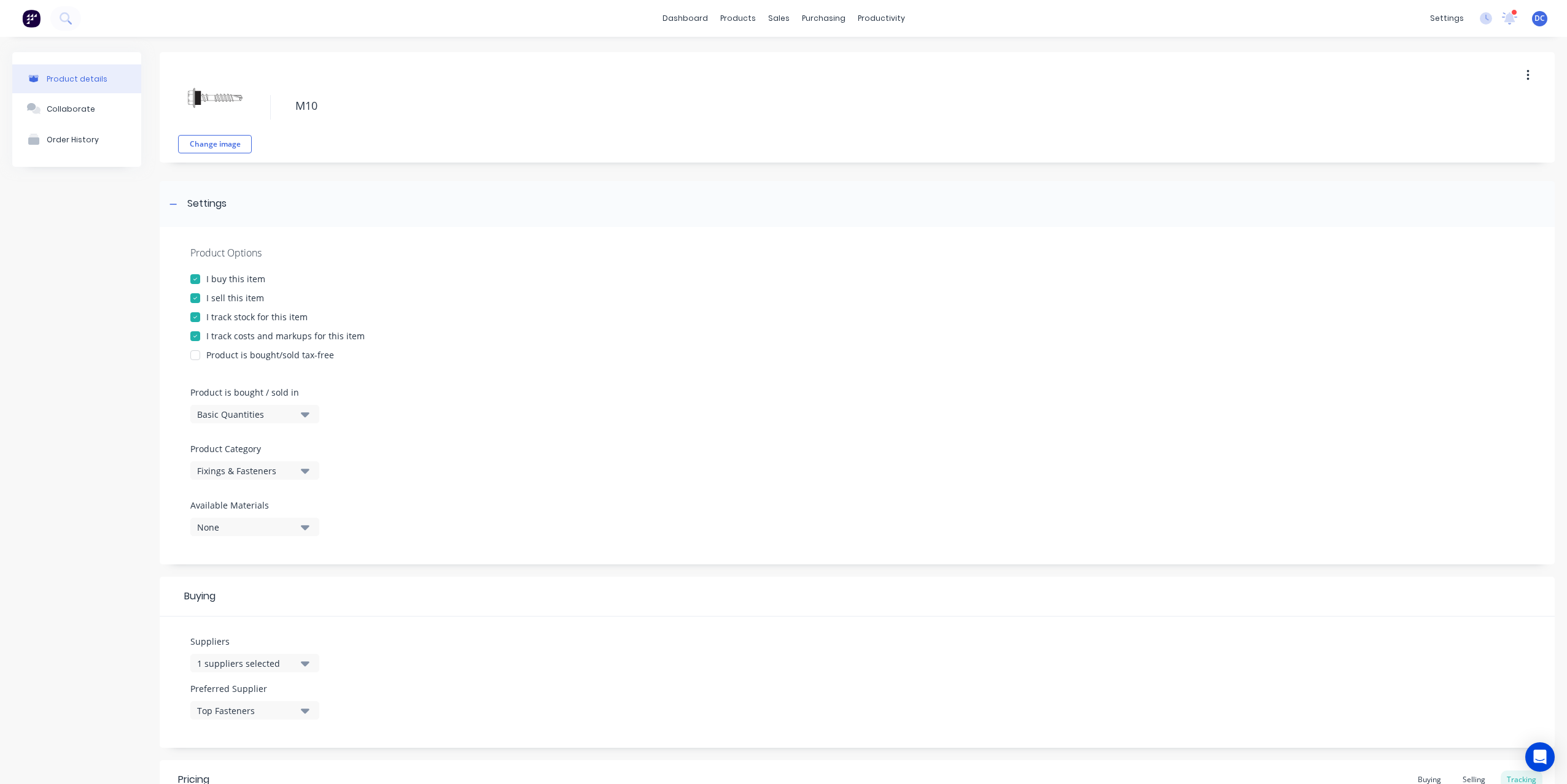
click at [32, 22] on img at bounding box center [31, 18] width 19 height 19
